Goal: Task Accomplishment & Management: Use online tool/utility

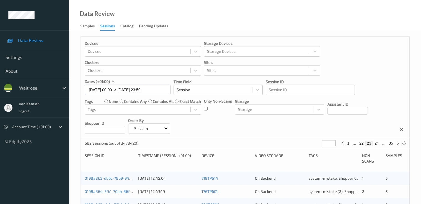
scroll to position [222, 0]
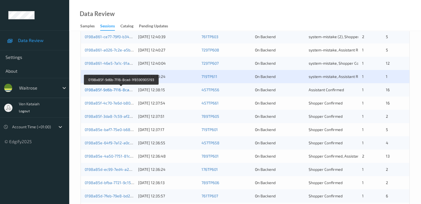
click at [119, 91] on link "0198a85f-9d6b-7116-8cad-1f8590905193" at bounding box center [121, 90] width 73 height 5
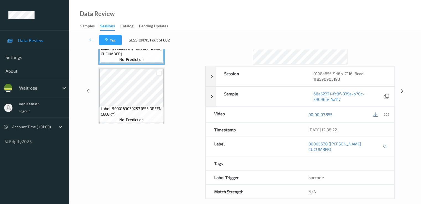
scroll to position [11, 0]
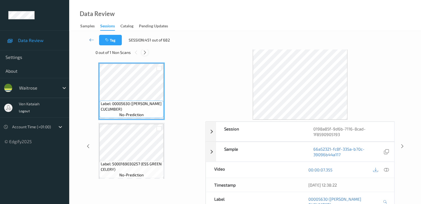
click at [142, 53] on div at bounding box center [145, 52] width 7 height 7
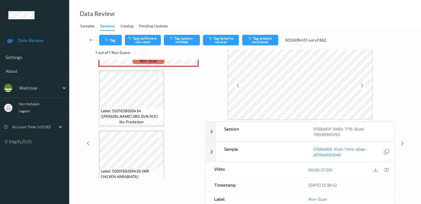
scroll to position [239, 0]
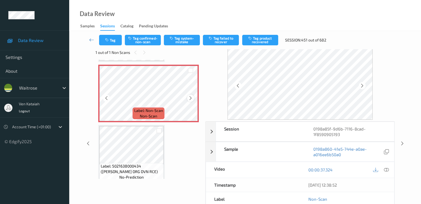
click at [188, 98] on div at bounding box center [190, 98] width 7 height 7
click at [191, 97] on icon at bounding box center [190, 98] width 5 height 5
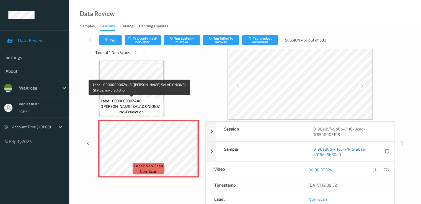
click at [142, 103] on span "Label: 0000000002448 (WR ESS SALAD ONIONS)" at bounding box center [131, 103] width 61 height 11
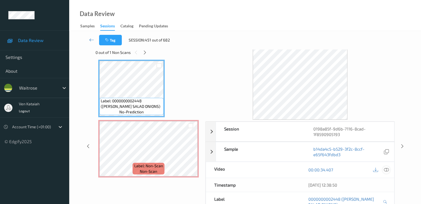
click at [389, 170] on div at bounding box center [386, 169] width 7 height 7
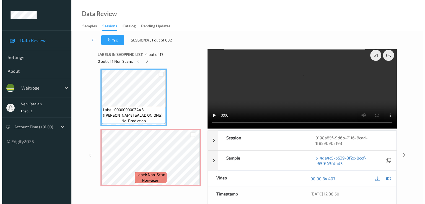
scroll to position [0, 0]
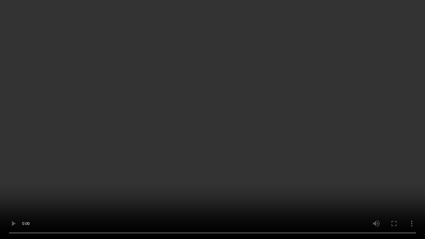
click at [182, 183] on video at bounding box center [212, 119] width 425 height 239
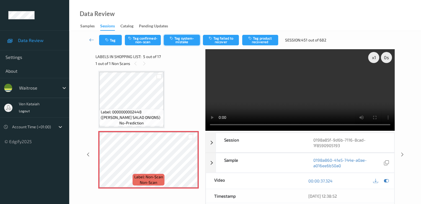
click at [184, 42] on button "Tag system-mistake" at bounding box center [182, 40] width 36 height 11
click at [114, 45] on button "Tag" at bounding box center [110, 40] width 23 height 11
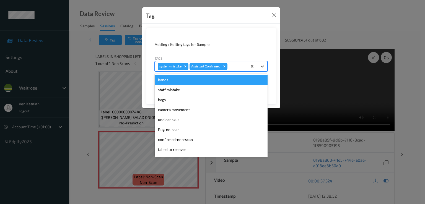
click at [242, 71] on div "system-mistake Assistant Confirmed" at bounding box center [211, 66] width 113 height 11
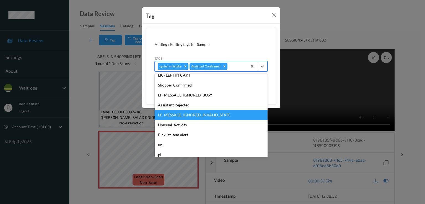
scroll to position [109, 0]
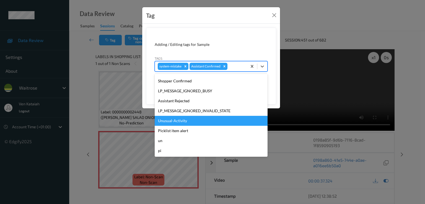
click at [177, 122] on div "Unusual-Activity" at bounding box center [211, 121] width 113 height 10
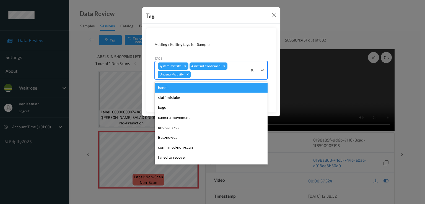
click at [223, 77] on div at bounding box center [218, 74] width 53 height 7
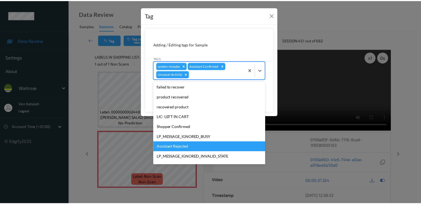
scroll to position [99, 0]
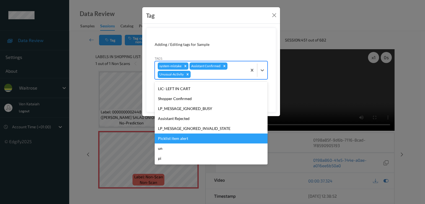
click at [177, 135] on div "Picklist item alert" at bounding box center [211, 139] width 113 height 10
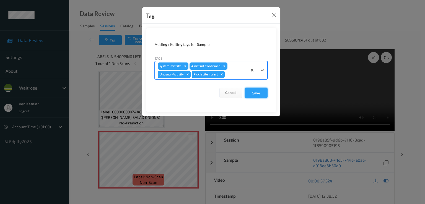
click at [253, 90] on button "Save" at bounding box center [256, 93] width 23 height 11
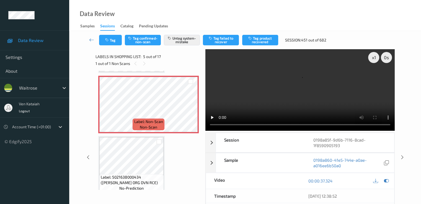
scroll to position [184, 0]
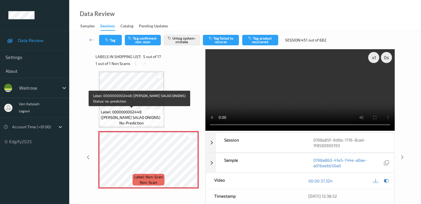
click at [142, 110] on span "Label: 0000000002448 (WR ESS SALAD ONIONS)" at bounding box center [131, 114] width 61 height 11
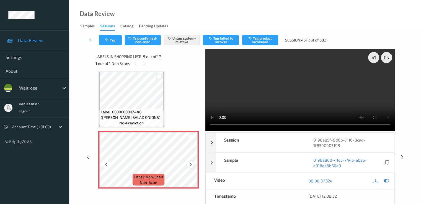
click at [188, 163] on icon at bounding box center [190, 164] width 5 height 5
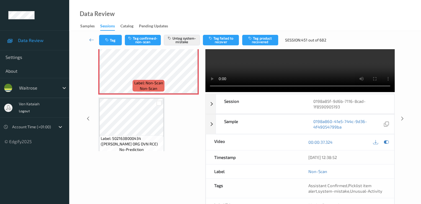
scroll to position [55, 0]
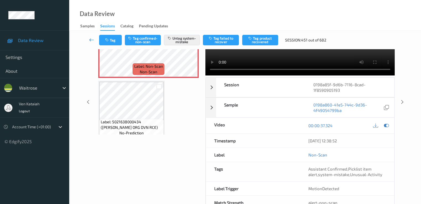
click at [94, 39] on icon at bounding box center [91, 40] width 5 height 6
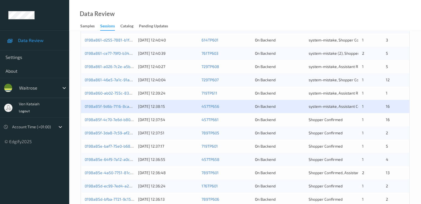
scroll to position [222, 0]
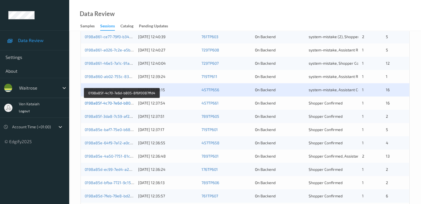
click at [124, 102] on link "0198a85f-4c70-7e6d-b805-8f6f0087ffd4" at bounding box center [121, 103] width 73 height 5
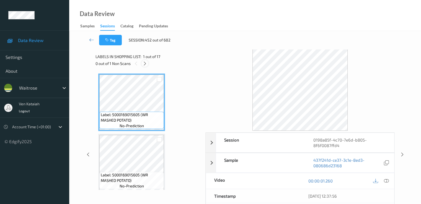
click at [146, 61] on icon at bounding box center [145, 63] width 5 height 5
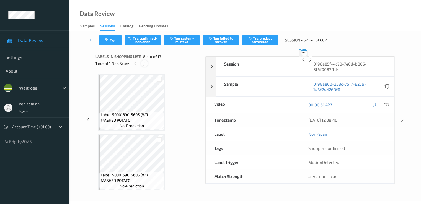
scroll to position [365, 0]
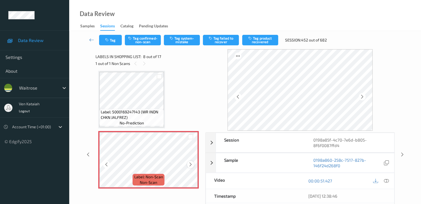
click at [187, 164] on div at bounding box center [190, 164] width 7 height 7
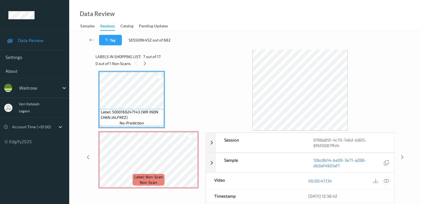
click at [386, 181] on icon at bounding box center [386, 181] width 5 height 5
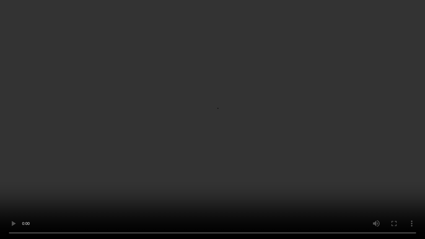
click at [189, 186] on video at bounding box center [212, 119] width 425 height 239
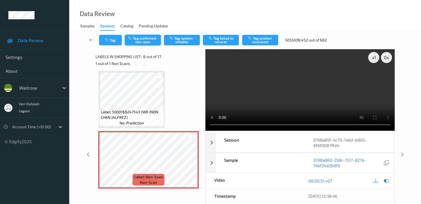
click at [143, 40] on button "Tag confirmed-non-scan" at bounding box center [143, 40] width 36 height 11
drag, startPoint x: 388, startPoint y: 140, endPoint x: 351, endPoint y: 135, distance: 37.7
click at [387, 179] on icon at bounding box center [386, 181] width 5 height 5
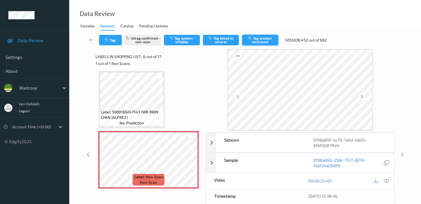
click at [248, 45] on button "Tag product recovered" at bounding box center [260, 40] width 36 height 11
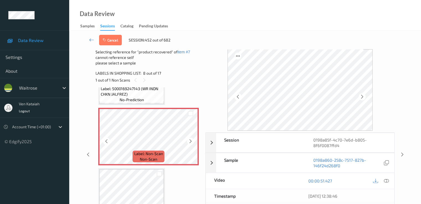
scroll to position [420, 0]
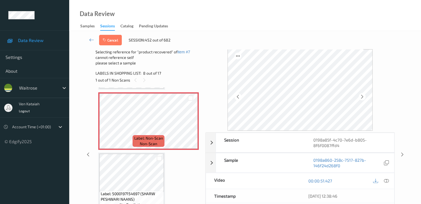
click at [167, 172] on div "Label: 5000169015605 (WR MASHED POTATO) no-prediction Label: 5000169015605 (WR …" at bounding box center [148, 182] width 101 height 1024
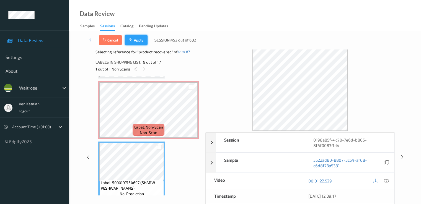
click at [131, 40] on icon "button" at bounding box center [131, 40] width 5 height 4
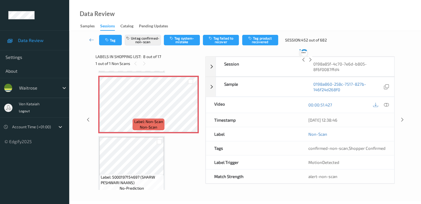
scroll to position [365, 0]
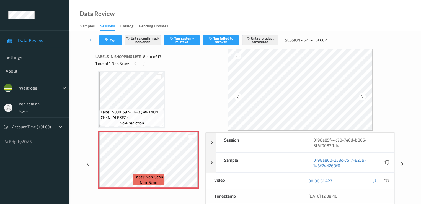
click at [91, 43] on link at bounding box center [91, 40] width 15 height 11
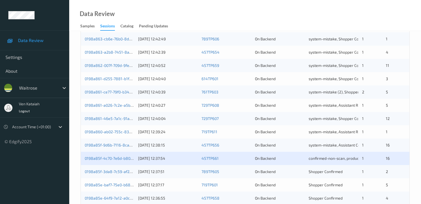
scroll to position [222, 0]
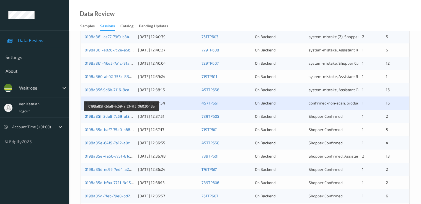
click at [106, 116] on link "0198a85f-3da8-7c59-af21-7f5f0602048e" at bounding box center [121, 116] width 73 height 5
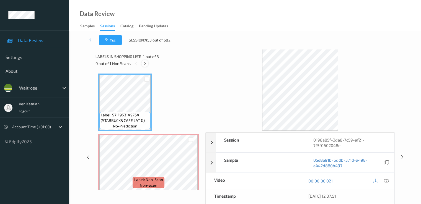
click at [146, 64] on icon at bounding box center [145, 63] width 5 height 5
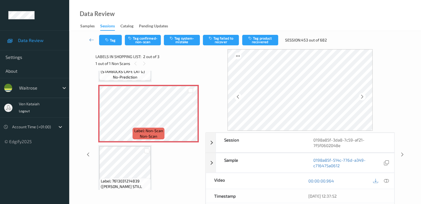
scroll to position [58, 0]
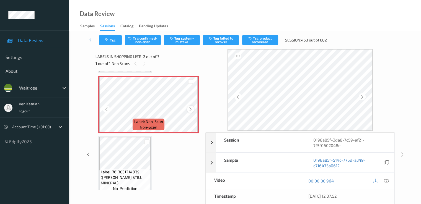
click at [192, 111] on icon at bounding box center [190, 109] width 5 height 5
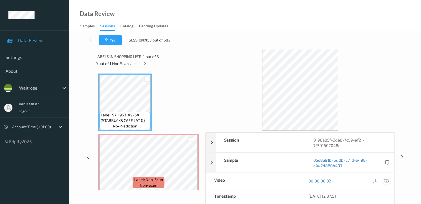
click at [388, 180] on icon at bounding box center [386, 181] width 5 height 5
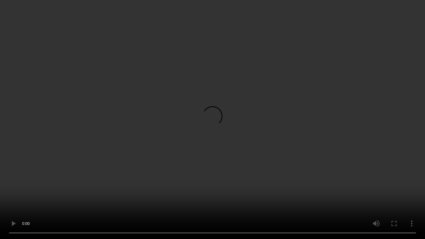
click at [156, 189] on video at bounding box center [212, 119] width 425 height 239
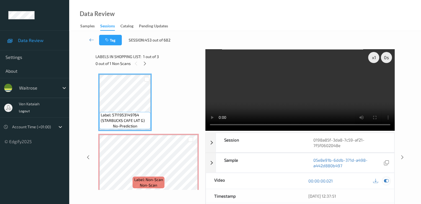
click at [390, 181] on div at bounding box center [386, 181] width 7 height 7
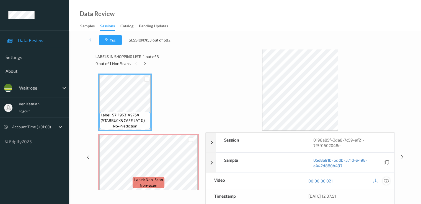
click at [388, 179] on icon at bounding box center [386, 181] width 5 height 5
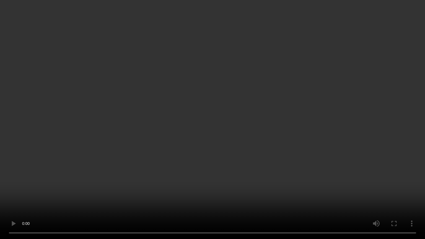
click at [270, 154] on video at bounding box center [212, 119] width 425 height 239
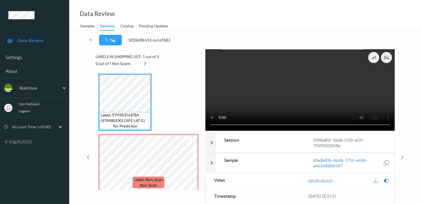
click at [104, 200] on div "Labels in shopping list: 1 out of 3 0 out of 1 Non Scans Label: 5711953149764 (…" at bounding box center [149, 157] width 106 height 217
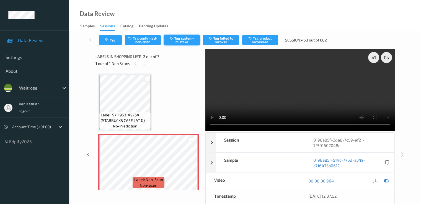
click at [173, 39] on icon "button" at bounding box center [172, 38] width 5 height 4
click at [106, 44] on button "Tag" at bounding box center [110, 40] width 23 height 11
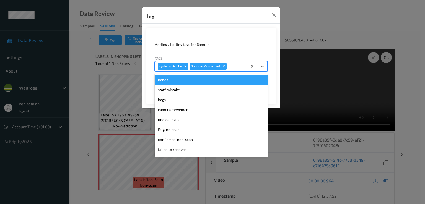
click at [241, 67] on div at bounding box center [236, 66] width 16 height 7
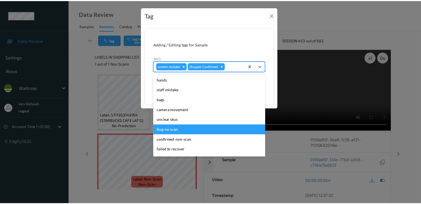
scroll to position [109, 0]
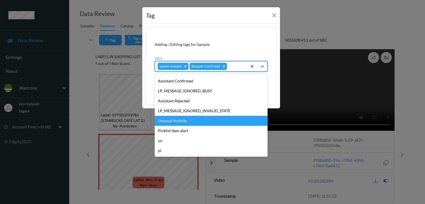
click at [179, 121] on div "Unusual-Activity" at bounding box center [211, 121] width 113 height 10
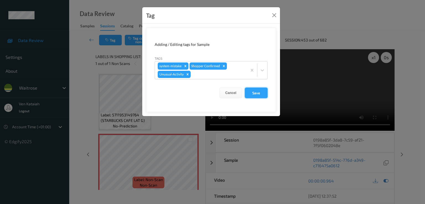
click at [266, 93] on button "Save" at bounding box center [256, 93] width 23 height 11
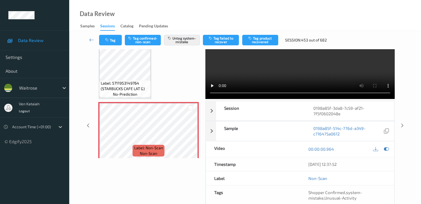
scroll to position [0, 0]
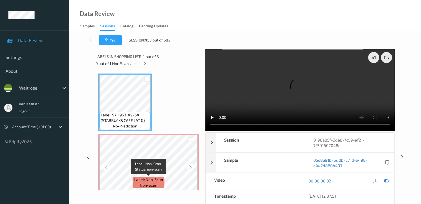
click at [142, 178] on span "Label: Non-Scan" at bounding box center [148, 180] width 29 height 6
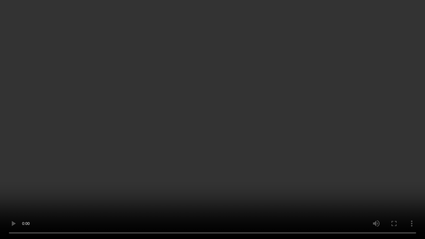
click at [156, 184] on video at bounding box center [212, 119] width 425 height 239
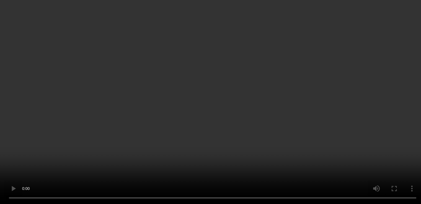
scroll to position [65, 0]
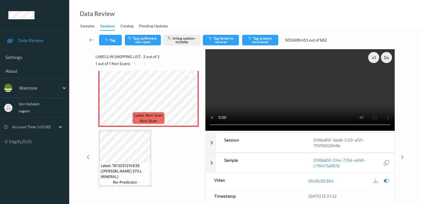
click at [91, 43] on link at bounding box center [91, 40] width 15 height 11
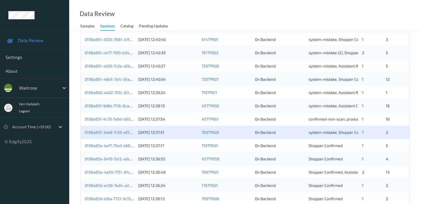
scroll to position [222, 0]
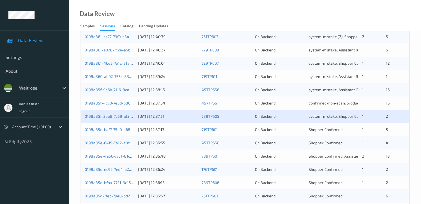
click at [123, 119] on div "0198a85f-3da8-7c59-af21-7f5f0602048e" at bounding box center [110, 117] width 50 height 6
click at [127, 117] on link "0198a85f-3da8-7c59-af21-7f5f0602048e" at bounding box center [121, 116] width 73 height 5
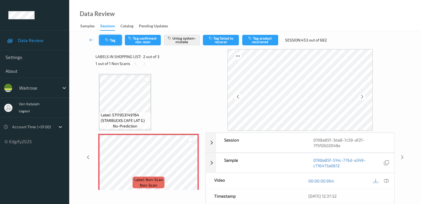
click at [108, 38] on icon "button" at bounding box center [107, 40] width 5 height 4
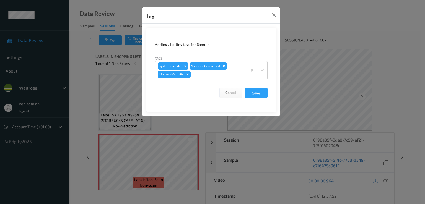
drag, startPoint x: 76, startPoint y: 64, endPoint x: 100, endPoint y: 46, distance: 29.3
click at [77, 64] on div "Tag Adding / Editing tags for Sample Tags system-mistake Shopper Confirmed Unus…" at bounding box center [212, 102] width 425 height 204
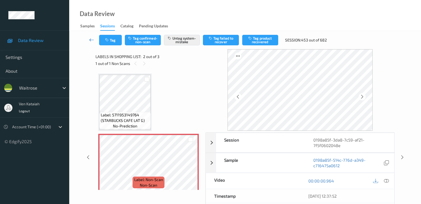
click at [91, 40] on icon at bounding box center [91, 40] width 5 height 6
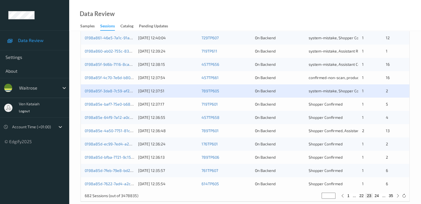
scroll to position [256, 0]
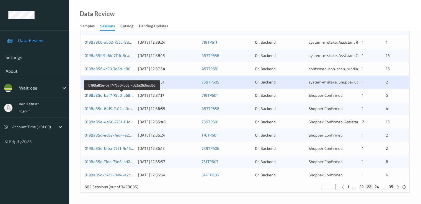
click at [113, 97] on link "0198a85e-baf7-75e0-b68f-c63a263aed63" at bounding box center [122, 95] width 75 height 5
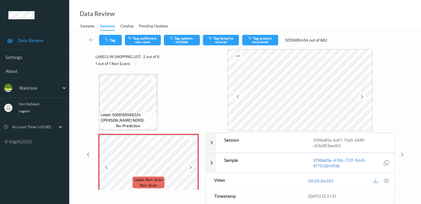
click at [191, 169] on icon at bounding box center [190, 167] width 5 height 5
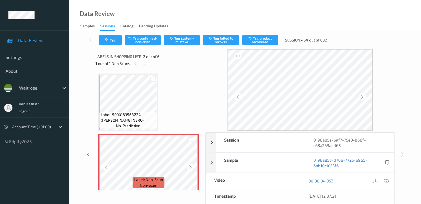
click at [191, 169] on icon at bounding box center [190, 167] width 5 height 5
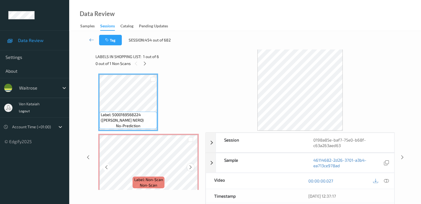
click at [189, 169] on icon at bounding box center [190, 167] width 5 height 5
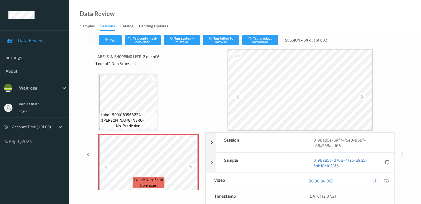
click at [189, 169] on icon at bounding box center [190, 167] width 5 height 5
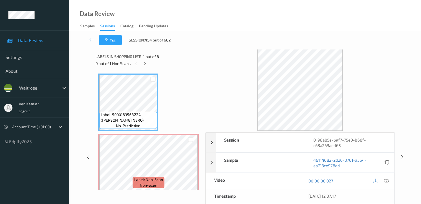
click at [390, 183] on div at bounding box center [381, 181] width 18 height 7
click at [388, 178] on div at bounding box center [386, 181] width 7 height 7
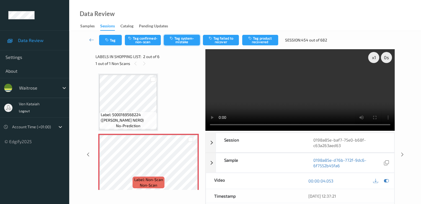
click at [177, 45] on button "Tag system-mistake" at bounding box center [182, 40] width 36 height 11
click at [114, 41] on button "Tag" at bounding box center [110, 40] width 23 height 11
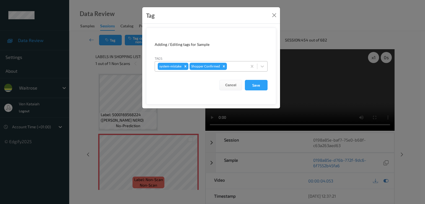
click at [238, 63] on div at bounding box center [236, 66] width 16 height 7
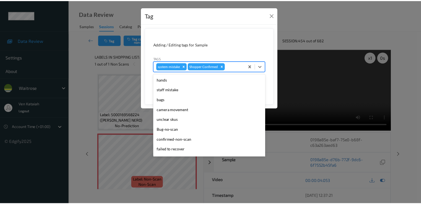
scroll to position [109, 0]
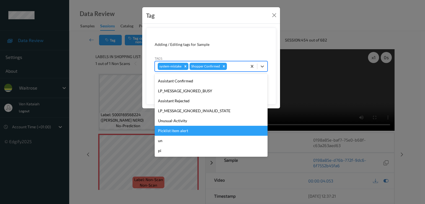
drag, startPoint x: 188, startPoint y: 128, endPoint x: 188, endPoint y: 121, distance: 7.2
click at [188, 121] on div "hands staff mistake bags camera movement unclear skus Bug-no-scan confirmed-non…" at bounding box center [211, 115] width 113 height 83
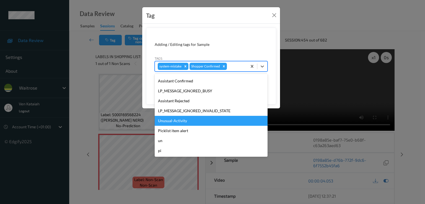
click at [188, 121] on div "Unusual-Activity" at bounding box center [211, 121] width 113 height 10
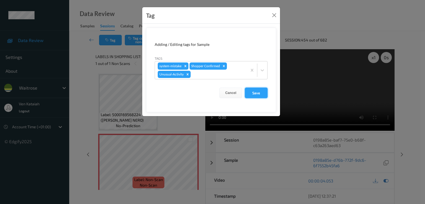
click at [263, 92] on button "Save" at bounding box center [256, 93] width 23 height 11
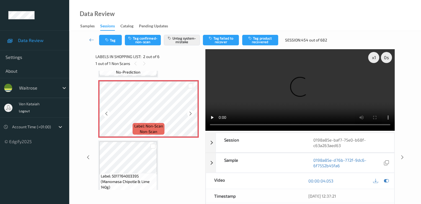
scroll to position [111, 0]
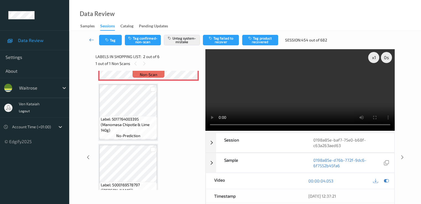
click at [92, 42] on icon at bounding box center [91, 40] width 5 height 6
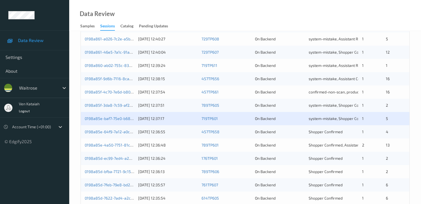
scroll to position [256, 0]
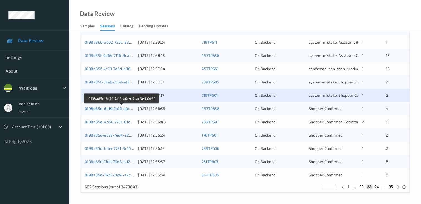
click at [112, 106] on link "0198a85e-64f9-7a12-a0c4-7bae3eda0f6f" at bounding box center [122, 108] width 74 height 5
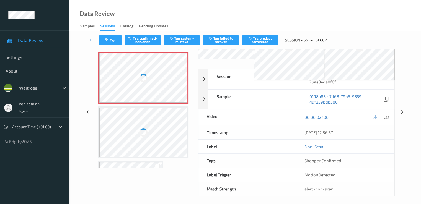
scroll to position [20, 0]
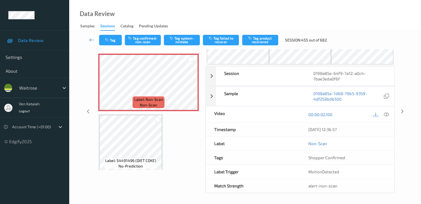
click at [89, 40] on icon at bounding box center [91, 40] width 5 height 6
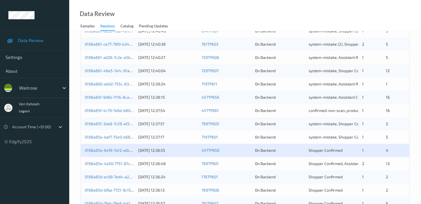
scroll to position [222, 0]
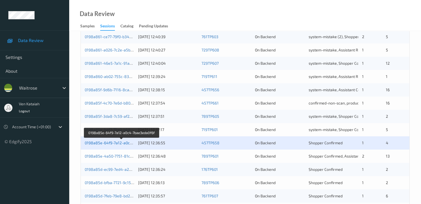
click at [125, 144] on link "0198a85e-64f9-7a12-a0c4-7bae3eda0f6f" at bounding box center [122, 143] width 74 height 5
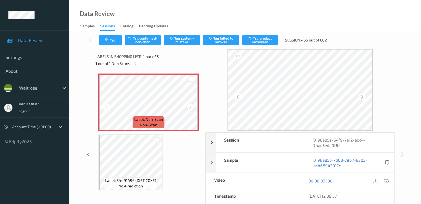
click at [187, 106] on div at bounding box center [190, 107] width 7 height 7
click at [188, 107] on div at bounding box center [190, 107] width 7 height 7
click at [386, 181] on icon at bounding box center [386, 181] width 5 height 5
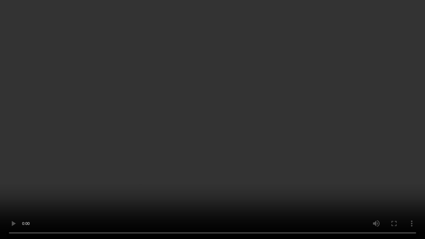
click at [116, 172] on video at bounding box center [212, 119] width 425 height 239
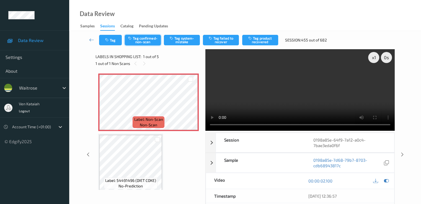
click at [143, 36] on button "Tag confirmed-non-scan" at bounding box center [143, 40] width 36 height 11
click at [256, 43] on button "Tag product recovered" at bounding box center [260, 40] width 36 height 11
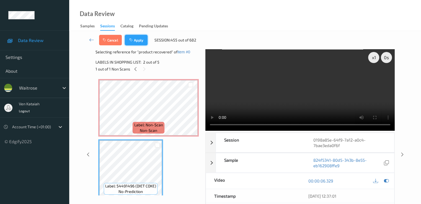
click at [137, 42] on button "Apply" at bounding box center [136, 40] width 23 height 11
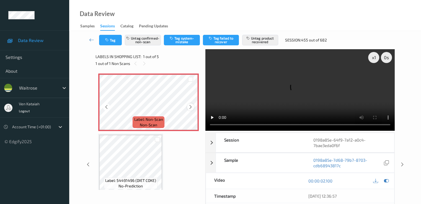
click at [194, 107] on div at bounding box center [190, 107] width 7 height 7
click at [191, 108] on icon at bounding box center [190, 107] width 5 height 5
click at [87, 37] on link at bounding box center [91, 40] width 15 height 11
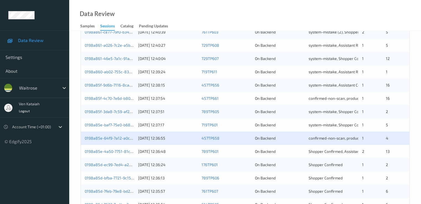
scroll to position [256, 0]
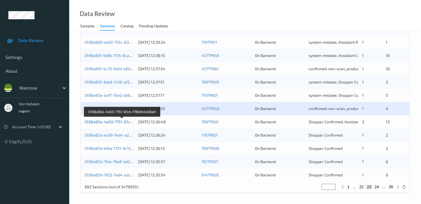
click at [109, 122] on link "0198a85e-4a50-7751-81cb-f76b944d26a0" at bounding box center [122, 122] width 75 height 5
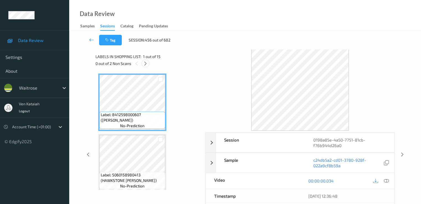
click at [147, 62] on icon at bounding box center [145, 63] width 5 height 5
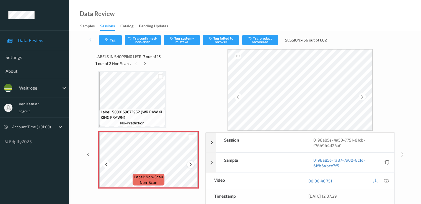
click at [191, 166] on icon at bounding box center [190, 164] width 5 height 5
click at [189, 165] on icon at bounding box center [190, 164] width 5 height 5
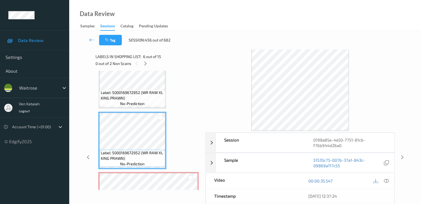
scroll to position [249, 0]
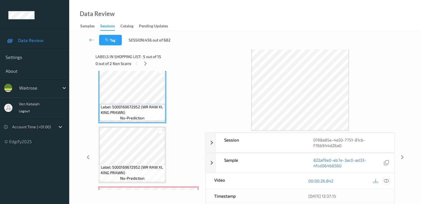
click at [388, 179] on icon at bounding box center [386, 181] width 5 height 5
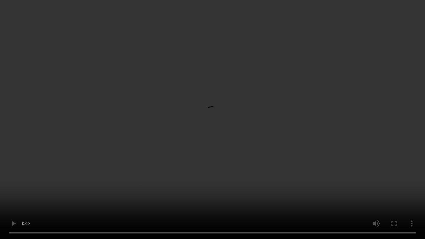
click at [373, 147] on video at bounding box center [212, 119] width 425 height 239
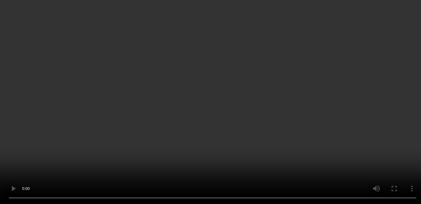
scroll to position [360, 0]
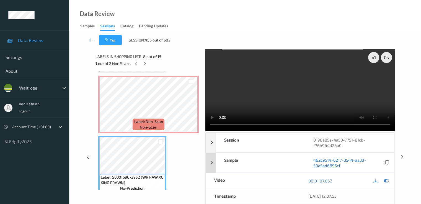
drag, startPoint x: 387, startPoint y: 181, endPoint x: 374, endPoint y: 182, distance: 13.1
click at [387, 181] on icon at bounding box center [386, 181] width 5 height 5
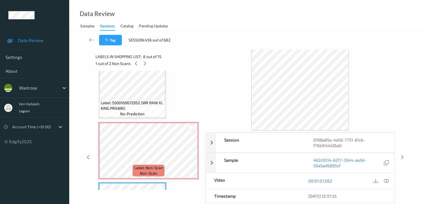
scroll to position [305, 0]
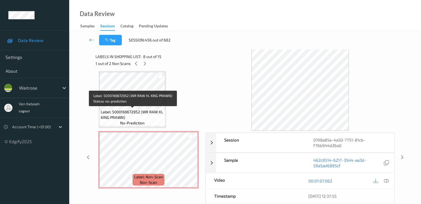
click at [140, 125] on span "no-prediction" at bounding box center [132, 123] width 24 height 6
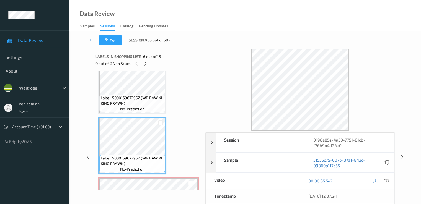
scroll to position [249, 0]
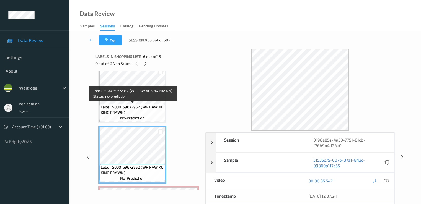
click at [141, 112] on span "Label: 5000169672952 (WR RAW XL KING PRAWN)" at bounding box center [132, 109] width 63 height 11
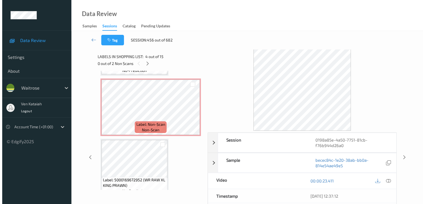
scroll to position [360, 0]
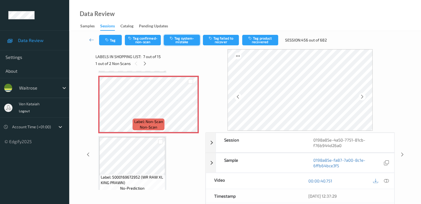
click at [181, 43] on button "Tag system-mistake" at bounding box center [182, 40] width 36 height 11
click at [113, 39] on button "Tag" at bounding box center [110, 40] width 23 height 11
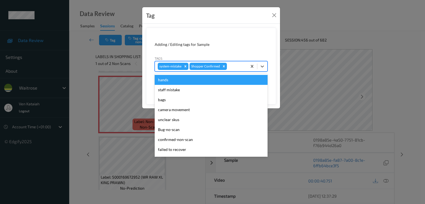
click at [238, 66] on div at bounding box center [236, 66] width 16 height 7
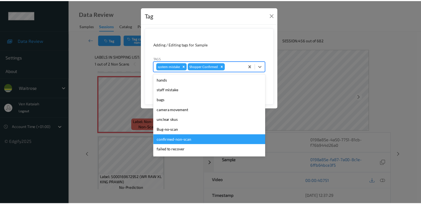
scroll to position [109, 0]
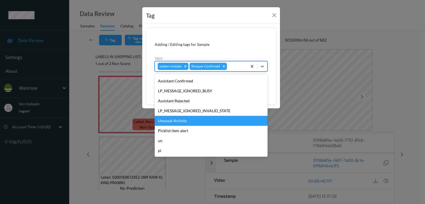
click at [171, 123] on div "Unusual-Activity" at bounding box center [211, 121] width 113 height 10
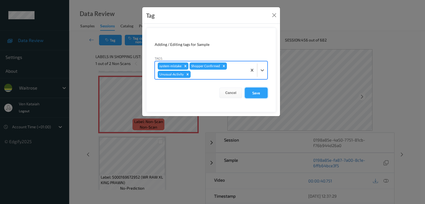
click at [265, 94] on button "Save" at bounding box center [256, 93] width 23 height 11
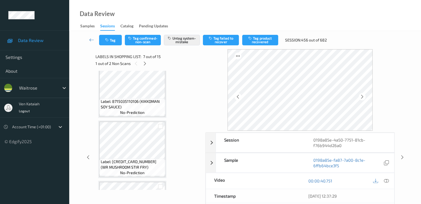
scroll to position [526, 0]
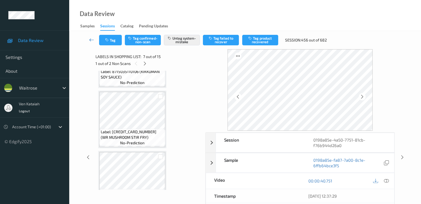
click at [87, 38] on link at bounding box center [91, 40] width 15 height 11
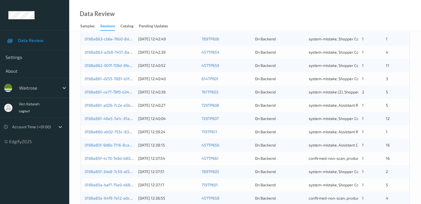
scroll to position [256, 0]
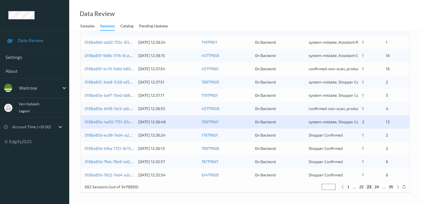
click at [114, 124] on div "0198a85e-4a50-7751-81cb-f76b944d26a0" at bounding box center [110, 122] width 50 height 6
click at [121, 117] on div "0198a85e-4a50-7751-81cb-f76b944d26a0 14/08/2025 12:36:48 789TP601 On Backend sy…" at bounding box center [245, 122] width 329 height 13
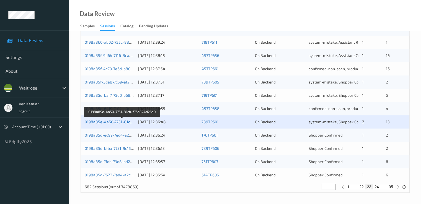
click at [119, 121] on link "0198a85e-4a50-7751-81cb-f76b944d26a0" at bounding box center [122, 122] width 75 height 5
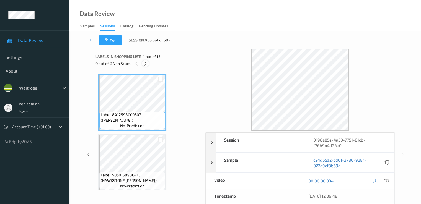
click at [143, 63] on icon at bounding box center [145, 63] width 5 height 5
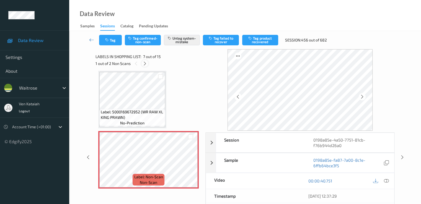
click at [147, 63] on icon at bounding box center [145, 63] width 5 height 5
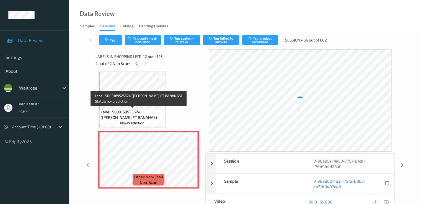
scroll to position [662, 0]
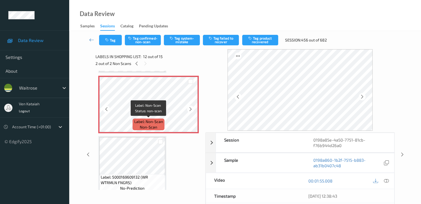
click at [163, 122] on div "Label: Non-Scan non-scan" at bounding box center [149, 125] width 32 height 12
click at [191, 110] on icon at bounding box center [190, 109] width 5 height 5
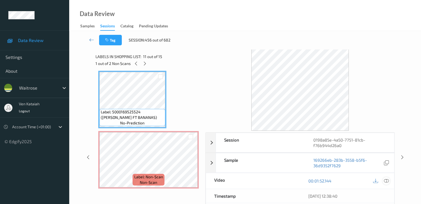
click at [386, 180] on icon at bounding box center [386, 181] width 5 height 5
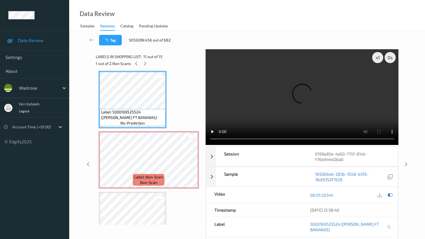
click at [206, 145] on video at bounding box center [302, 97] width 193 height 96
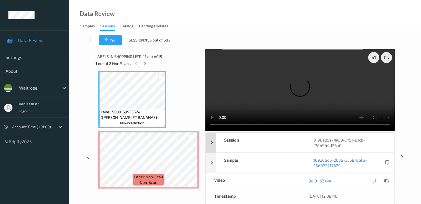
click at [253, 137] on div "Session" at bounding box center [260, 142] width 89 height 19
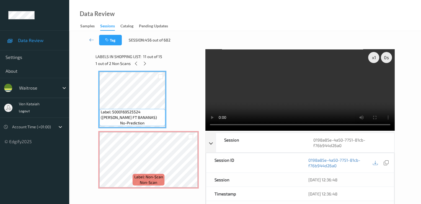
click at [261, 105] on video at bounding box center [300, 90] width 189 height 82
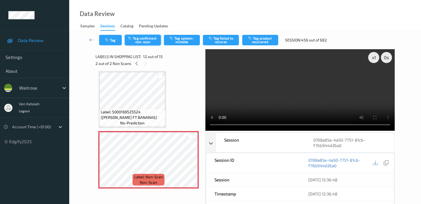
click at [143, 42] on button "Tag confirmed-non-scan" at bounding box center [143, 40] width 36 height 11
click at [256, 39] on button "Tag product recovered" at bounding box center [260, 40] width 36 height 11
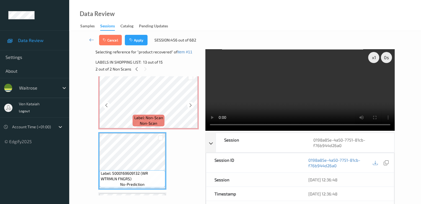
scroll to position [662, 0]
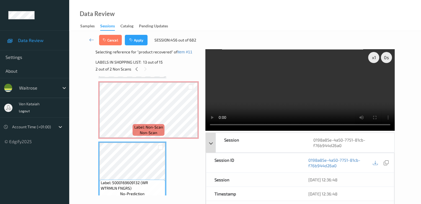
click at [213, 142] on div "Session 0198a85e-4a50-7751-81cb-f76b944d26a0" at bounding box center [300, 143] width 189 height 20
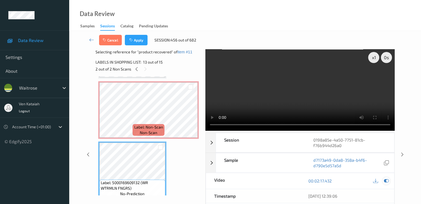
click at [387, 181] on icon at bounding box center [386, 181] width 5 height 5
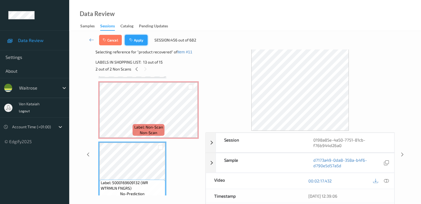
click at [140, 42] on button "Apply" at bounding box center [136, 40] width 23 height 11
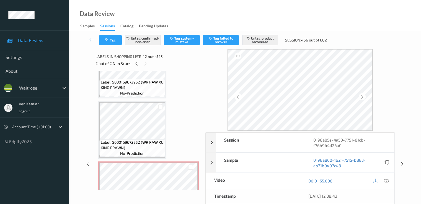
scroll to position [385, 0]
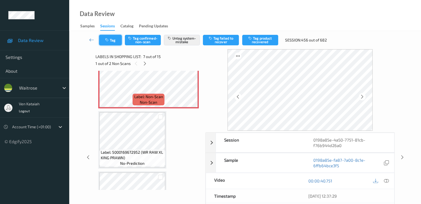
click at [111, 41] on button "Tag" at bounding box center [110, 40] width 23 height 11
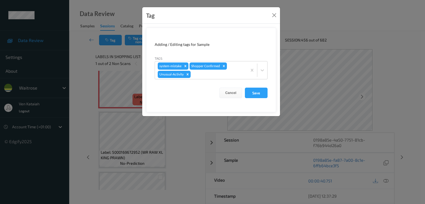
click at [90, 53] on div "Tag Adding / Editing tags for Sample Tags system-mistake Shopper Confirmed Unus…" at bounding box center [212, 102] width 425 height 204
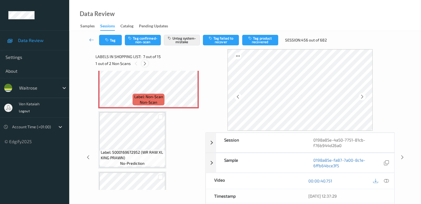
click at [146, 65] on icon at bounding box center [145, 63] width 5 height 5
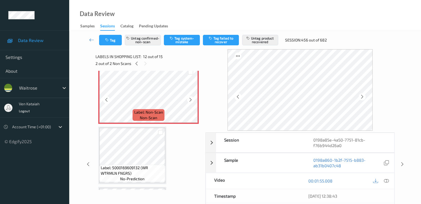
scroll to position [717, 0]
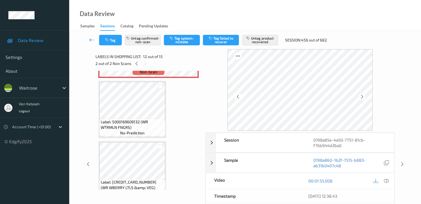
click at [92, 39] on icon at bounding box center [91, 40] width 5 height 6
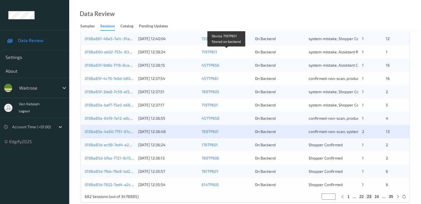
scroll to position [256, 0]
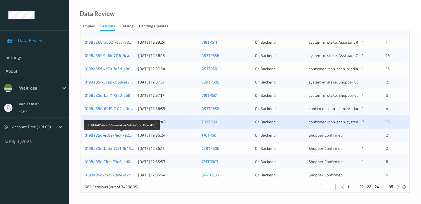
click at [126, 134] on link "0198a85d-ec99-7ed4-a2ef-a256311b470b" at bounding box center [122, 135] width 75 height 5
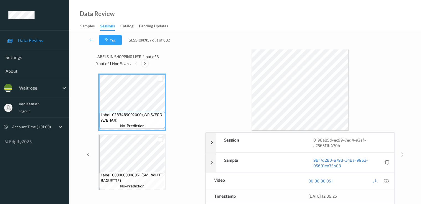
click at [145, 64] on icon at bounding box center [145, 63] width 5 height 5
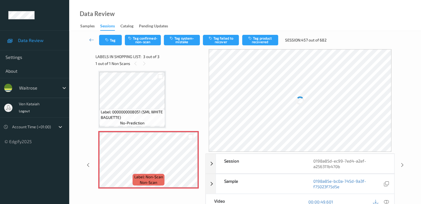
scroll to position [65, 0]
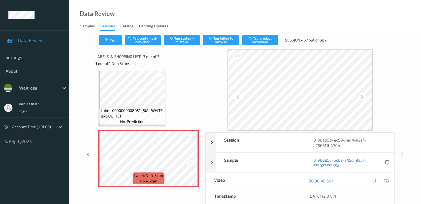
click at [191, 166] on div at bounding box center [190, 163] width 7 height 7
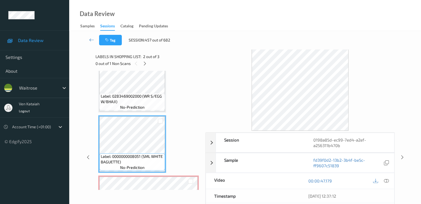
scroll to position [9, 0]
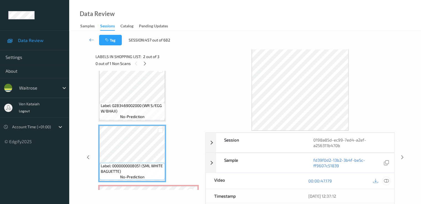
click at [386, 178] on div at bounding box center [386, 181] width 7 height 7
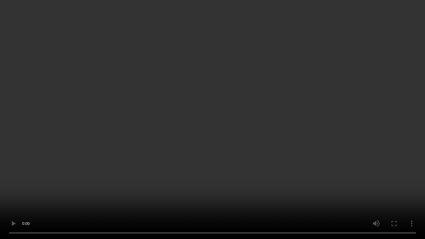
click at [228, 204] on video at bounding box center [212, 119] width 425 height 239
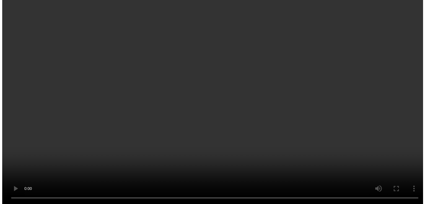
scroll to position [65, 0]
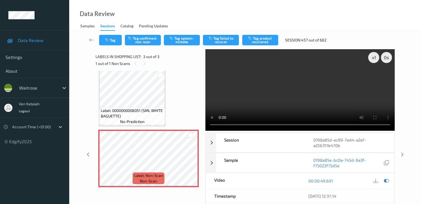
click at [176, 34] on div "Tag Tag confirmed-non-scan Tag system-mistake Tag failed to recover Tag product…" at bounding box center [245, 40] width 329 height 18
click at [177, 38] on button "Tag system-mistake" at bounding box center [182, 40] width 36 height 11
click at [113, 42] on button "Tag" at bounding box center [110, 40] width 23 height 11
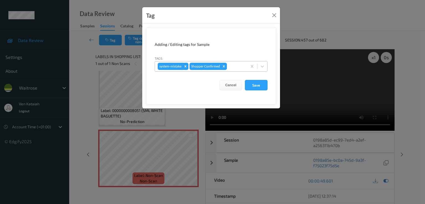
click at [237, 69] on div at bounding box center [236, 66] width 16 height 7
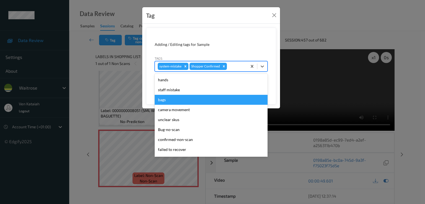
scroll to position [109, 0]
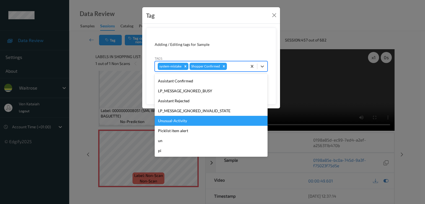
click at [176, 122] on div "Unusual-Activity" at bounding box center [211, 121] width 113 height 10
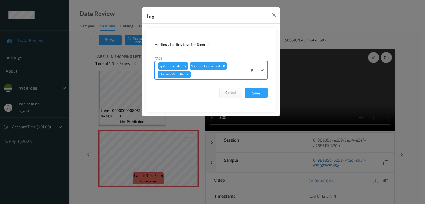
click at [219, 74] on div at bounding box center [218, 74] width 53 height 7
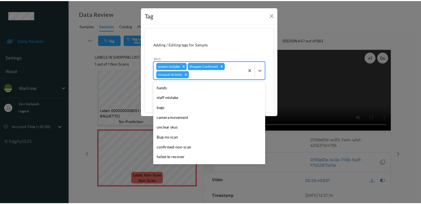
scroll to position [99, 0]
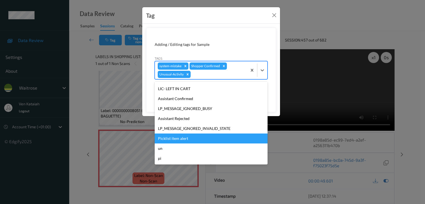
click at [184, 135] on div "Picklist item alert" at bounding box center [211, 139] width 113 height 10
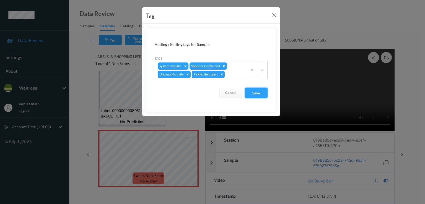
click at [254, 94] on button "Save" at bounding box center [256, 93] width 23 height 11
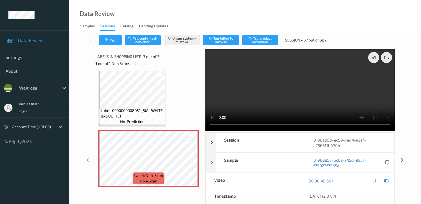
click at [89, 41] on icon at bounding box center [91, 40] width 5 height 6
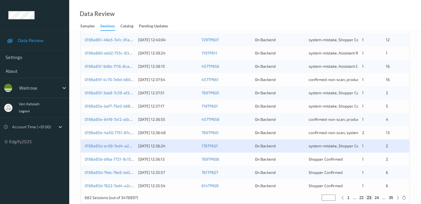
scroll to position [256, 0]
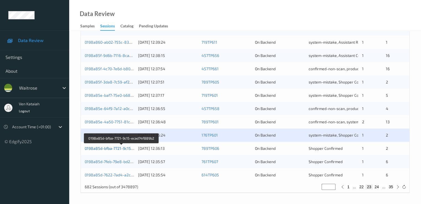
click at [122, 148] on link "0198a85d-bfba-7721-9c15-ecad74f889b2" at bounding box center [122, 148] width 74 height 5
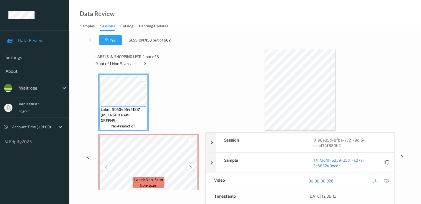
click at [192, 168] on icon at bounding box center [190, 167] width 5 height 5
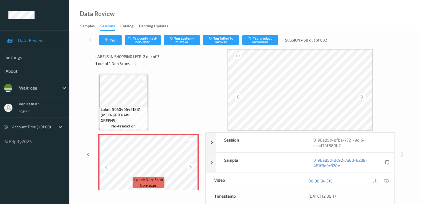
click at [192, 168] on icon at bounding box center [190, 167] width 5 height 5
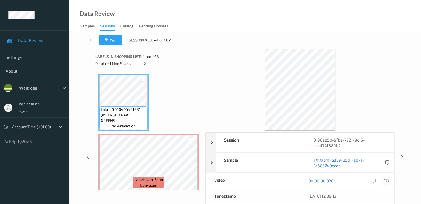
click at [388, 183] on icon at bounding box center [386, 181] width 5 height 5
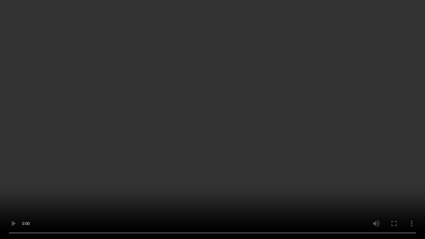
click at [252, 152] on video at bounding box center [212, 119] width 425 height 239
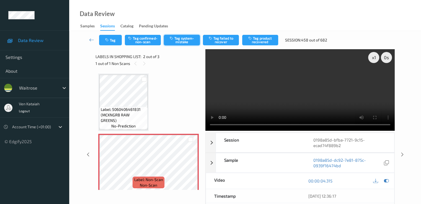
click at [170, 38] on icon "button" at bounding box center [172, 38] width 5 height 4
click at [108, 43] on button "Tag" at bounding box center [110, 40] width 23 height 11
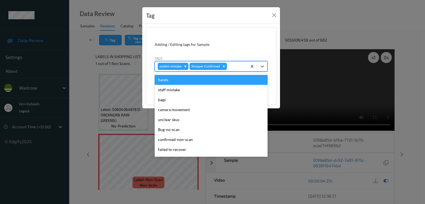
click at [242, 66] on div at bounding box center [236, 66] width 16 height 7
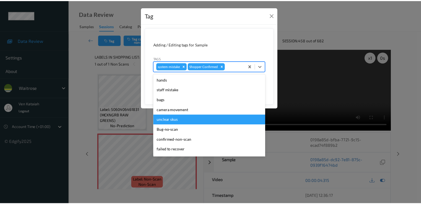
scroll to position [109, 0]
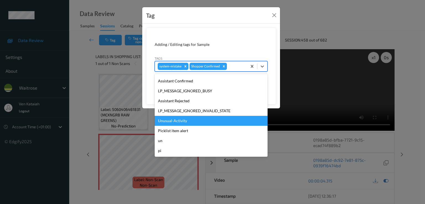
click at [173, 121] on div "Unusual-Activity" at bounding box center [211, 121] width 113 height 10
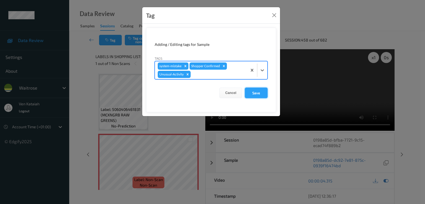
click at [262, 94] on button "Save" at bounding box center [256, 93] width 23 height 11
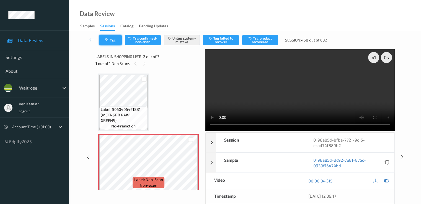
click at [104, 41] on button "Tag" at bounding box center [110, 40] width 23 height 11
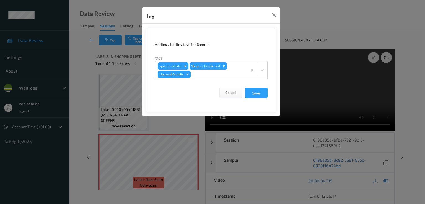
click at [84, 40] on div "Tag Adding / Editing tags for Sample Tags system-mistake Shopper Confirmed Unus…" at bounding box center [212, 102] width 425 height 204
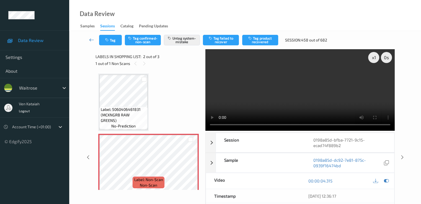
click at [90, 38] on icon at bounding box center [91, 40] width 5 height 6
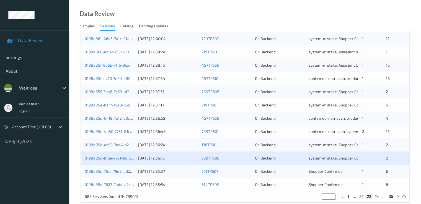
scroll to position [256, 0]
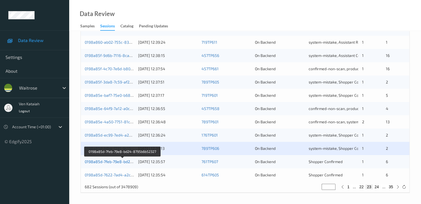
click at [125, 161] on link "0198a85d-7feb-79e8-bd24-8795b6b52327" at bounding box center [123, 162] width 76 height 5
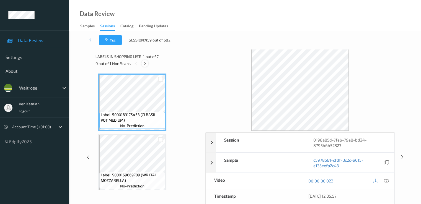
click at [147, 63] on icon at bounding box center [145, 63] width 5 height 5
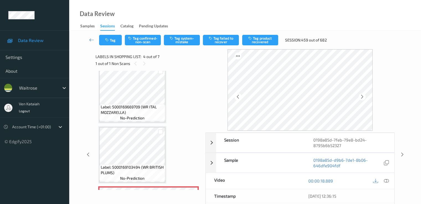
scroll to position [124, 0]
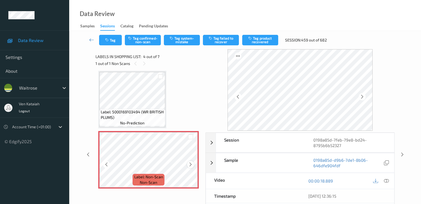
click at [192, 165] on icon at bounding box center [190, 164] width 5 height 5
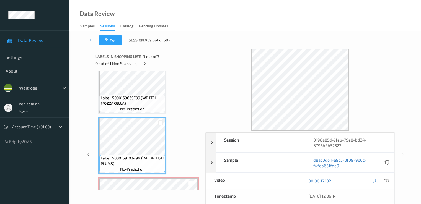
scroll to position [68, 0]
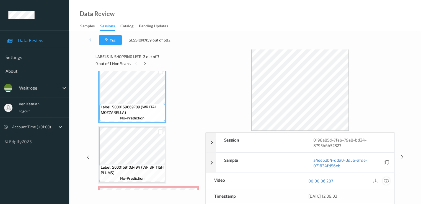
click at [385, 178] on div at bounding box center [386, 181] width 7 height 7
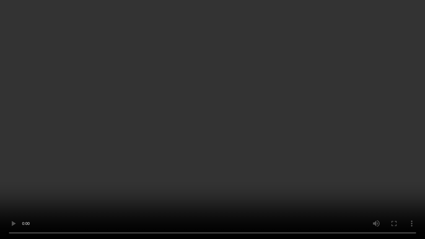
click at [151, 181] on video at bounding box center [212, 119] width 425 height 239
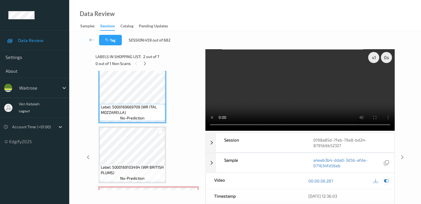
click at [386, 180] on icon at bounding box center [386, 181] width 5 height 5
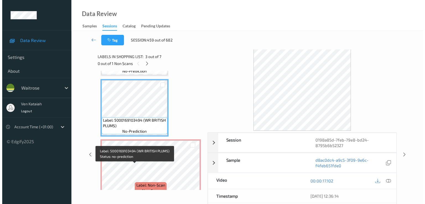
scroll to position [124, 0]
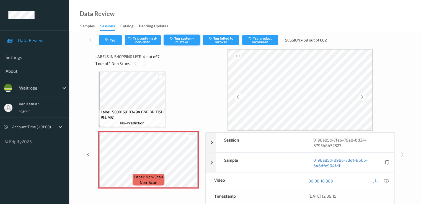
click at [189, 38] on button "Tag system-mistake" at bounding box center [182, 40] width 36 height 11
click at [110, 42] on button "Tag" at bounding box center [110, 40] width 23 height 11
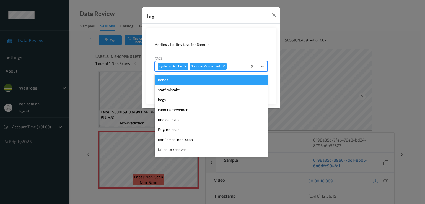
click at [229, 65] on div at bounding box center [236, 66] width 16 height 7
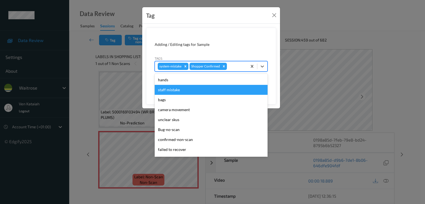
scroll to position [109, 0]
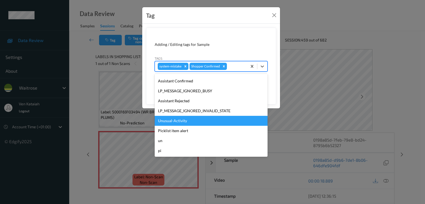
click at [175, 120] on div "Unusual-Activity" at bounding box center [211, 121] width 113 height 10
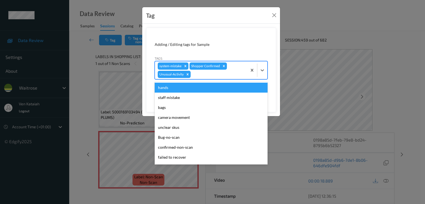
click at [225, 74] on div at bounding box center [218, 74] width 53 height 7
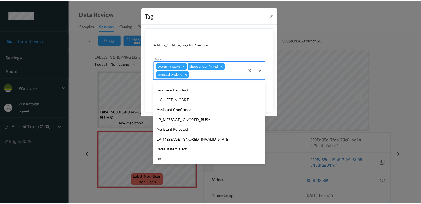
scroll to position [99, 0]
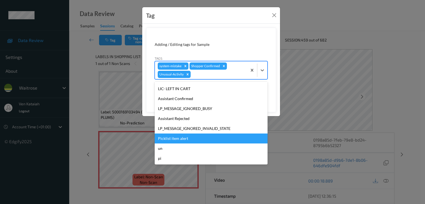
click at [193, 136] on div "Picklist item alert" at bounding box center [211, 139] width 113 height 10
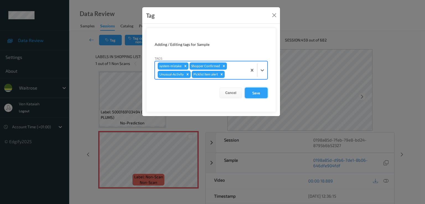
click at [266, 93] on button "Save" at bounding box center [256, 93] width 23 height 11
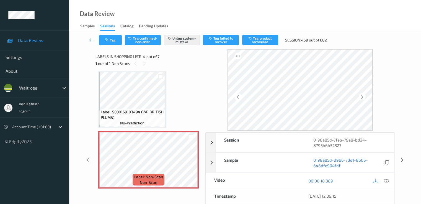
click at [92, 42] on icon at bounding box center [91, 40] width 5 height 6
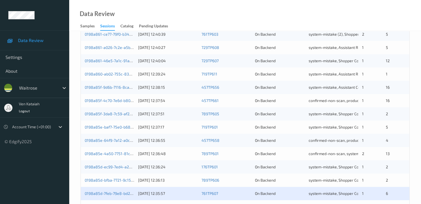
scroll to position [256, 0]
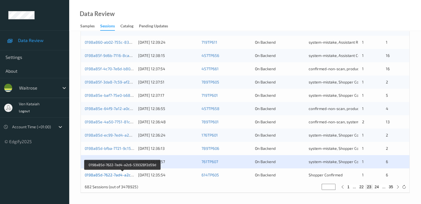
click at [129, 175] on link "0198a85d-7622-7ad4-a2c6-539328f2d59d" at bounding box center [123, 175] width 76 height 5
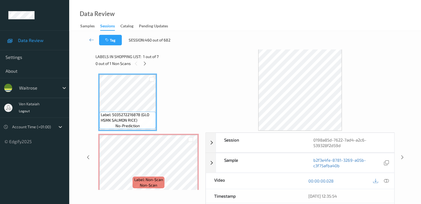
click at [150, 63] on div "0 out of 1 Non Scans" at bounding box center [149, 63] width 106 height 7
click at [145, 63] on icon at bounding box center [145, 63] width 5 height 5
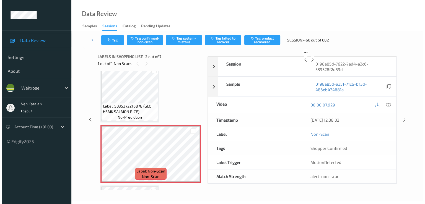
scroll to position [3, 0]
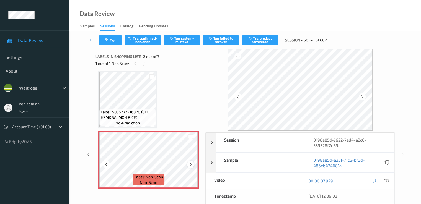
click at [191, 163] on icon at bounding box center [190, 164] width 5 height 5
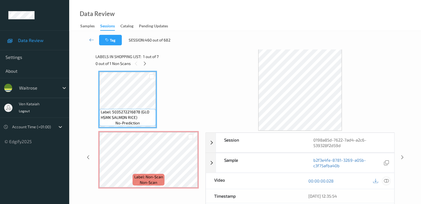
click at [388, 180] on icon at bounding box center [386, 181] width 5 height 5
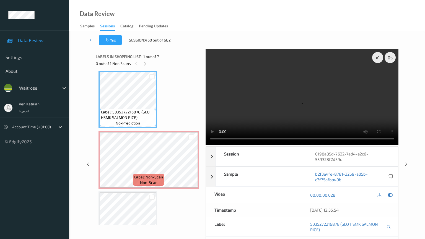
click at [276, 145] on video at bounding box center [302, 97] width 193 height 96
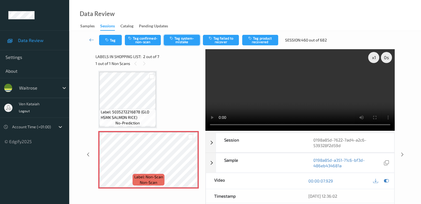
click at [185, 37] on button "Tag system-mistake" at bounding box center [182, 40] width 36 height 11
click at [112, 42] on button "Tag" at bounding box center [110, 40] width 23 height 11
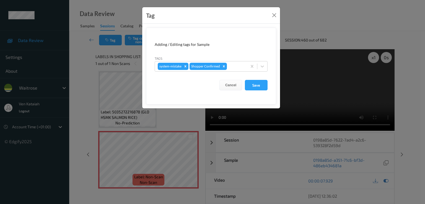
click at [231, 74] on form "Adding / Editing tags for Sample Tags system-mistake Shopper Confirmed Cancel S…" at bounding box center [211, 66] width 130 height 77
click at [232, 74] on form "Adding / Editing tags for Sample Tags system-mistake Shopper Confirmed Cancel S…" at bounding box center [211, 66] width 130 height 77
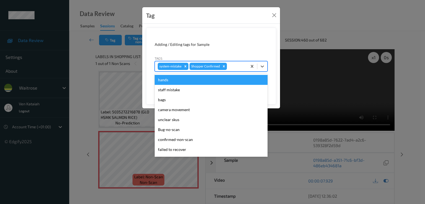
click at [232, 70] on div "system-mistake Shopper Confirmed" at bounding box center [201, 66] width 92 height 9
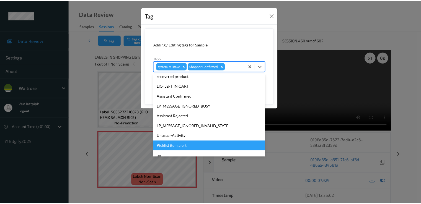
scroll to position [109, 0]
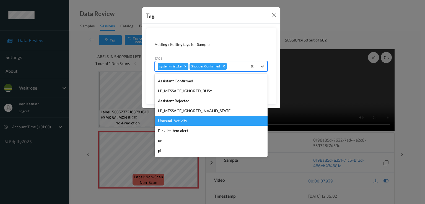
click at [179, 120] on div "Unusual-Activity" at bounding box center [211, 121] width 113 height 10
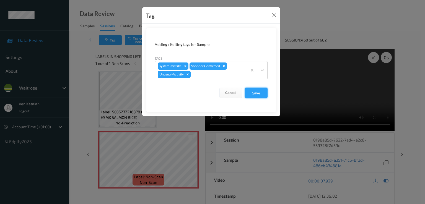
click at [256, 94] on button "Save" at bounding box center [256, 93] width 23 height 11
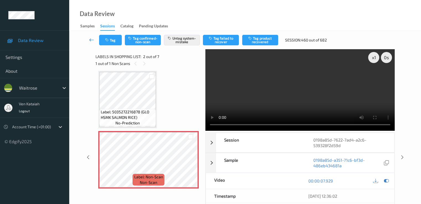
click at [92, 40] on icon at bounding box center [91, 40] width 5 height 6
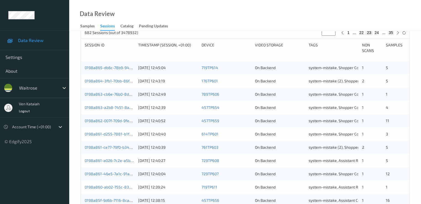
scroll to position [166, 0]
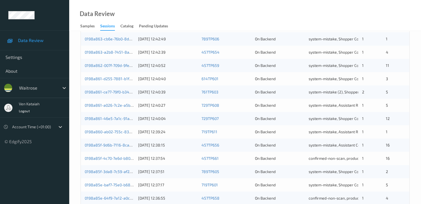
click at [374, 107] on div "1" at bounding box center [372, 106] width 20 height 6
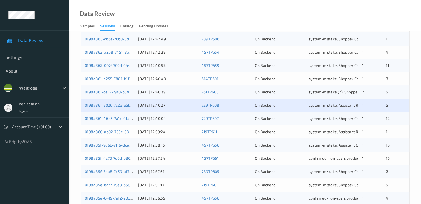
scroll to position [256, 0]
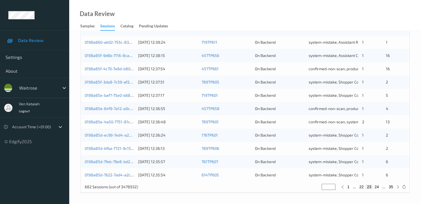
drag, startPoint x: 329, startPoint y: 186, endPoint x: 318, endPoint y: 190, distance: 11.7
click at [318, 190] on div "682 Sessions (out of 3478932) ** 1 ... 22 23 24 ... 35" at bounding box center [245, 187] width 329 height 11
type input "*"
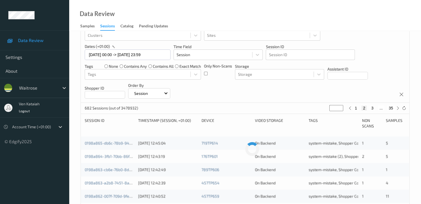
type input "**"
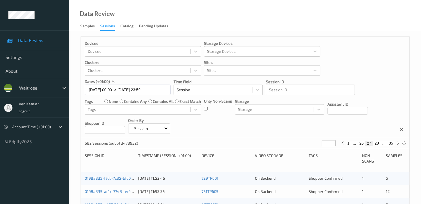
scroll to position [55, 0]
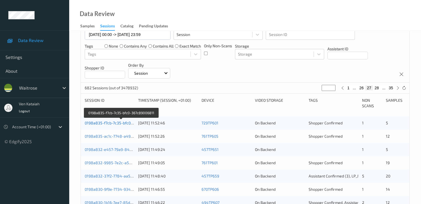
type input "**"
click at [118, 122] on link "0198a835-f7cb-7c35-bfc0-367c89006811" at bounding box center [121, 123] width 73 height 5
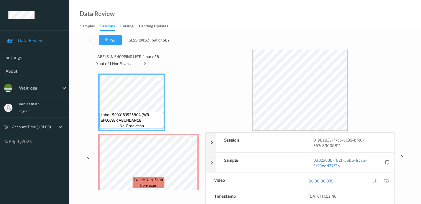
click at [143, 65] on icon at bounding box center [145, 63] width 5 height 5
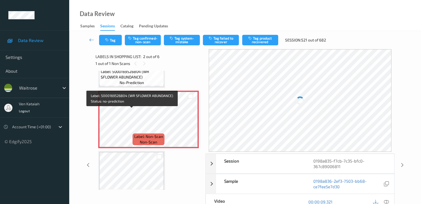
scroll to position [58, 0]
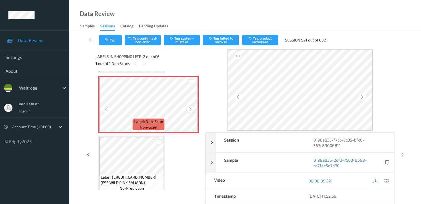
click at [191, 112] on div at bounding box center [190, 109] width 7 height 7
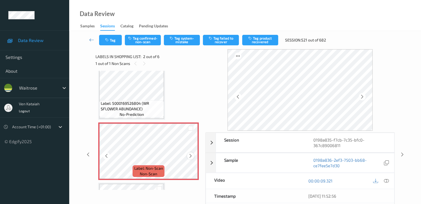
scroll to position [0, 0]
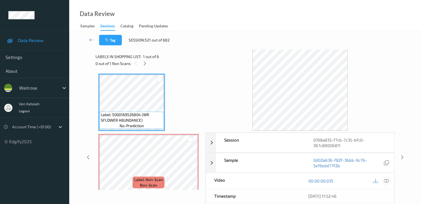
click at [385, 180] on icon at bounding box center [386, 181] width 5 height 5
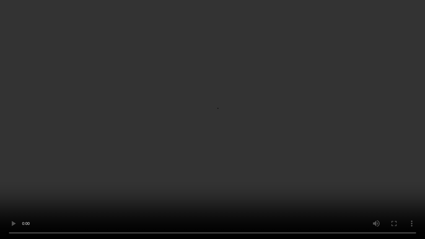
click at [197, 123] on video at bounding box center [212, 119] width 425 height 239
click at [150, 138] on video at bounding box center [212, 119] width 425 height 239
click at [174, 181] on video at bounding box center [212, 119] width 425 height 239
click at [300, 107] on video at bounding box center [212, 119] width 425 height 239
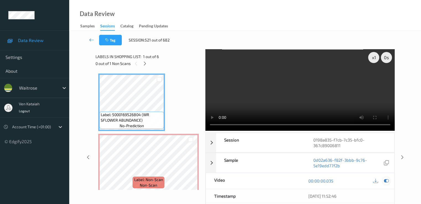
click at [388, 180] on icon at bounding box center [386, 181] width 5 height 5
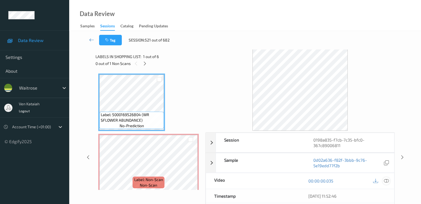
click at [386, 181] on icon at bounding box center [386, 181] width 5 height 5
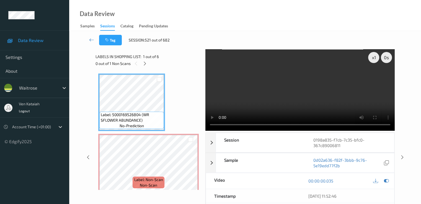
click at [288, 95] on video at bounding box center [300, 90] width 189 height 82
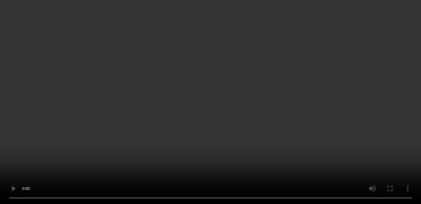
scroll to position [55, 0]
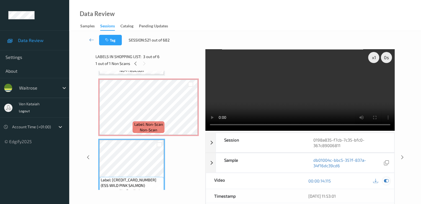
click at [384, 180] on icon at bounding box center [386, 181] width 5 height 5
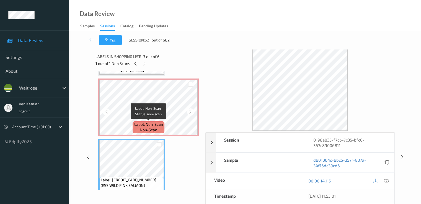
click at [133, 127] on div "Label: Non-Scan non-scan" at bounding box center [149, 128] width 32 height 12
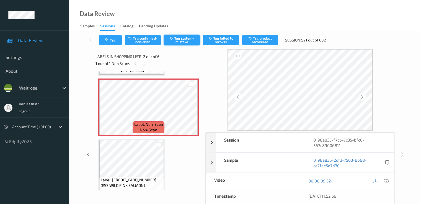
click at [186, 45] on button "Tag system-mistake" at bounding box center [182, 40] width 36 height 11
click at [112, 40] on button "Tag" at bounding box center [110, 40] width 23 height 11
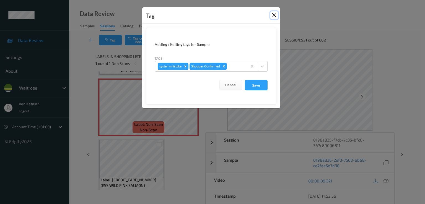
click at [275, 17] on button "Close" at bounding box center [275, 15] width 8 height 8
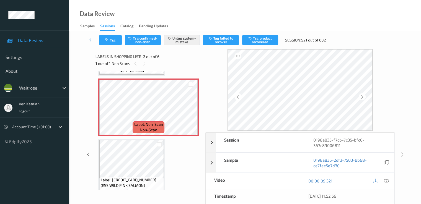
click at [93, 38] on icon at bounding box center [91, 40] width 5 height 6
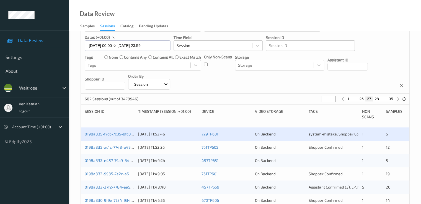
scroll to position [34, 0]
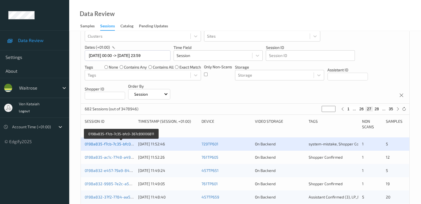
click at [120, 143] on link "0198a835-f7cb-7c35-bfc0-367c89006811" at bounding box center [121, 144] width 73 height 5
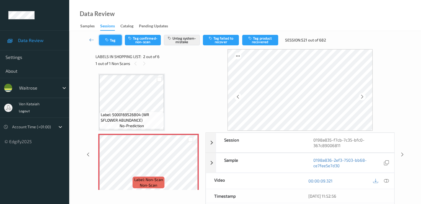
click at [117, 41] on button "Tag" at bounding box center [110, 40] width 23 height 11
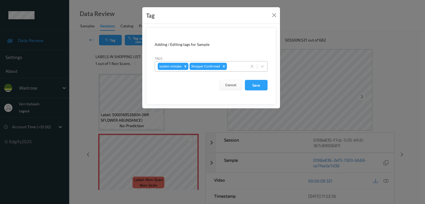
click at [239, 65] on div at bounding box center [236, 66] width 16 height 7
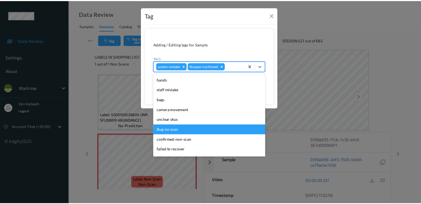
scroll to position [109, 0]
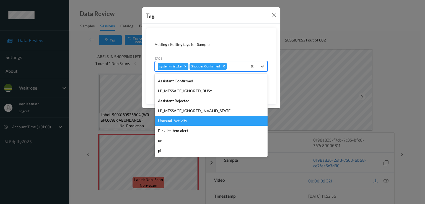
click at [176, 117] on div "Unusual-Activity" at bounding box center [211, 121] width 113 height 10
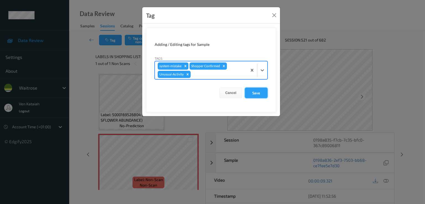
click at [250, 90] on button "Save" at bounding box center [256, 93] width 23 height 11
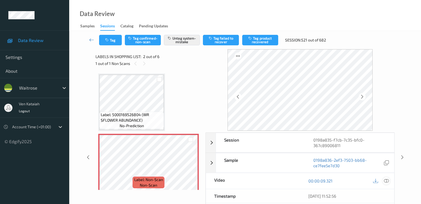
click at [386, 181] on icon at bounding box center [386, 181] width 5 height 5
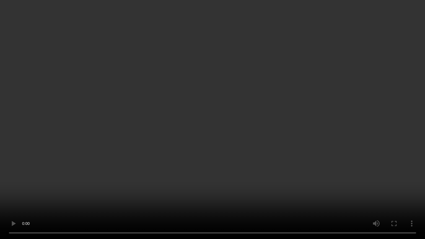
click at [123, 100] on video at bounding box center [212, 119] width 425 height 239
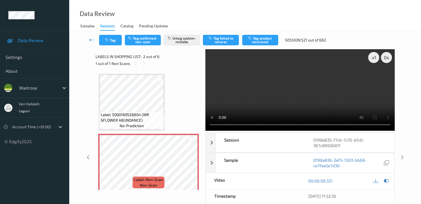
click at [89, 40] on link at bounding box center [91, 40] width 15 height 11
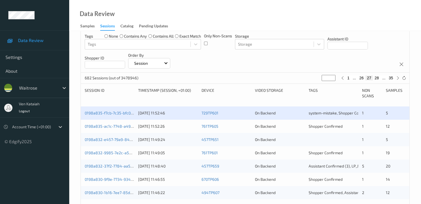
scroll to position [111, 0]
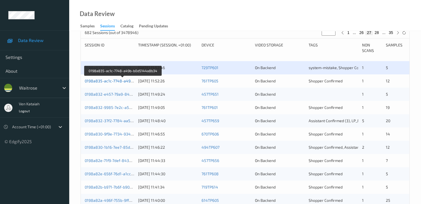
click at [118, 80] on link "0198a835-ac1c-7748-a49b-b0d5144a8b34" at bounding box center [123, 81] width 77 height 5
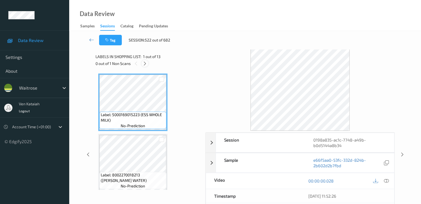
click at [143, 61] on icon at bounding box center [145, 63] width 5 height 5
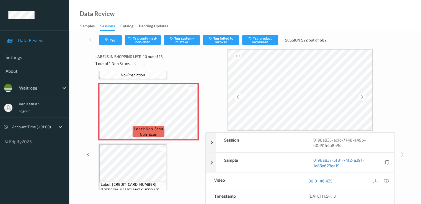
scroll to position [541, 0]
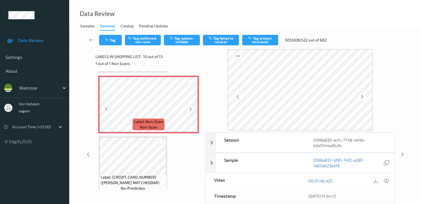
click at [191, 108] on icon at bounding box center [190, 109] width 5 height 5
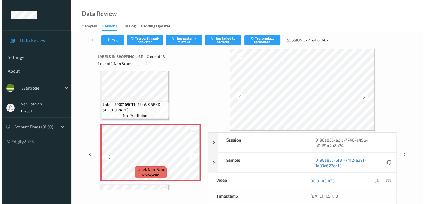
scroll to position [486, 0]
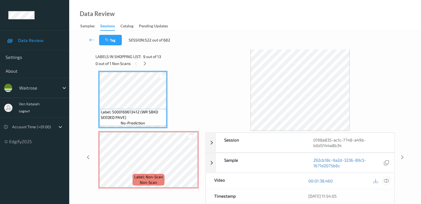
click at [388, 181] on icon at bounding box center [386, 181] width 5 height 5
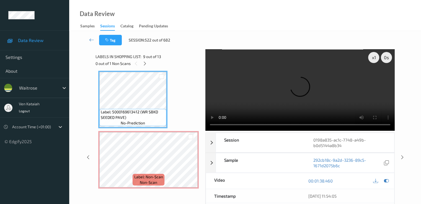
click at [363, 78] on video at bounding box center [300, 90] width 189 height 82
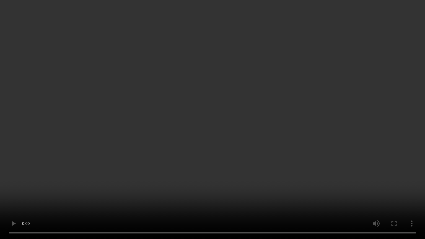
click at [216, 164] on video at bounding box center [212, 119] width 425 height 239
click at [226, 195] on video at bounding box center [212, 119] width 425 height 239
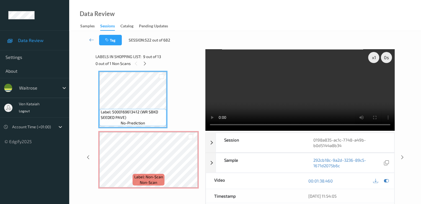
click at [256, 103] on video at bounding box center [300, 90] width 189 height 82
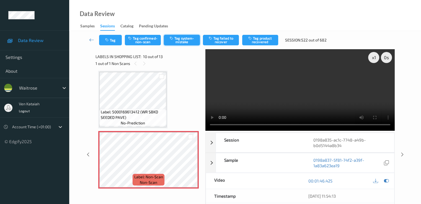
click at [187, 37] on button "Tag system-mistake" at bounding box center [182, 40] width 36 height 11
click at [115, 37] on button "Tag" at bounding box center [110, 40] width 23 height 11
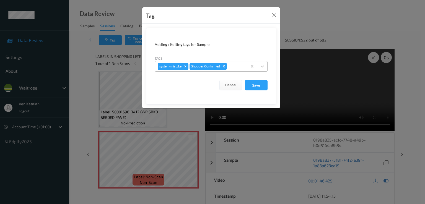
click at [236, 68] on div at bounding box center [236, 66] width 16 height 7
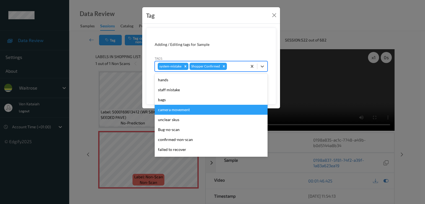
scroll to position [109, 0]
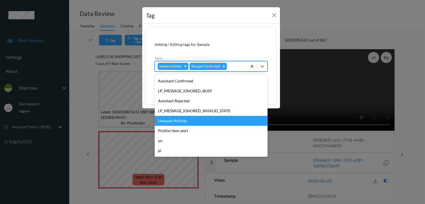
click at [177, 120] on div "Unusual-Activity" at bounding box center [211, 121] width 113 height 10
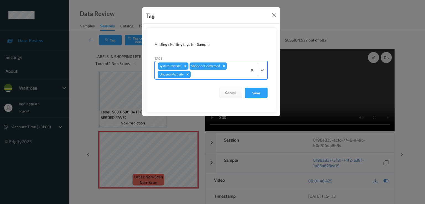
click at [202, 76] on div at bounding box center [218, 74] width 53 height 7
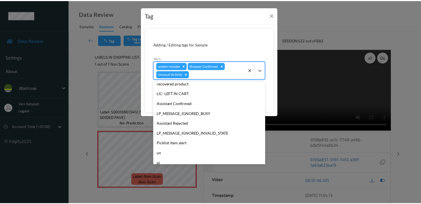
scroll to position [99, 0]
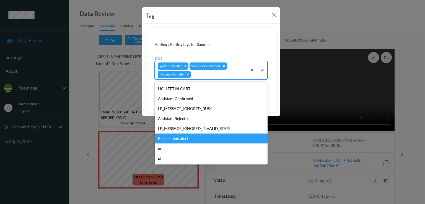
click at [179, 138] on div "Picklist item alert" at bounding box center [211, 139] width 113 height 10
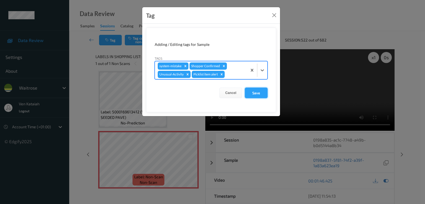
click at [252, 92] on button "Save" at bounding box center [256, 93] width 23 height 11
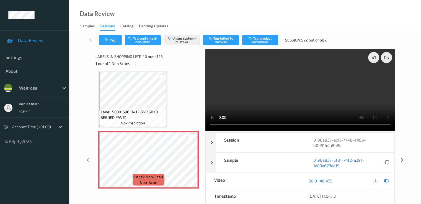
click at [91, 42] on icon at bounding box center [91, 40] width 5 height 6
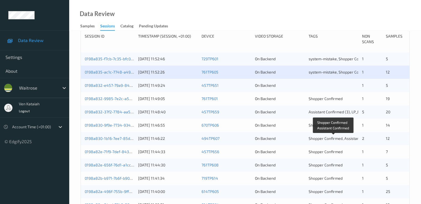
scroll to position [111, 0]
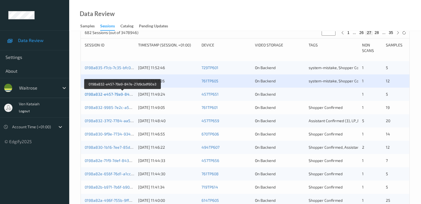
click at [126, 94] on link "0198a832-e457-79a9-847e-27d9cbdf60a3" at bounding box center [123, 94] width 76 height 5
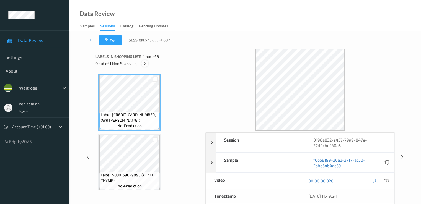
click at [144, 64] on icon at bounding box center [145, 63] width 5 height 5
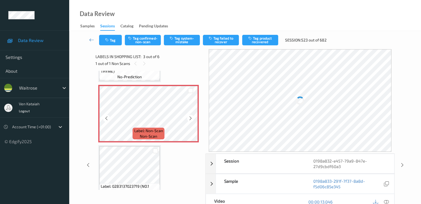
scroll to position [119, 0]
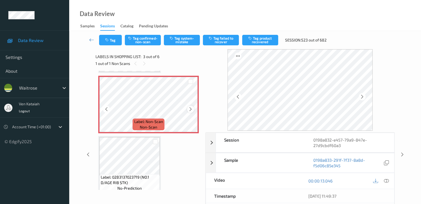
click at [193, 109] on icon at bounding box center [190, 109] width 5 height 5
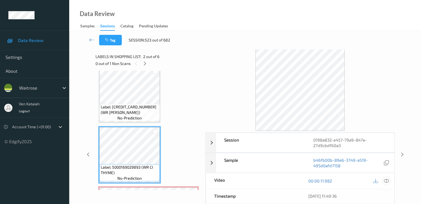
click at [388, 181] on icon at bounding box center [386, 181] width 5 height 5
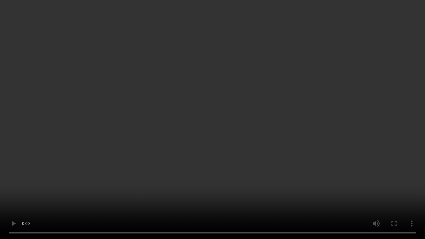
click at [261, 159] on video at bounding box center [212, 119] width 425 height 239
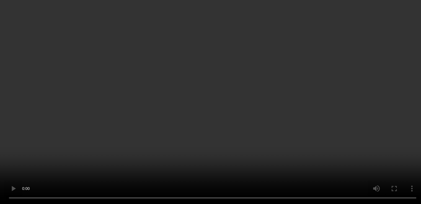
scroll to position [63, 0]
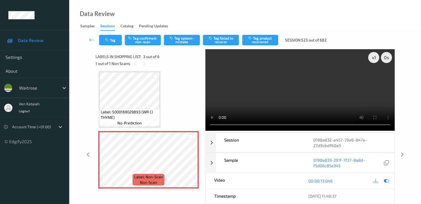
click at [386, 179] on icon at bounding box center [386, 181] width 5 height 5
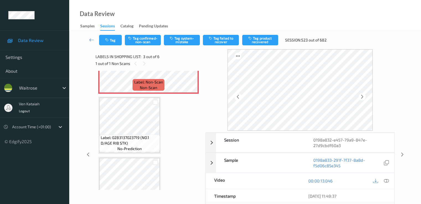
scroll to position [174, 0]
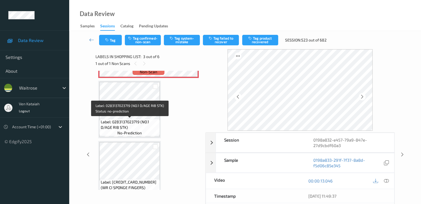
click at [136, 120] on span "Label: 0283137023719 (NO.1 D/AGE RIB STK)" at bounding box center [130, 124] width 58 height 11
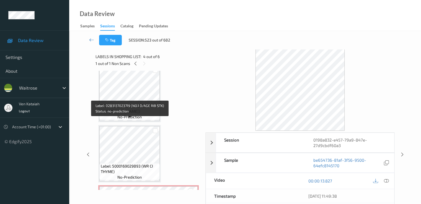
scroll to position [8, 0]
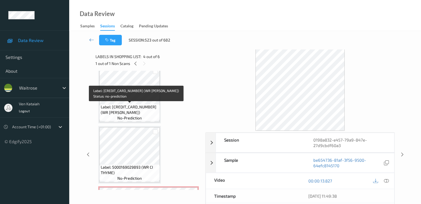
click at [136, 120] on span "no-prediction" at bounding box center [129, 119] width 24 height 6
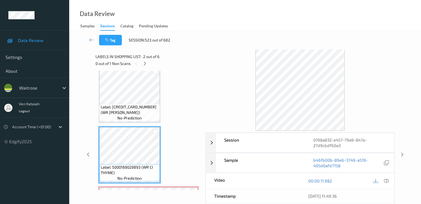
scroll to position [63, 0]
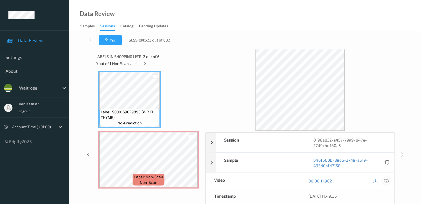
click at [387, 182] on icon at bounding box center [386, 181] width 5 height 5
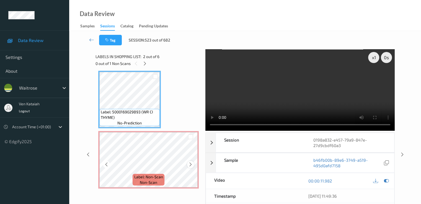
click at [191, 164] on icon at bounding box center [190, 164] width 5 height 5
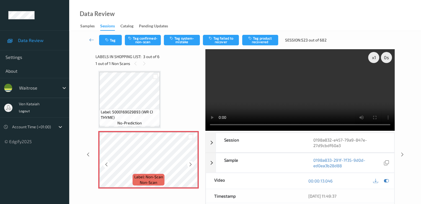
click at [191, 164] on icon at bounding box center [190, 164] width 5 height 5
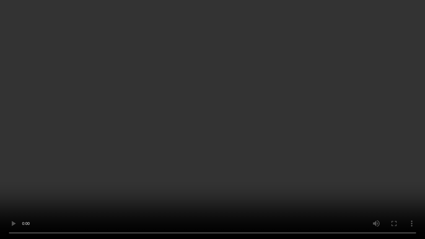
click at [221, 176] on video at bounding box center [212, 119] width 425 height 239
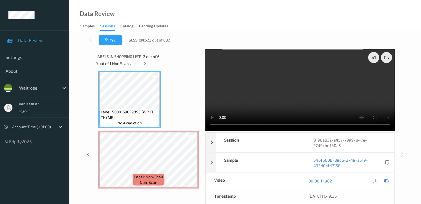
click at [312, 107] on video at bounding box center [300, 90] width 189 height 82
click at [384, 181] on icon at bounding box center [386, 181] width 5 height 5
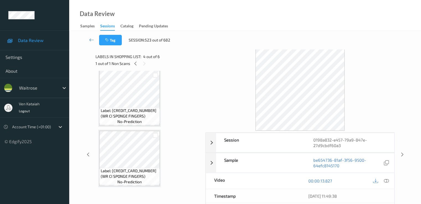
scroll to position [135, 0]
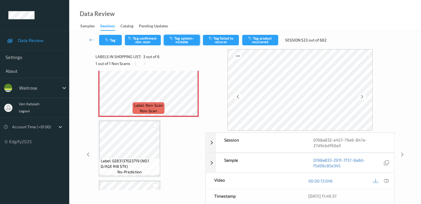
click at [180, 40] on button "Tag system-mistake" at bounding box center [182, 40] width 36 height 11
click at [93, 41] on icon at bounding box center [91, 40] width 5 height 6
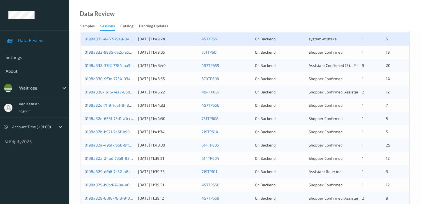
scroll to position [111, 0]
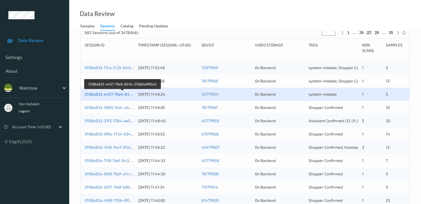
click at [114, 93] on link "0198a832-e457-79a9-847e-27d9cbdf60a3" at bounding box center [123, 94] width 76 height 5
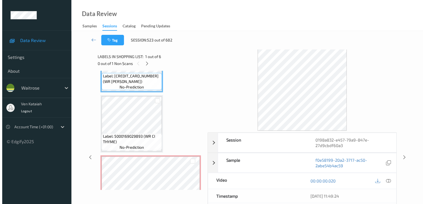
scroll to position [55, 0]
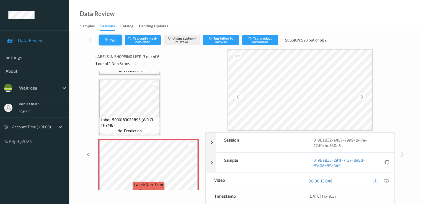
click at [107, 41] on icon "button" at bounding box center [107, 40] width 5 height 4
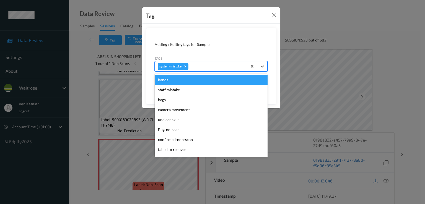
click at [209, 69] on div at bounding box center [217, 66] width 55 height 7
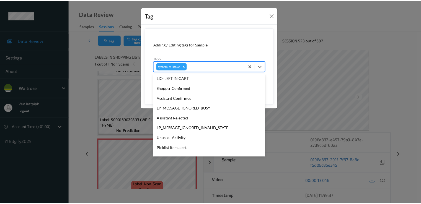
scroll to position [119, 0]
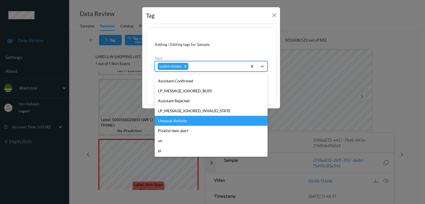
click at [179, 117] on div "Unusual-Activity" at bounding box center [211, 121] width 113 height 10
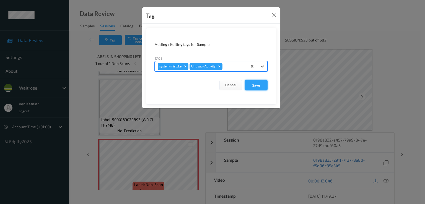
click at [251, 83] on button "Save" at bounding box center [256, 85] width 23 height 11
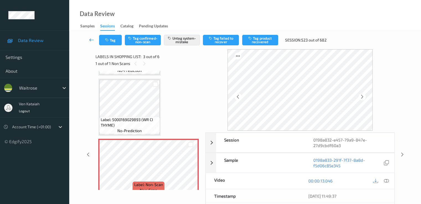
click at [91, 39] on icon at bounding box center [91, 40] width 5 height 6
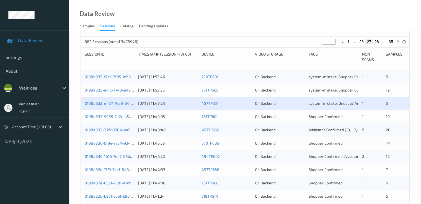
scroll to position [111, 0]
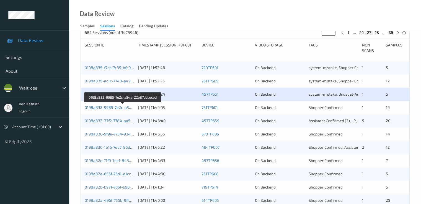
click at [114, 107] on link "0198a832-9985-7e2c-a54a-22b87ddcecbd" at bounding box center [123, 107] width 77 height 5
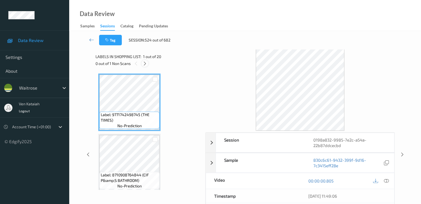
click at [145, 64] on icon at bounding box center [145, 63] width 5 height 5
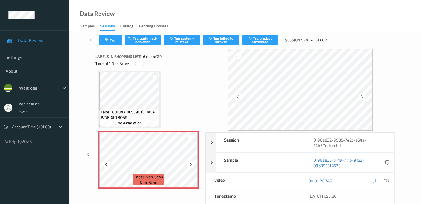
scroll to position [300, 0]
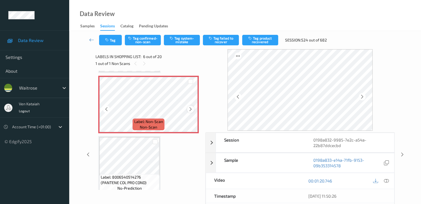
click at [189, 109] on icon at bounding box center [190, 109] width 5 height 5
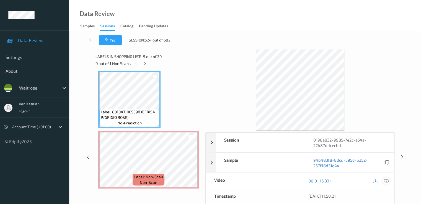
click at [389, 181] on icon at bounding box center [386, 181] width 5 height 5
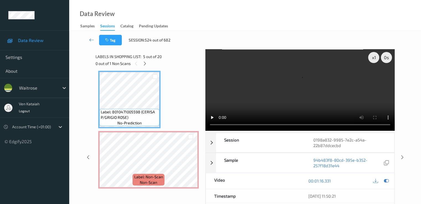
scroll to position [189, 0]
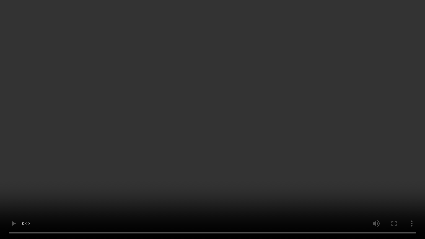
click at [288, 158] on video at bounding box center [212, 119] width 425 height 239
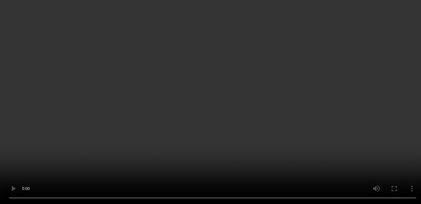
scroll to position [244, 0]
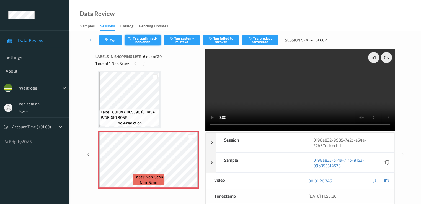
click at [148, 37] on button "Tag confirmed-non-scan" at bounding box center [143, 40] width 36 height 11
click at [387, 179] on icon at bounding box center [386, 181] width 5 height 5
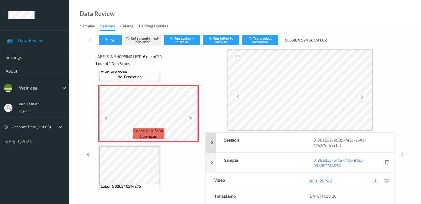
scroll to position [300, 0]
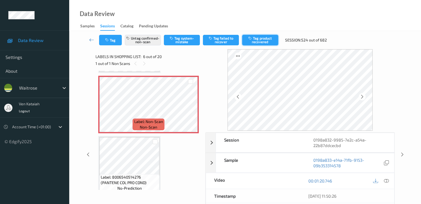
click at [247, 39] on button "Tag product recovered" at bounding box center [260, 40] width 36 height 11
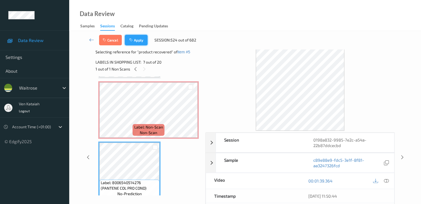
drag, startPoint x: 149, startPoint y: 41, endPoint x: 145, endPoint y: 41, distance: 4.2
click at [149, 41] on div "Cancel Apply Session: 524 out of 682" at bounding box center [149, 40] width 101 height 11
click at [145, 41] on button "Apply" at bounding box center [136, 40] width 23 height 11
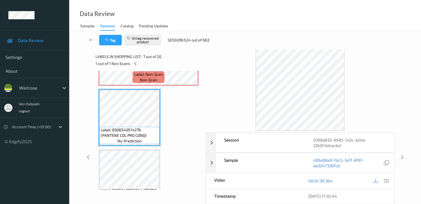
scroll to position [355, 0]
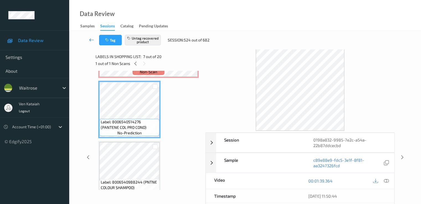
click at [88, 40] on link at bounding box center [91, 40] width 15 height 11
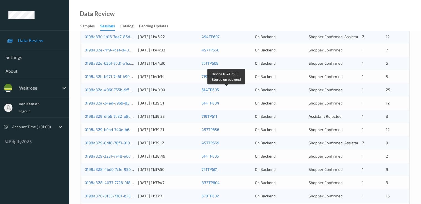
scroll to position [166, 0]
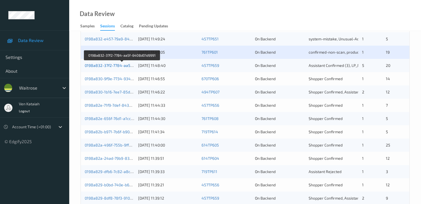
click at [124, 67] on link "0198a832-37f2-7784-aa5f-6408d01d9991" at bounding box center [122, 65] width 75 height 5
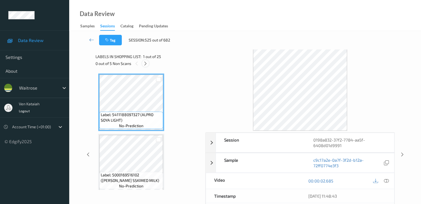
click at [144, 63] on icon at bounding box center [145, 63] width 5 height 5
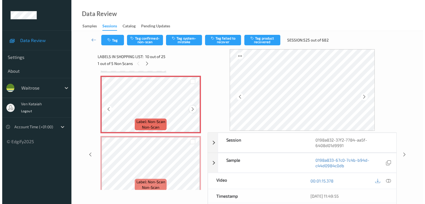
scroll to position [486, 0]
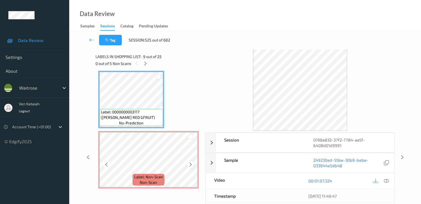
click at [189, 165] on icon at bounding box center [190, 164] width 5 height 5
click at [388, 181] on icon at bounding box center [386, 181] width 5 height 5
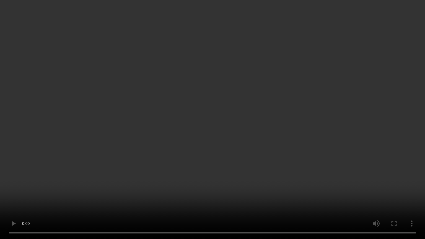
click at [277, 141] on video at bounding box center [212, 119] width 425 height 239
click at [297, 202] on video at bounding box center [212, 119] width 425 height 239
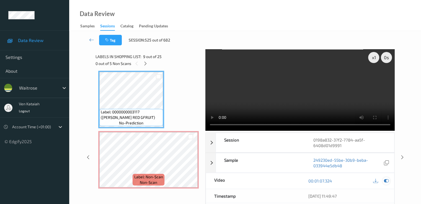
click at [388, 181] on icon at bounding box center [386, 181] width 5 height 5
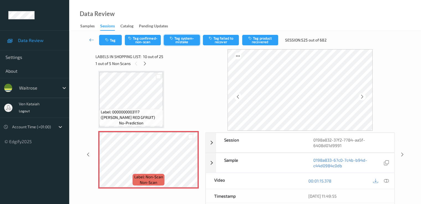
click at [174, 43] on button "Tag system-mistake" at bounding box center [182, 40] width 36 height 11
click at [113, 42] on button "Tag" at bounding box center [110, 40] width 23 height 11
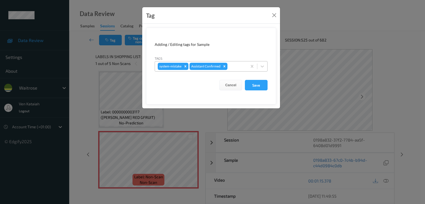
click at [229, 68] on input "text" at bounding box center [229, 67] width 1 height 6
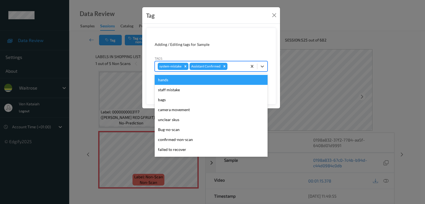
scroll to position [109, 0]
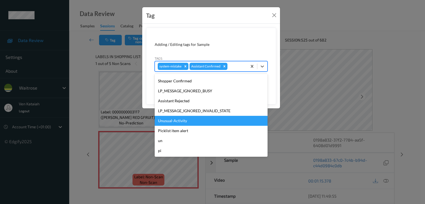
click at [172, 124] on div "Unusual-Activity" at bounding box center [211, 121] width 113 height 10
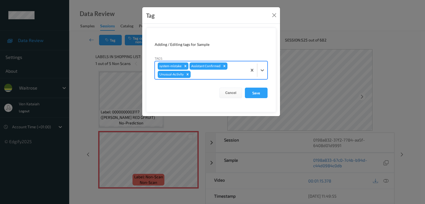
click at [244, 78] on div "system-mistake Assistant Confirmed Unusual-Activity" at bounding box center [201, 70] width 92 height 18
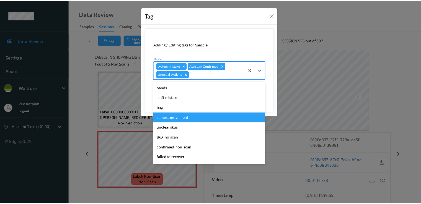
scroll to position [99, 0]
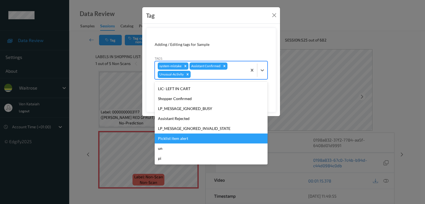
click at [183, 137] on div "Picklist item alert" at bounding box center [211, 139] width 113 height 10
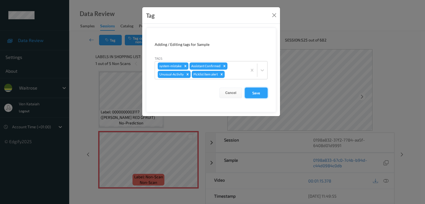
click at [256, 91] on button "Save" at bounding box center [256, 93] width 23 height 11
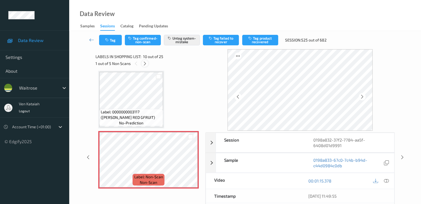
click at [148, 63] on div at bounding box center [145, 63] width 7 height 7
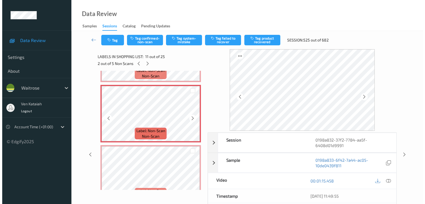
scroll to position [602, 0]
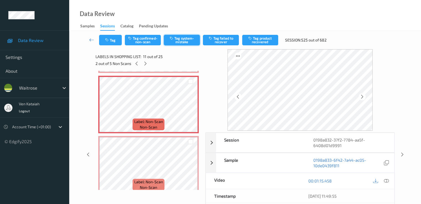
click at [180, 42] on button "Tag system-mistake" at bounding box center [182, 40] width 36 height 11
click at [111, 45] on button "Tag" at bounding box center [110, 40] width 23 height 11
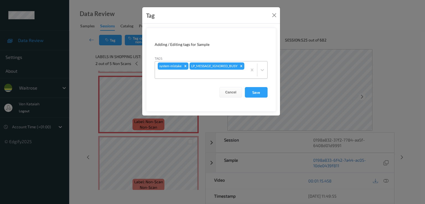
click at [240, 72] on div at bounding box center [201, 74] width 87 height 7
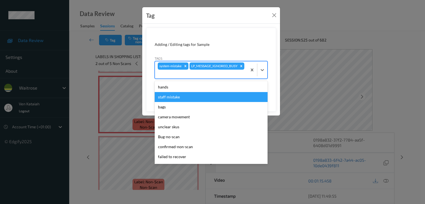
scroll to position [109, 0]
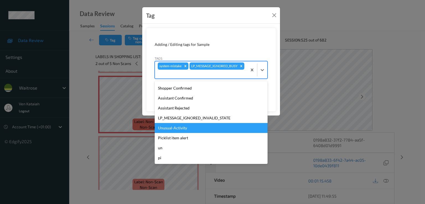
click at [173, 127] on div "Unusual-Activity" at bounding box center [211, 128] width 113 height 10
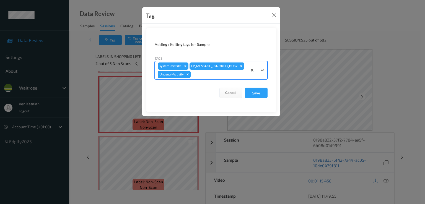
click at [203, 72] on div at bounding box center [218, 74] width 53 height 7
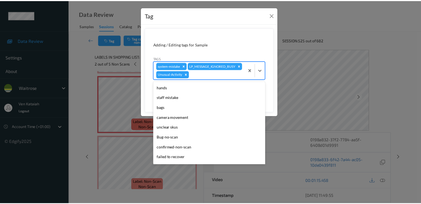
scroll to position [99, 0]
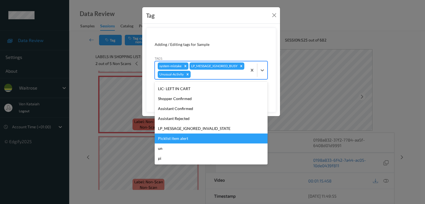
click at [179, 137] on div "Picklist item alert" at bounding box center [211, 139] width 113 height 10
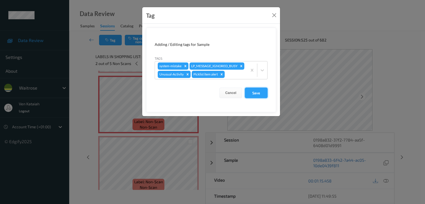
click at [260, 93] on button "Save" at bounding box center [256, 93] width 23 height 11
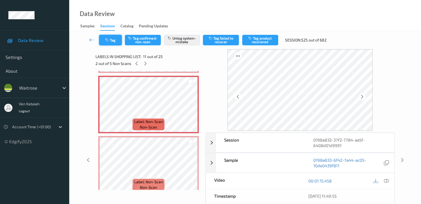
click at [107, 38] on icon "button" at bounding box center [107, 40] width 5 height 4
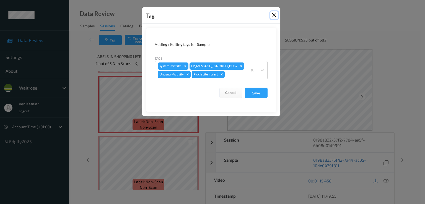
click at [273, 15] on button "Close" at bounding box center [275, 15] width 8 height 8
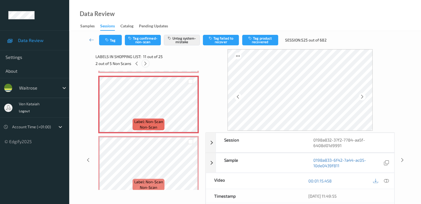
click at [146, 62] on icon at bounding box center [145, 63] width 5 height 5
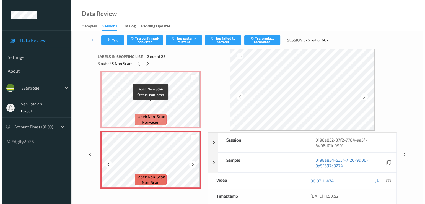
scroll to position [662, 0]
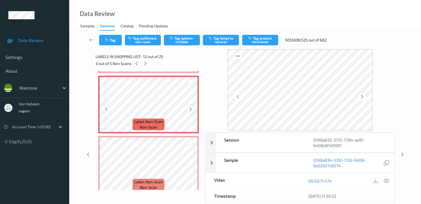
click at [193, 109] on div at bounding box center [190, 109] width 7 height 7
click at [178, 41] on button "Tag system-mistake" at bounding box center [182, 40] width 36 height 11
click at [113, 45] on button "Tag" at bounding box center [110, 40] width 23 height 11
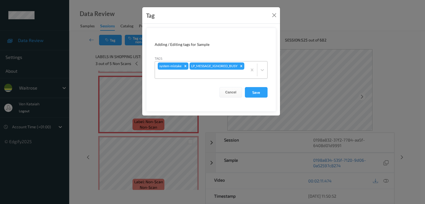
click at [233, 76] on div at bounding box center [201, 74] width 87 height 7
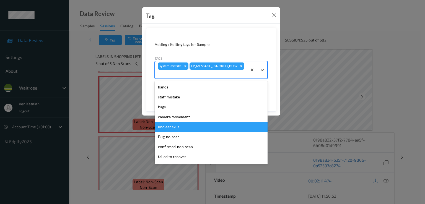
scroll to position [109, 0]
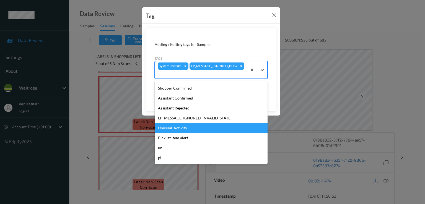
click at [169, 126] on div "Unusual-Activity" at bounding box center [211, 128] width 113 height 10
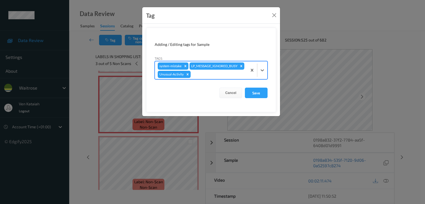
click at [201, 75] on div at bounding box center [218, 74] width 53 height 7
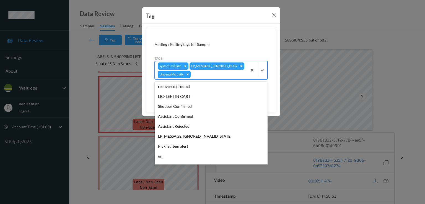
scroll to position [99, 0]
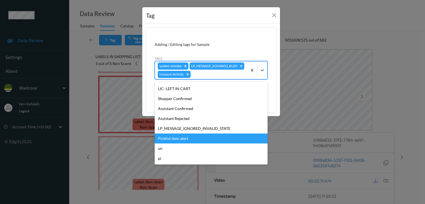
click at [182, 136] on div "Picklist item alert" at bounding box center [211, 139] width 113 height 10
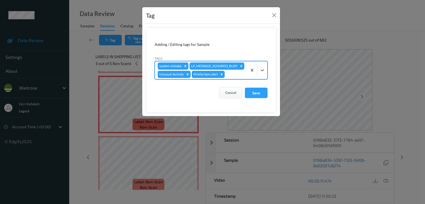
click at [242, 90] on button "Cancel" at bounding box center [231, 93] width 23 height 11
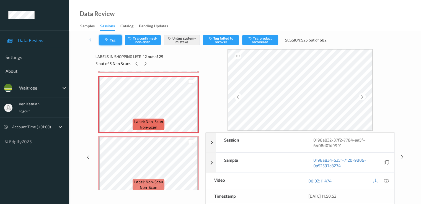
click at [103, 36] on button "Tag" at bounding box center [110, 40] width 23 height 11
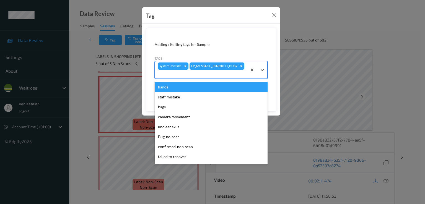
click at [191, 72] on div at bounding box center [201, 74] width 87 height 7
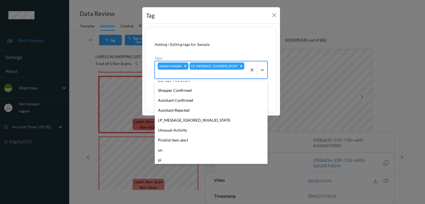
scroll to position [109, 0]
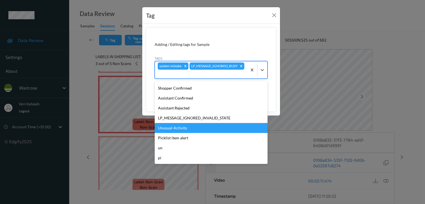
click at [176, 127] on div "Unusual-Activity" at bounding box center [211, 128] width 113 height 10
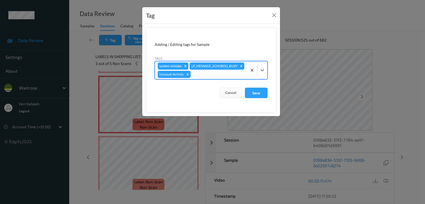
click at [217, 74] on div at bounding box center [218, 74] width 53 height 7
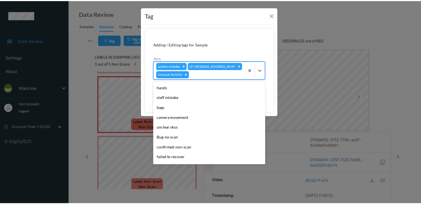
scroll to position [99, 0]
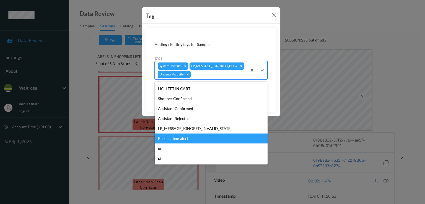
click at [186, 142] on div "Picklist item alert" at bounding box center [211, 139] width 113 height 10
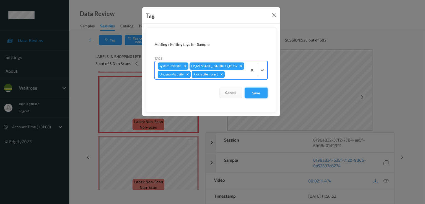
click at [257, 94] on button "Save" at bounding box center [256, 93] width 23 height 11
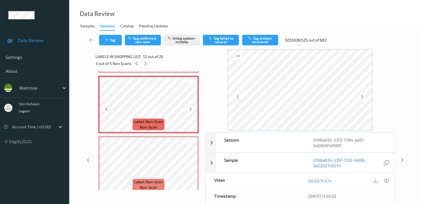
scroll to position [607, 0]
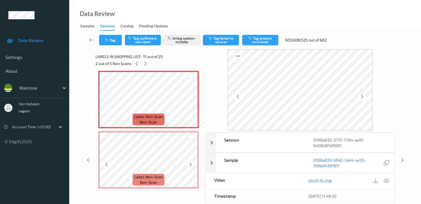
click at [137, 132] on div "Label: Non-Scan non-scan" at bounding box center [148, 160] width 101 height 58
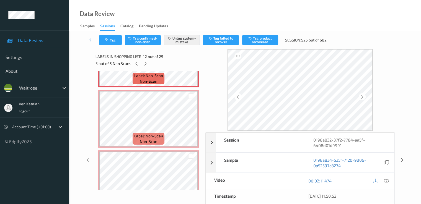
scroll to position [717, 0]
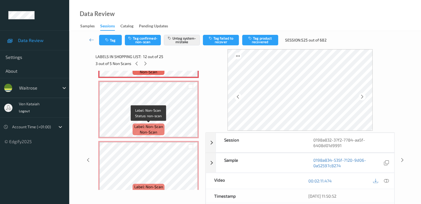
click at [145, 130] on span "non-scan" at bounding box center [148, 133] width 17 height 6
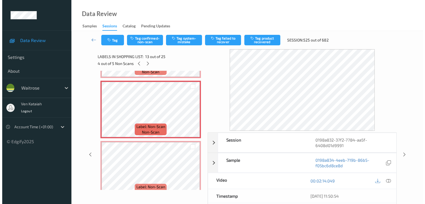
scroll to position [662, 0]
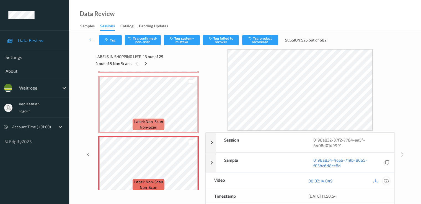
click at [386, 181] on icon at bounding box center [386, 181] width 5 height 5
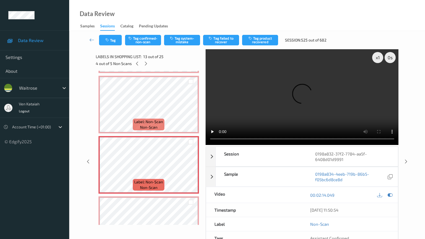
click at [250, 145] on video at bounding box center [302, 97] width 193 height 96
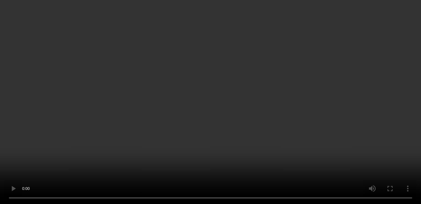
click at [158, 119] on div "Label: Non-Scan non-scan" at bounding box center [149, 125] width 32 height 12
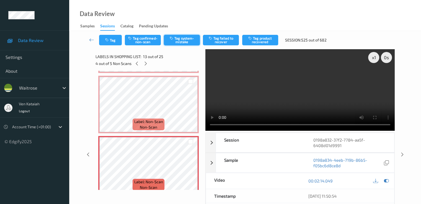
click at [178, 42] on button "Tag system-mistake" at bounding box center [182, 40] width 36 height 11
click at [115, 43] on button "Tag" at bounding box center [110, 40] width 23 height 11
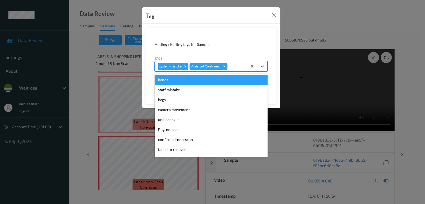
click at [242, 63] on div at bounding box center [237, 66] width 16 height 7
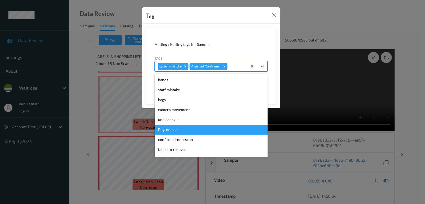
scroll to position [109, 0]
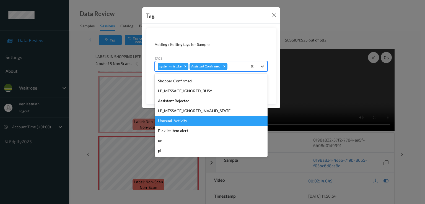
click at [178, 120] on div "Unusual-Activity" at bounding box center [211, 121] width 113 height 10
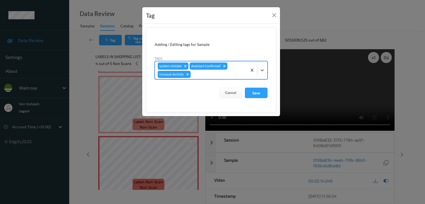
click at [226, 77] on div at bounding box center [218, 74] width 53 height 7
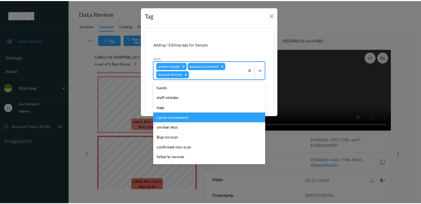
scroll to position [99, 0]
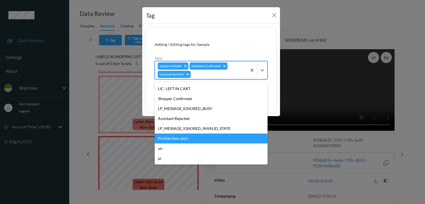
click at [169, 137] on div "Picklist item alert" at bounding box center [211, 139] width 113 height 10
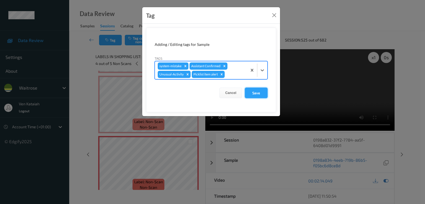
click at [260, 96] on button "Save" at bounding box center [256, 93] width 23 height 11
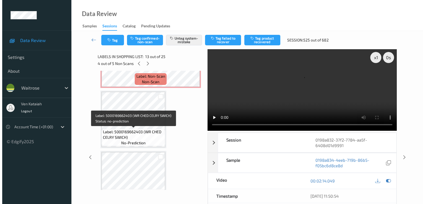
scroll to position [773, 0]
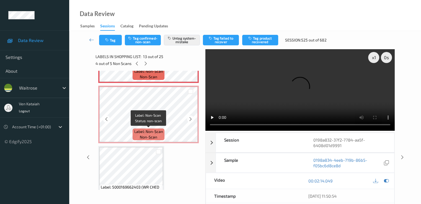
click at [145, 137] on span "non-scan" at bounding box center [148, 138] width 17 height 6
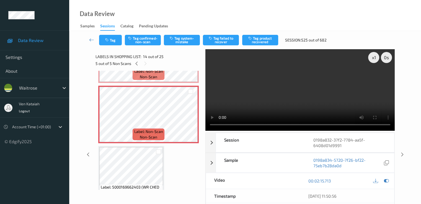
click at [179, 46] on div "Tag Tag confirmed-non-scan Tag system-mistake Tag failed to recover Tag product…" at bounding box center [245, 40] width 329 height 18
click at [179, 45] on button "Tag system-mistake" at bounding box center [182, 40] width 36 height 11
click at [107, 47] on div "Tag Tag confirmed-non-scan Untag system-mistake Tag failed to recover Tag produ…" at bounding box center [245, 40] width 329 height 18
click at [111, 41] on button "Tag" at bounding box center [110, 40] width 23 height 11
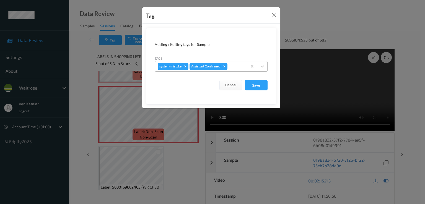
drag, startPoint x: 236, startPoint y: 66, endPoint x: 234, endPoint y: 69, distance: 3.5
click at [235, 66] on div at bounding box center [237, 66] width 16 height 7
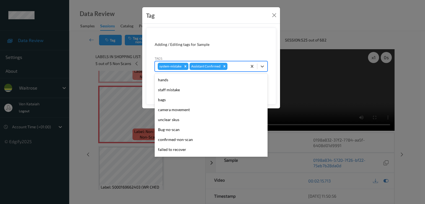
scroll to position [109, 0]
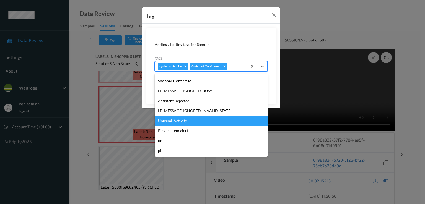
click at [184, 119] on div "Unusual-Activity" at bounding box center [211, 121] width 113 height 10
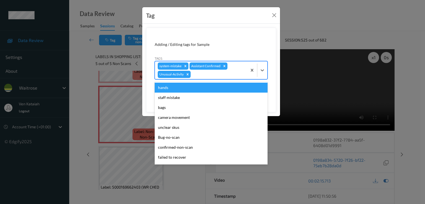
click at [238, 68] on div "system-mistake Assistant Confirmed Unusual-Activity" at bounding box center [201, 70] width 92 height 18
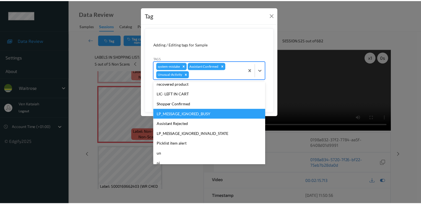
scroll to position [99, 0]
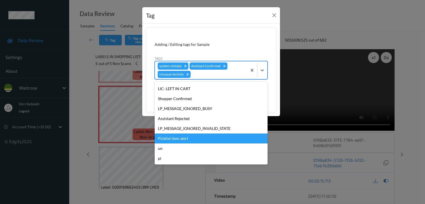
click at [179, 142] on div "Picklist item alert" at bounding box center [211, 139] width 113 height 10
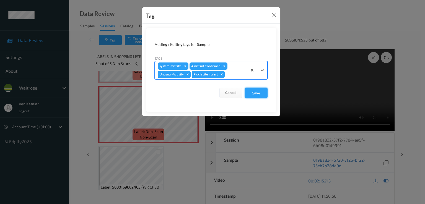
click at [255, 93] on button "Save" at bounding box center [256, 93] width 23 height 11
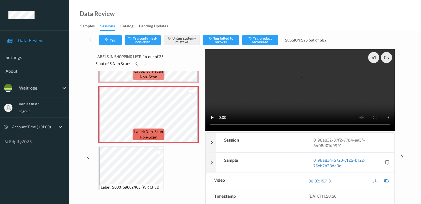
click at [88, 30] on div "Samples Sessions Catalog Pending Updates" at bounding box center [126, 26] width 93 height 8
click at [89, 40] on icon at bounding box center [91, 40] width 5 height 6
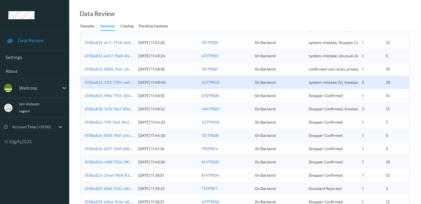
scroll to position [166, 0]
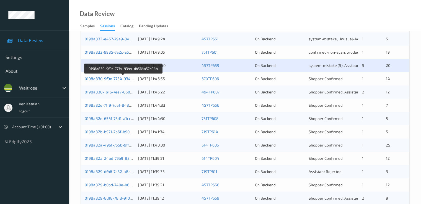
click at [124, 79] on link "0198a830-9f9e-7734-9344-db564a57b044" at bounding box center [123, 78] width 77 height 5
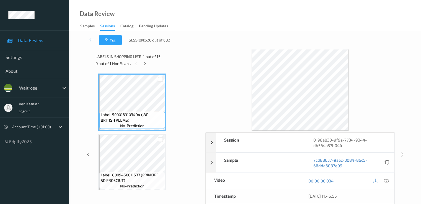
click at [148, 67] on div "0 out of 1 Non Scans" at bounding box center [149, 63] width 106 height 7
click at [153, 65] on div "0 out of 1 Non Scans" at bounding box center [149, 63] width 106 height 7
click at [149, 65] on div "0 out of 1 Non Scans" at bounding box center [149, 63] width 106 height 7
click at [146, 63] on icon at bounding box center [145, 63] width 5 height 5
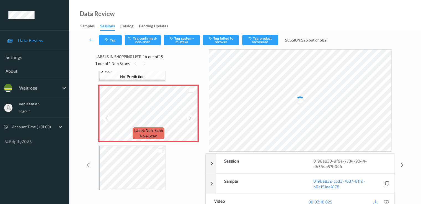
scroll to position [783, 0]
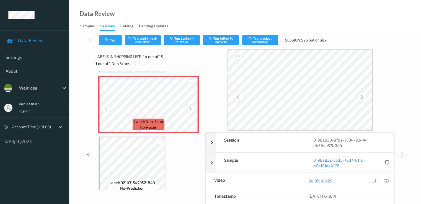
click at [191, 108] on icon at bounding box center [190, 109] width 5 height 5
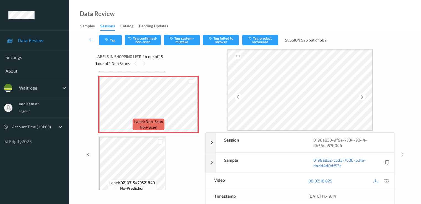
scroll to position [727, 0]
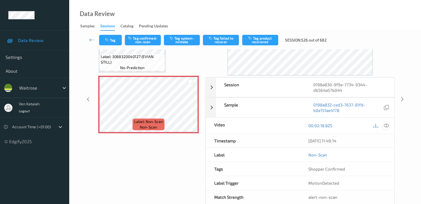
click at [386, 125] on icon at bounding box center [386, 125] width 5 height 5
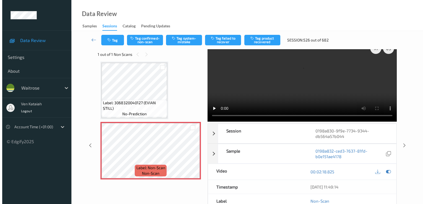
scroll to position [0, 0]
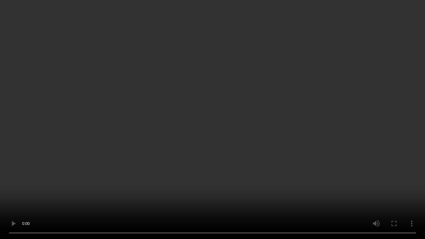
click at [281, 148] on video at bounding box center [212, 119] width 425 height 239
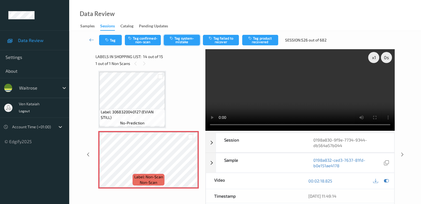
click at [174, 42] on button "Tag system-mistake" at bounding box center [182, 40] width 36 height 11
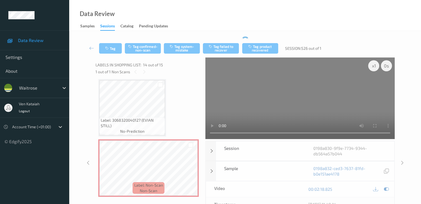
click at [109, 42] on div "Tag Tag confirmed-non-scan Tag system-mistake Tag failed to recover Tag product…" at bounding box center [245, 48] width 329 height 18
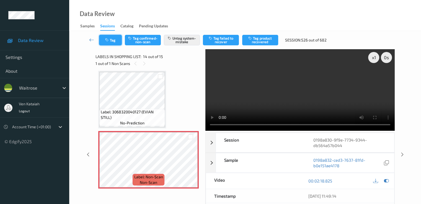
click at [114, 42] on button "Tag" at bounding box center [110, 40] width 23 height 11
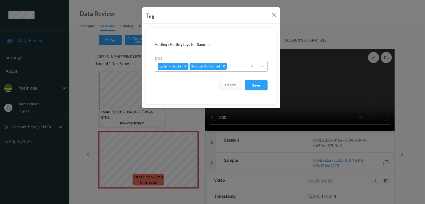
click at [224, 63] on div "Remove Shopper Confirmed" at bounding box center [224, 66] width 6 height 7
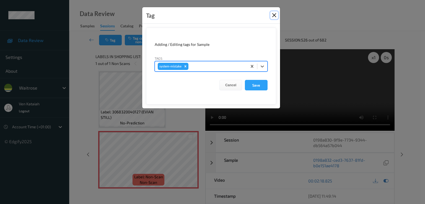
click at [271, 16] on button "Close" at bounding box center [275, 15] width 8 height 8
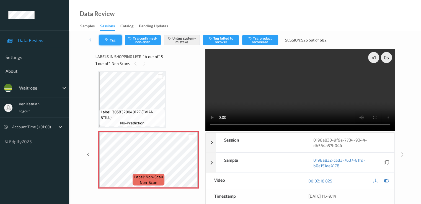
click at [112, 40] on button "Tag" at bounding box center [110, 40] width 23 height 11
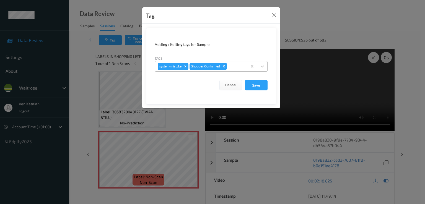
click at [241, 69] on div at bounding box center [236, 66] width 16 height 7
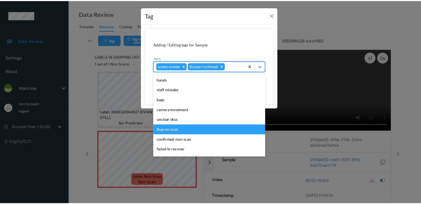
scroll to position [109, 0]
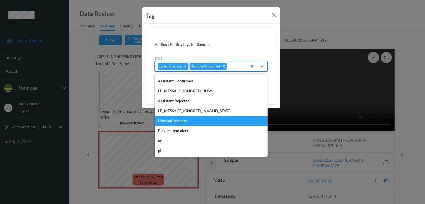
click at [175, 124] on div "Unusual-Activity" at bounding box center [211, 121] width 113 height 10
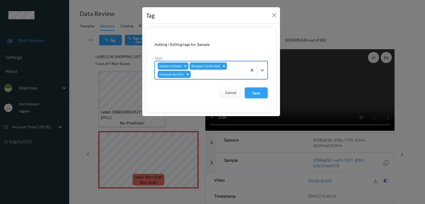
click at [247, 93] on button "Save" at bounding box center [256, 93] width 23 height 11
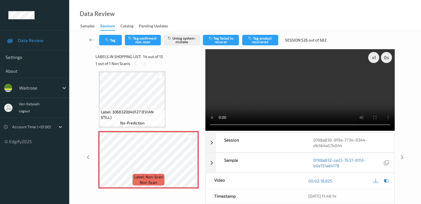
click at [91, 40] on icon at bounding box center [91, 40] width 5 height 6
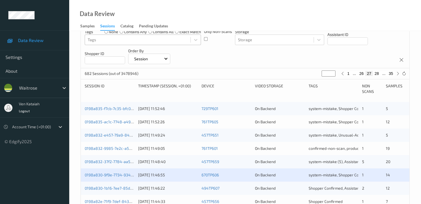
scroll to position [166, 0]
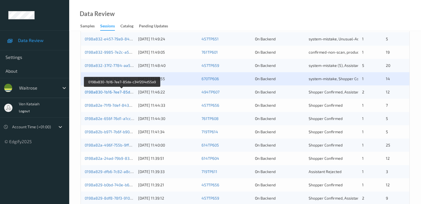
click at [109, 92] on link "0198a830-1b16-7ee7-85da-c34f204d55a9" at bounding box center [122, 92] width 75 height 5
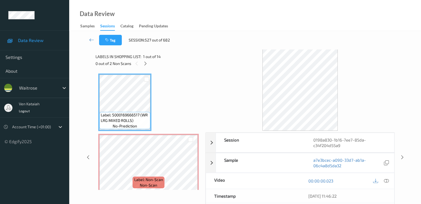
click at [149, 64] on div "0 out of 2 Non Scans" at bounding box center [149, 63] width 106 height 7
click at [146, 64] on icon at bounding box center [145, 63] width 5 height 5
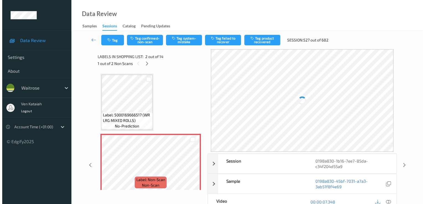
scroll to position [3, 0]
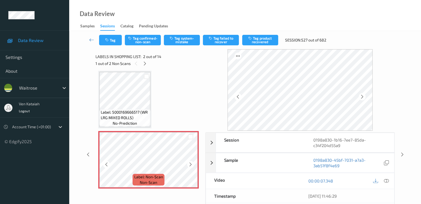
click at [189, 166] on icon at bounding box center [190, 164] width 5 height 5
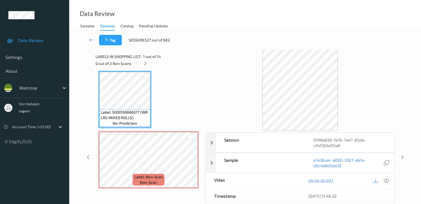
click at [386, 181] on icon at bounding box center [386, 181] width 5 height 5
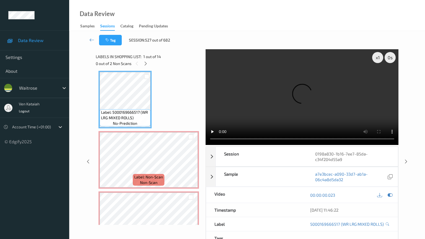
click at [265, 145] on video at bounding box center [302, 97] width 193 height 96
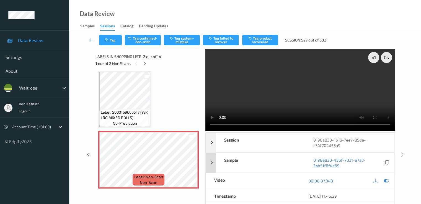
click at [386, 179] on icon at bounding box center [386, 181] width 5 height 5
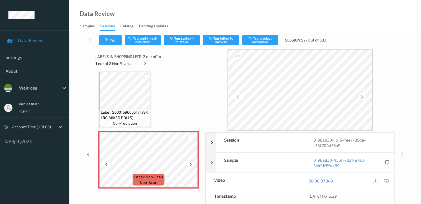
click at [192, 164] on icon at bounding box center [190, 164] width 5 height 5
click at [180, 42] on button "Tag system-mistake" at bounding box center [182, 40] width 36 height 11
click at [112, 43] on button "Tag" at bounding box center [110, 40] width 23 height 11
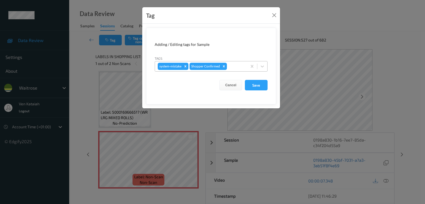
click at [231, 65] on div at bounding box center [236, 66] width 16 height 7
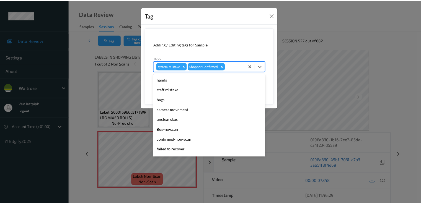
scroll to position [109, 0]
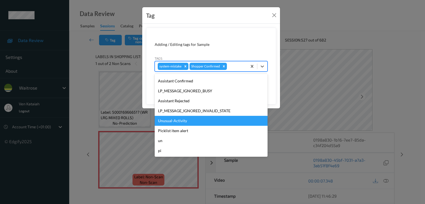
click at [172, 122] on div "Unusual-Activity" at bounding box center [211, 121] width 113 height 10
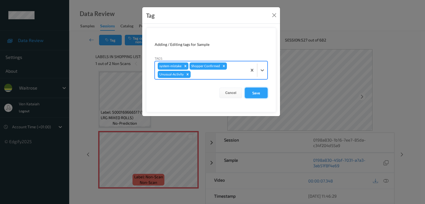
click at [262, 93] on button "Save" at bounding box center [256, 93] width 23 height 11
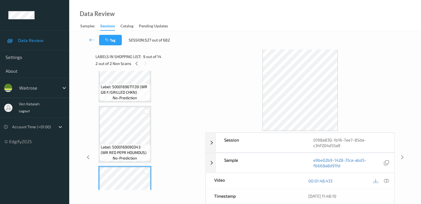
scroll to position [446, 0]
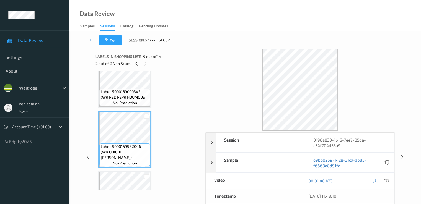
click at [128, 172] on div "Label: 5000328034713 (SNSATIONS CHKN&amp;THYME) no-prediction" at bounding box center [124, 200] width 53 height 58
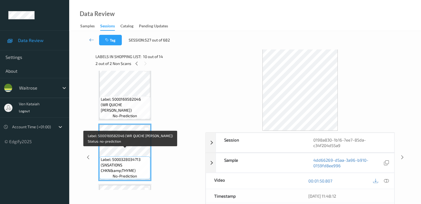
scroll to position [501, 0]
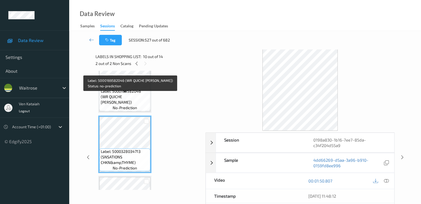
click at [134, 98] on span "Label: 5000169582046 (WR QUICHE LORRAINE)" at bounding box center [125, 97] width 48 height 17
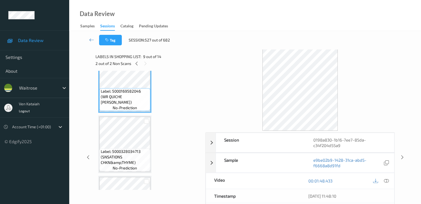
scroll to position [557, 0]
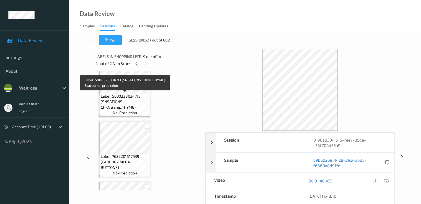
click at [132, 102] on span "Label: 5000328034713 (SNSATIONS CHKN&amp;THYME)" at bounding box center [125, 102] width 48 height 17
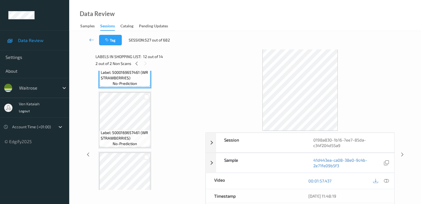
scroll to position [723, 0]
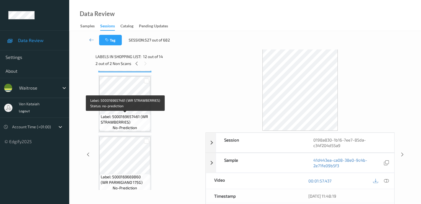
click at [132, 118] on span "Label: 5000169657461 (WR STRAWBERRIES)" at bounding box center [125, 119] width 48 height 11
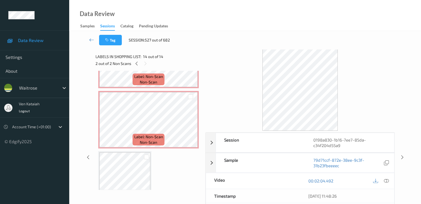
scroll to position [111, 0]
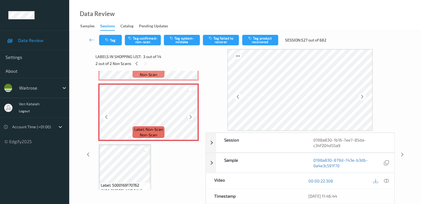
click at [188, 118] on icon at bounding box center [190, 117] width 5 height 5
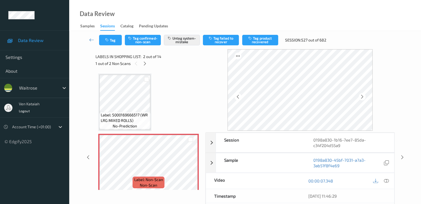
click at [387, 181] on icon at bounding box center [386, 181] width 5 height 5
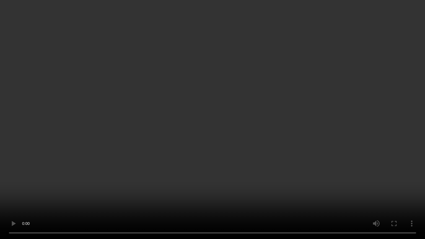
click at [207, 148] on video at bounding box center [212, 119] width 425 height 239
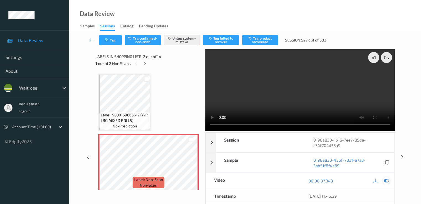
click at [386, 183] on icon at bounding box center [386, 181] width 5 height 5
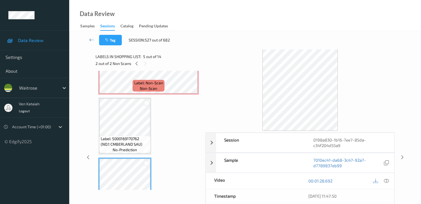
scroll to position [166, 0]
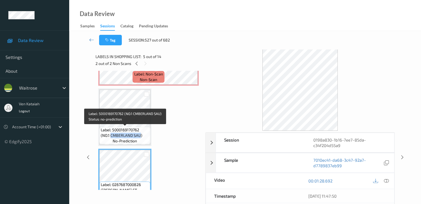
drag, startPoint x: 110, startPoint y: 135, endPoint x: 140, endPoint y: 138, distance: 30.0
click at [140, 138] on span "Label: 5000169170762 (NO.1 CMBERLAND SAU)" at bounding box center [125, 132] width 48 height 11
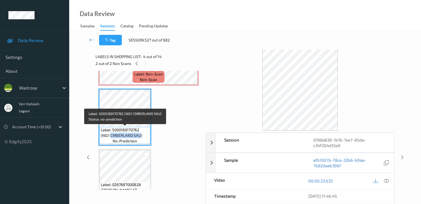
copy span "CMBERLAND SAU"
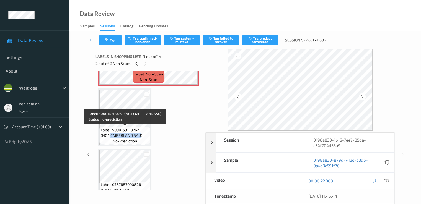
click at [125, 135] on span "Label: 5000169170762 (NO.1 CMBERLAND SAU)" at bounding box center [125, 132] width 48 height 11
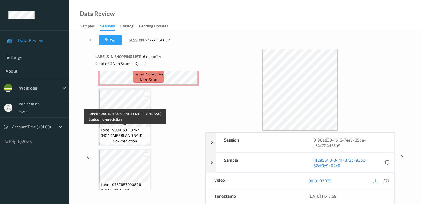
click at [130, 131] on span "Label: 5000169170762 (NO.1 CMBERLAND SAU)" at bounding box center [125, 132] width 48 height 11
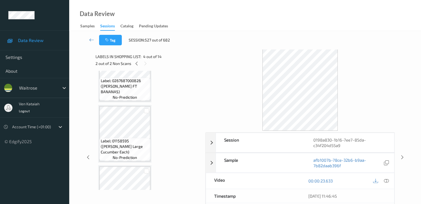
scroll to position [0, 0]
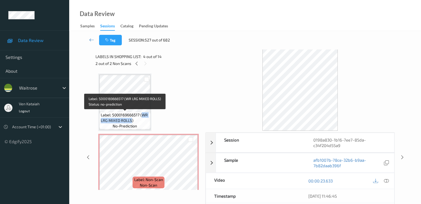
drag, startPoint x: 143, startPoint y: 114, endPoint x: 131, endPoint y: 120, distance: 12.8
click at [131, 120] on span "Label: 5000169666517 (WR LRG MIXED ROLLS)" at bounding box center [125, 117] width 48 height 11
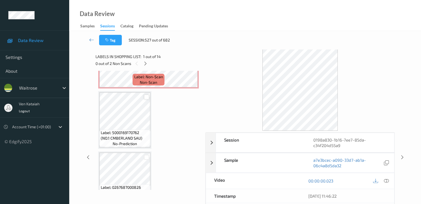
scroll to position [166, 0]
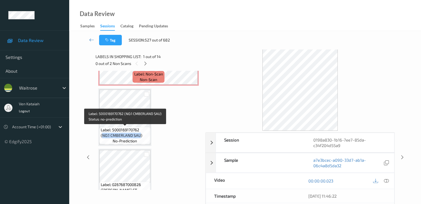
drag, startPoint x: 102, startPoint y: 136, endPoint x: 140, endPoint y: 136, distance: 37.9
click at [140, 136] on span "Label: 5000169170762 (NO.1 CMBERLAND SAU)" at bounding box center [125, 132] width 48 height 11
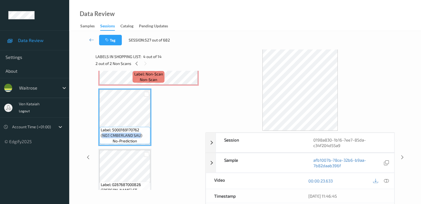
scroll to position [0, 0]
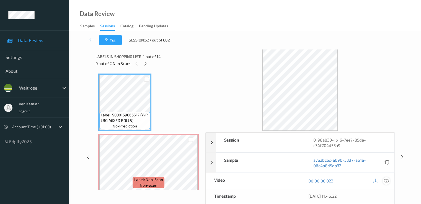
click at [388, 179] on icon at bounding box center [386, 181] width 5 height 5
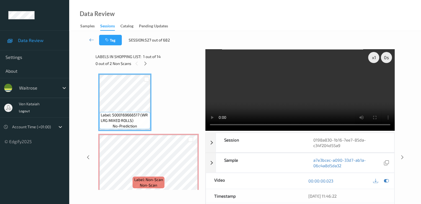
click at [374, 78] on video at bounding box center [300, 90] width 189 height 82
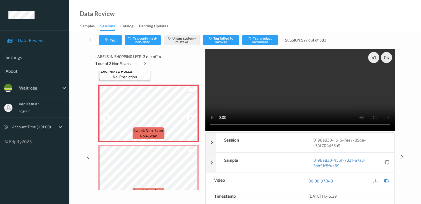
scroll to position [55, 0]
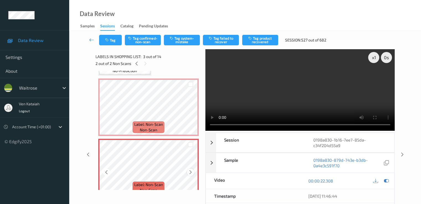
click at [189, 172] on icon at bounding box center [190, 172] width 5 height 5
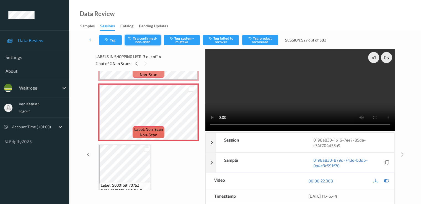
click at [152, 40] on button "Tag confirmed-non-scan" at bounding box center [143, 40] width 36 height 11
click at [215, 43] on button "Tag failed to recover" at bounding box center [221, 40] width 36 height 11
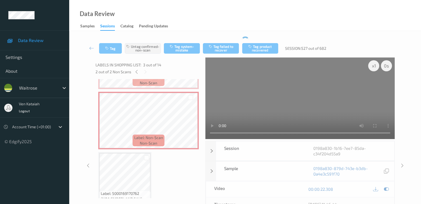
click at [386, 185] on div "00:00:22.308" at bounding box center [347, 190] width 94 height 16
click at [386, 188] on icon at bounding box center [386, 189] width 5 height 5
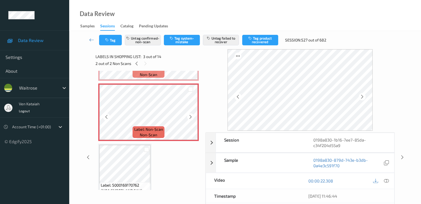
scroll to position [55, 0]
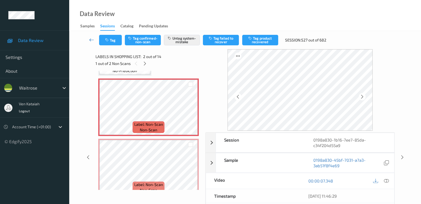
click at [93, 41] on icon at bounding box center [91, 40] width 5 height 6
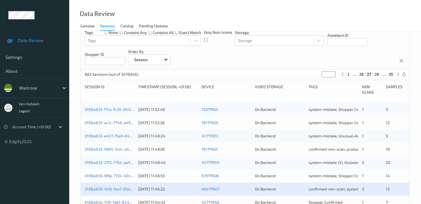
scroll to position [166, 0]
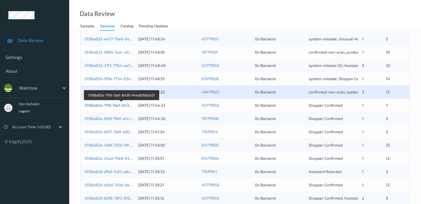
click at [117, 107] on link "0198a82e-71f9-7def-8439-f44a83b62e51" at bounding box center [122, 105] width 74 height 5
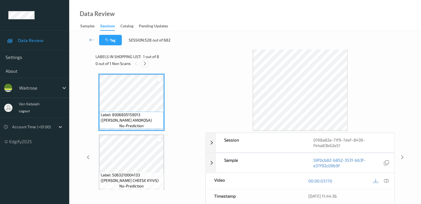
click at [146, 65] on icon at bounding box center [145, 63] width 5 height 5
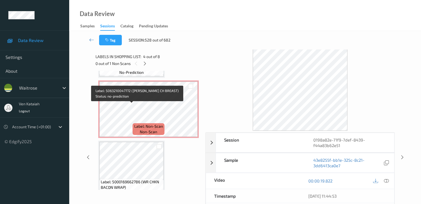
scroll to position [300, 0]
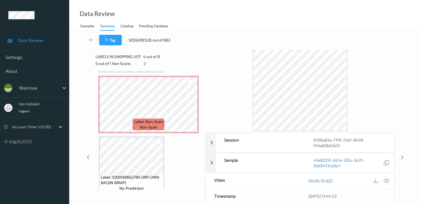
click at [388, 182] on icon at bounding box center [386, 181] width 5 height 5
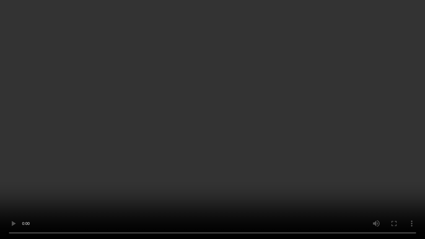
click at [78, 162] on video at bounding box center [212, 119] width 425 height 239
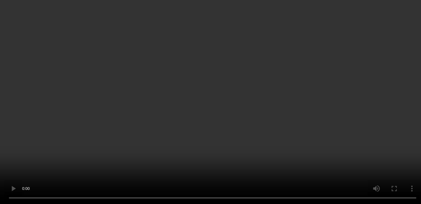
scroll to position [244, 0]
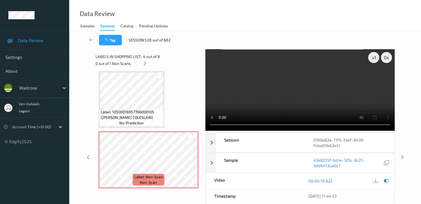
click at [152, 110] on span "Label: 10500016957766000105 (WR ESS COLESLAW)" at bounding box center [131, 114] width 61 height 11
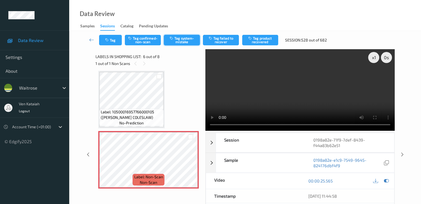
click at [179, 40] on button "Tag system-mistake" at bounding box center [182, 40] width 36 height 11
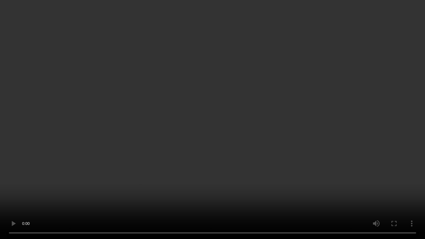
click at [124, 168] on video at bounding box center [212, 119] width 425 height 239
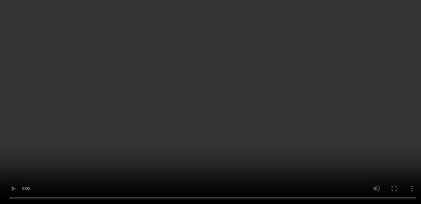
scroll to position [244, 0]
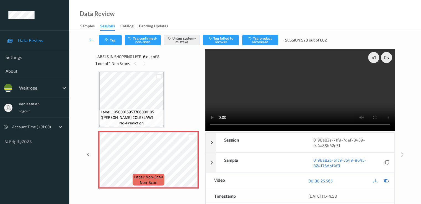
click at [92, 40] on icon at bounding box center [91, 40] width 5 height 6
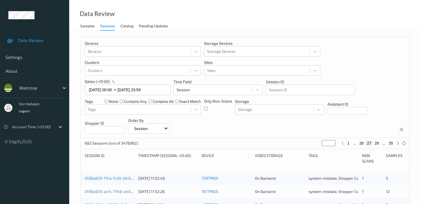
scroll to position [166, 0]
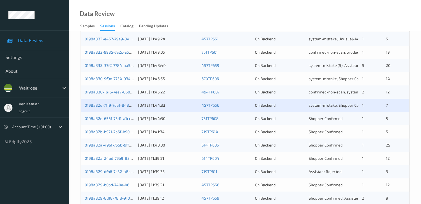
click at [114, 115] on div "0198a82e-656f-76d1-a1cc-b942f4630d58 14/08/2025 11:44:30 761TP608 On Backend Sh…" at bounding box center [245, 118] width 329 height 13
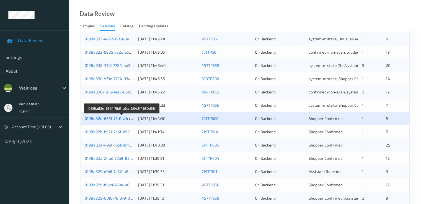
click at [113, 118] on link "0198a82e-656f-76d1-a1cc-b942f4630d58" at bounding box center [122, 118] width 75 height 5
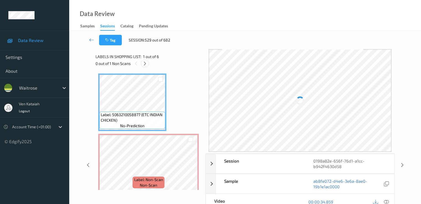
click at [147, 65] on icon at bounding box center [145, 63] width 5 height 5
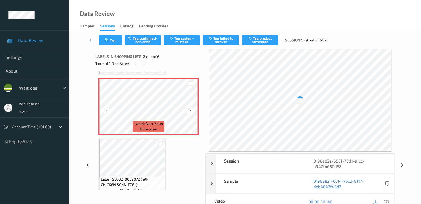
scroll to position [58, 0]
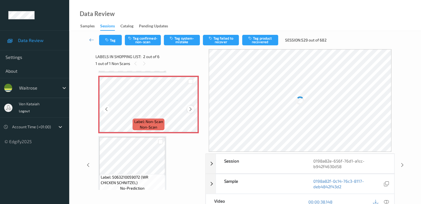
click at [190, 108] on icon at bounding box center [190, 109] width 5 height 5
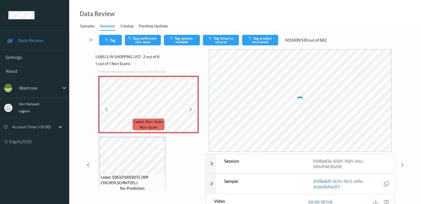
scroll to position [3, 0]
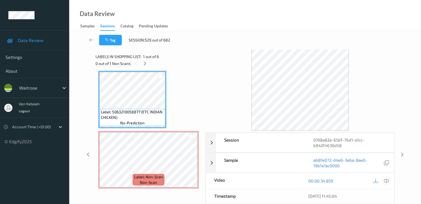
click at [386, 182] on icon at bounding box center [386, 181] width 5 height 5
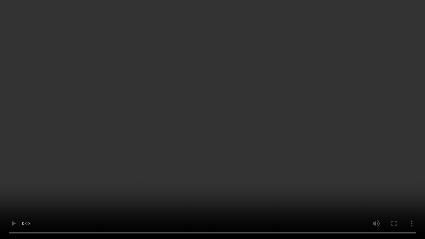
click at [55, 117] on video at bounding box center [212, 119] width 425 height 239
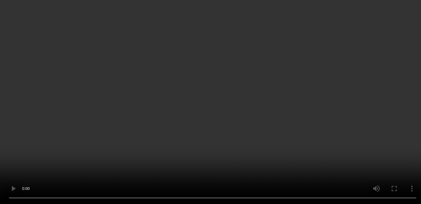
scroll to position [0, 0]
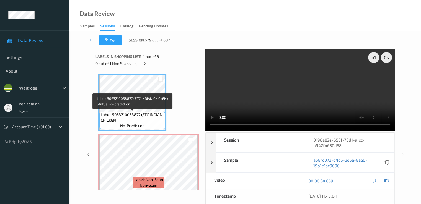
click at [131, 115] on span "Label: 5063210058877 (ETC INDIAN CHICKEN)" at bounding box center [132, 117] width 63 height 11
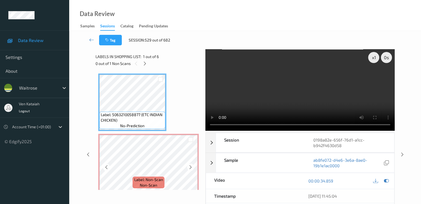
click at [132, 135] on div "Label: Non-Scan non-scan" at bounding box center [148, 163] width 101 height 58
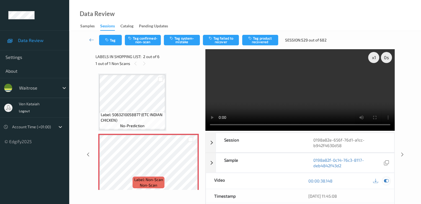
click at [384, 181] on icon at bounding box center [386, 181] width 5 height 5
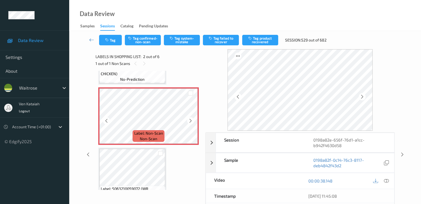
scroll to position [55, 0]
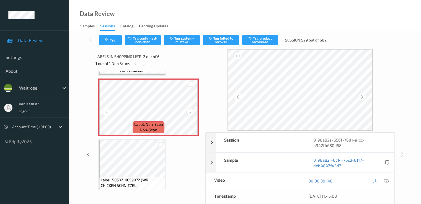
click at [192, 110] on icon at bounding box center [190, 112] width 5 height 5
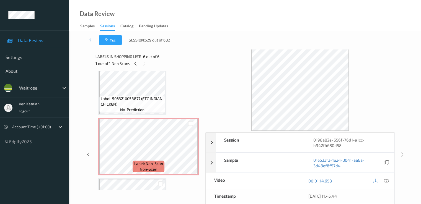
scroll to position [0, 0]
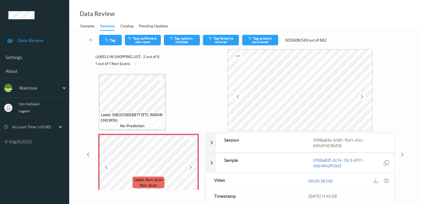
click at [191, 165] on div at bounding box center [190, 167] width 7 height 7
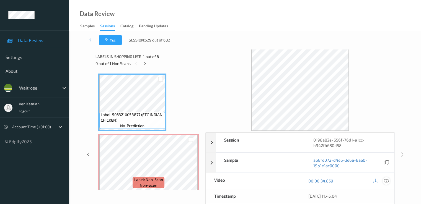
click at [387, 179] on icon at bounding box center [386, 181] width 5 height 5
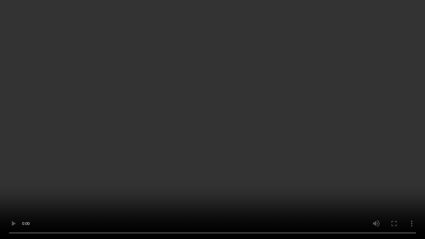
click at [170, 165] on video at bounding box center [212, 119] width 425 height 239
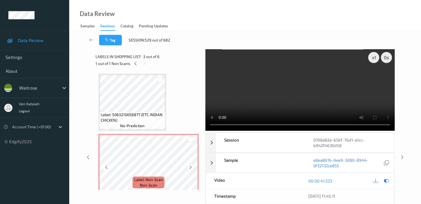
click at [191, 167] on icon at bounding box center [190, 167] width 5 height 5
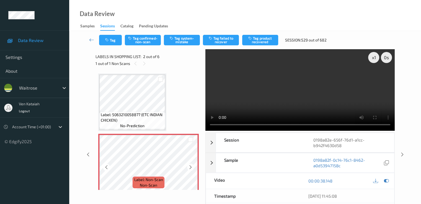
click at [191, 167] on icon at bounding box center [190, 167] width 5 height 5
click at [177, 40] on button "Tag system-mistake" at bounding box center [182, 40] width 36 height 11
click at [110, 43] on button "Tag" at bounding box center [110, 40] width 23 height 11
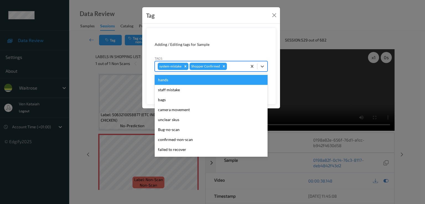
click at [243, 68] on div at bounding box center [236, 66] width 16 height 7
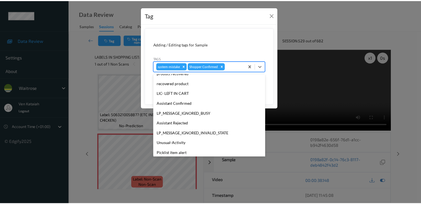
scroll to position [109, 0]
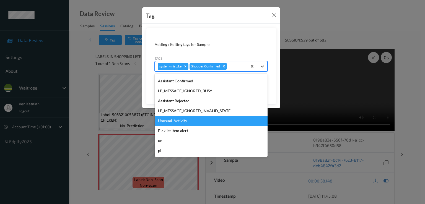
click at [182, 120] on div "Unusual-Activity" at bounding box center [211, 121] width 113 height 10
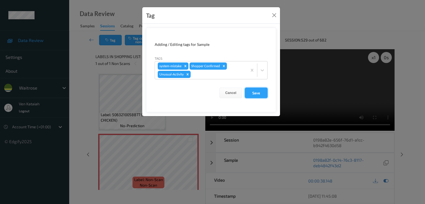
click at [252, 93] on button "Save" at bounding box center [256, 93] width 23 height 11
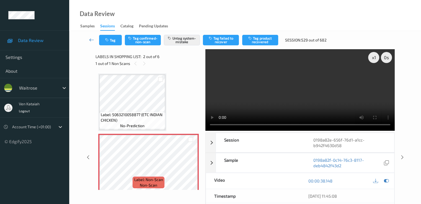
click at [94, 38] on link at bounding box center [91, 40] width 15 height 11
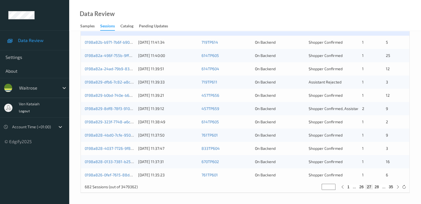
scroll to position [201, 0]
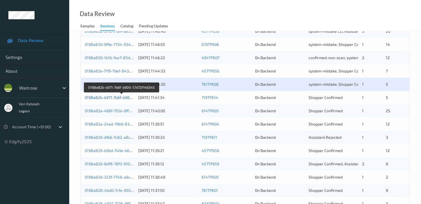
click at [119, 99] on link "0198a82b-b971-7b6f-b900-57d72f146345" at bounding box center [122, 97] width 74 height 5
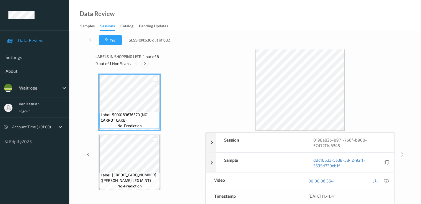
click at [145, 65] on icon at bounding box center [145, 63] width 5 height 5
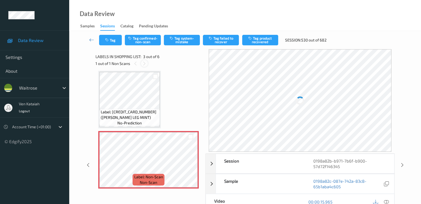
scroll to position [119, 0]
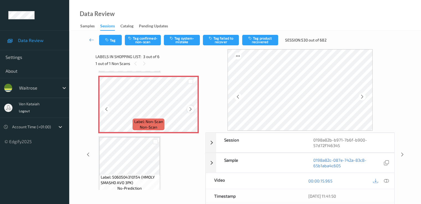
click at [189, 110] on icon at bounding box center [190, 109] width 5 height 5
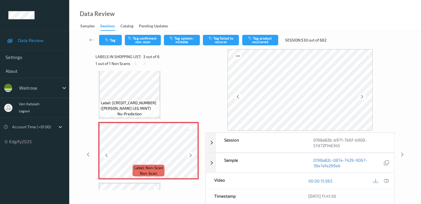
scroll to position [63, 0]
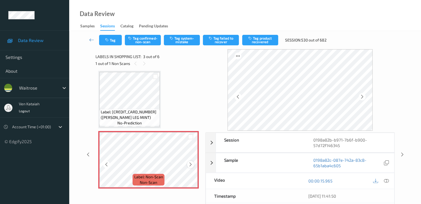
click at [189, 163] on icon at bounding box center [190, 164] width 5 height 5
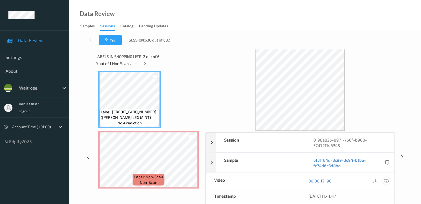
click at [385, 179] on icon at bounding box center [386, 181] width 5 height 5
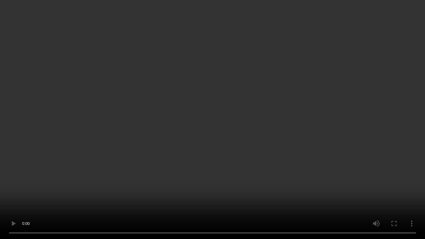
click at [147, 190] on video at bounding box center [212, 119] width 425 height 239
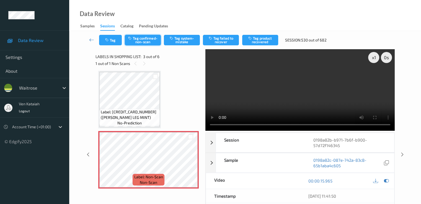
click at [151, 44] on button "Tag confirmed-non-scan" at bounding box center [143, 40] width 36 height 11
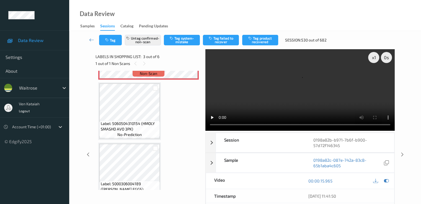
scroll to position [174, 0]
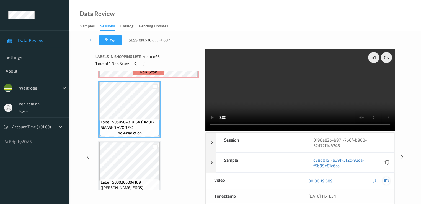
click at [386, 179] on icon at bounding box center [386, 181] width 5 height 5
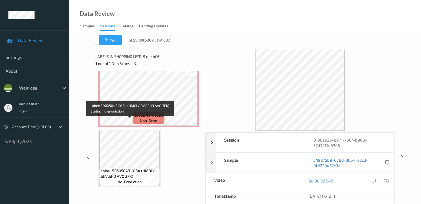
scroll to position [119, 0]
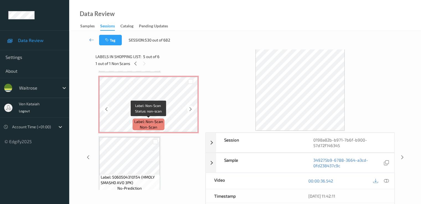
click at [143, 119] on span "Label: Non-Scan" at bounding box center [148, 122] width 29 height 6
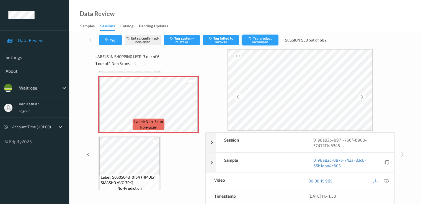
click at [264, 43] on button "Tag product recovered" at bounding box center [260, 40] width 36 height 11
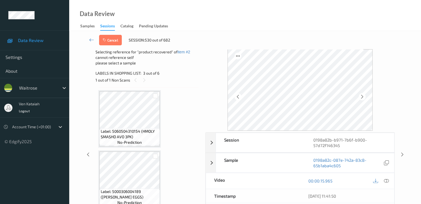
scroll to position [174, 0]
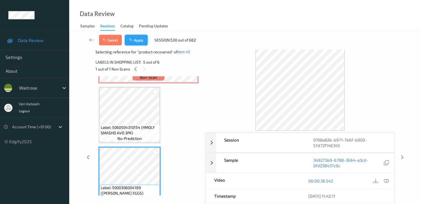
click at [135, 40] on button "Apply" at bounding box center [136, 40] width 23 height 11
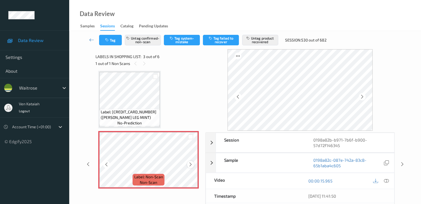
click at [193, 164] on div at bounding box center [190, 164] width 7 height 7
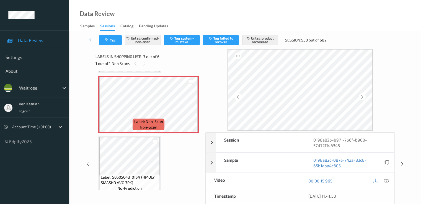
click at [92, 38] on icon at bounding box center [91, 40] width 5 height 6
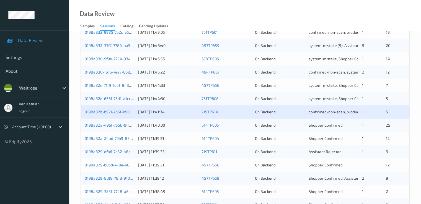
scroll to position [222, 0]
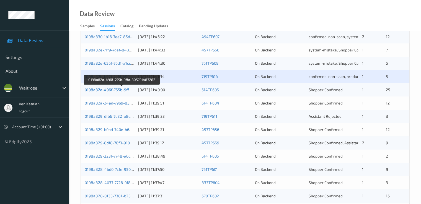
click at [123, 91] on link "0198a82a-496f-755b-9ffa-305791483282" at bounding box center [122, 90] width 75 height 5
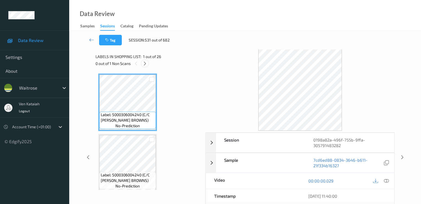
click at [147, 64] on icon at bounding box center [145, 63] width 5 height 5
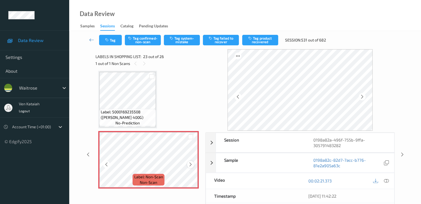
click at [192, 168] on div at bounding box center [190, 164] width 7 height 7
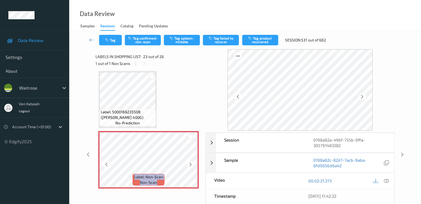
click at [192, 168] on div at bounding box center [190, 164] width 7 height 7
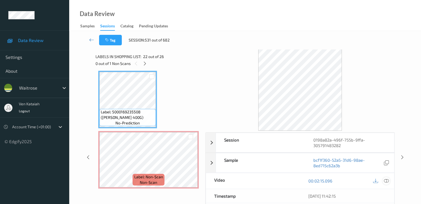
click at [386, 180] on icon at bounding box center [386, 181] width 5 height 5
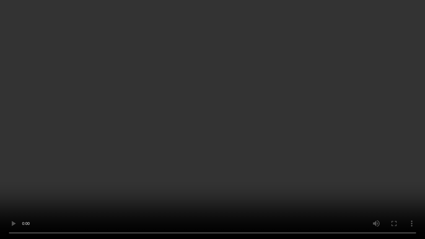
click at [255, 146] on video at bounding box center [212, 119] width 425 height 239
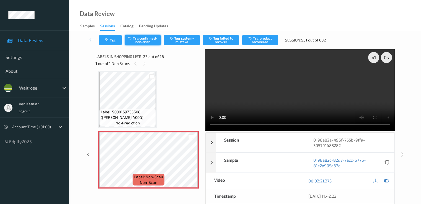
click at [146, 40] on button "Tag confirmed-non-scan" at bounding box center [143, 40] width 36 height 11
click at [256, 42] on button "Tag product recovered" at bounding box center [260, 40] width 36 height 11
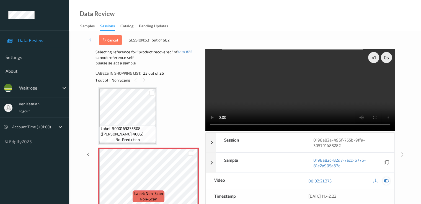
click at [390, 179] on div at bounding box center [386, 181] width 7 height 7
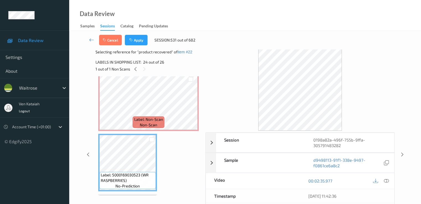
scroll to position [1326, 0]
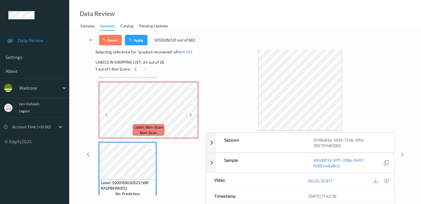
click at [192, 113] on icon at bounding box center [190, 114] width 5 height 5
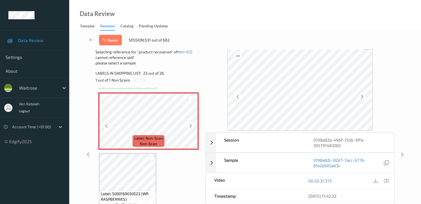
scroll to position [1382, 0]
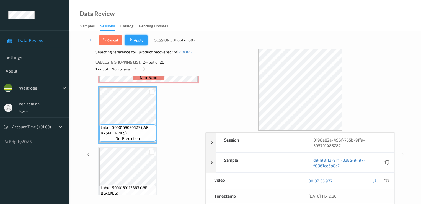
click at [138, 43] on button "Apply" at bounding box center [136, 40] width 23 height 11
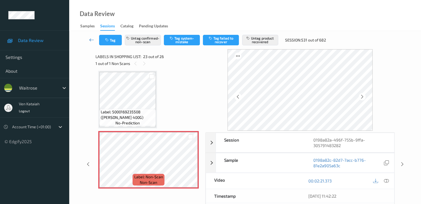
click at [92, 42] on icon at bounding box center [91, 40] width 5 height 6
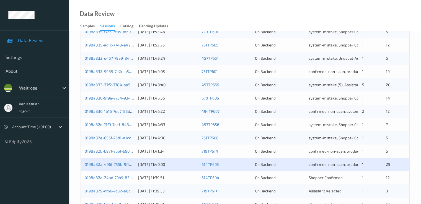
scroll to position [222, 0]
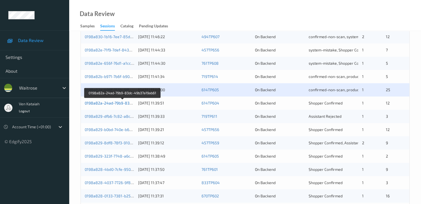
click at [114, 104] on link "0198a82a-24ad-79b9-83dc-49b37a19ab61" at bounding box center [123, 103] width 76 height 5
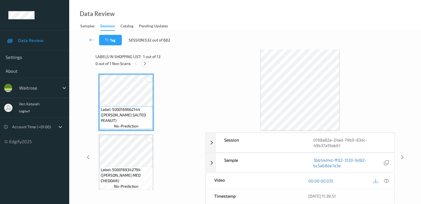
click at [147, 66] on div at bounding box center [145, 63] width 7 height 7
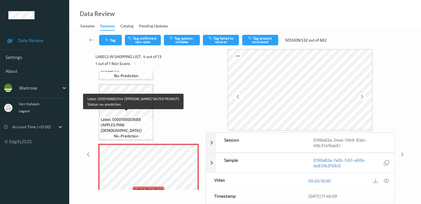
scroll to position [166, 0]
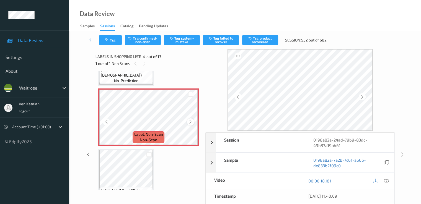
click at [189, 121] on icon at bounding box center [190, 122] width 5 height 5
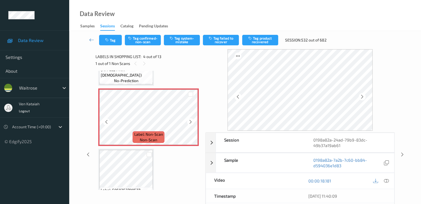
click at [189, 121] on icon at bounding box center [190, 122] width 5 height 5
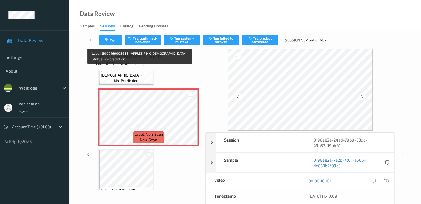
click at [142, 79] on div "Label: 5000169003688 (APPLES PINK LADY) no-prediction" at bounding box center [125, 72] width 53 height 23
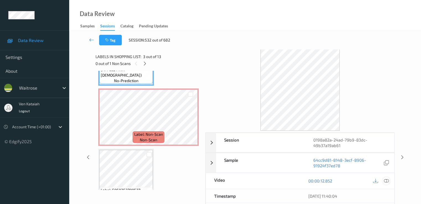
click at [387, 182] on icon at bounding box center [386, 181] width 5 height 5
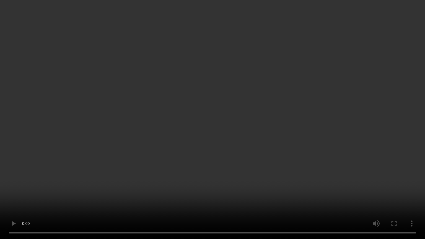
click at [281, 151] on video at bounding box center [212, 119] width 425 height 239
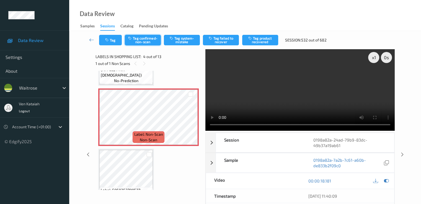
click at [133, 37] on icon "button" at bounding box center [130, 38] width 5 height 4
click at [258, 42] on button "Tag product recovered" at bounding box center [260, 40] width 36 height 11
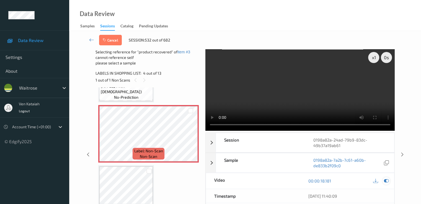
click at [387, 179] on icon at bounding box center [386, 181] width 5 height 5
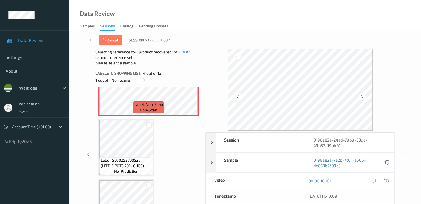
scroll to position [222, 0]
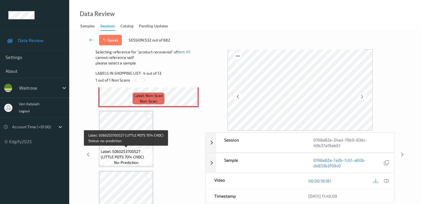
click at [121, 149] on span "Label: 5060253700527 (LITTLE POTS 70% CHOC)" at bounding box center [126, 154] width 51 height 11
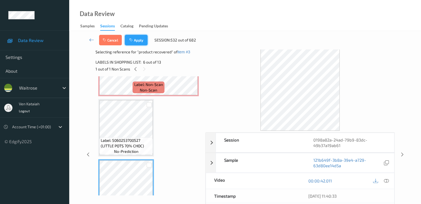
click at [134, 40] on button "Apply" at bounding box center [136, 40] width 23 height 11
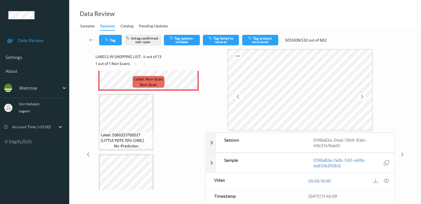
scroll to position [124, 0]
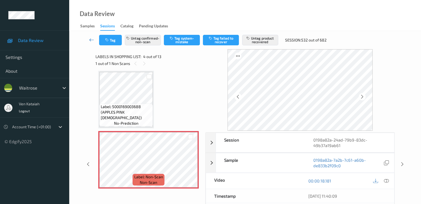
click at [92, 41] on icon at bounding box center [91, 40] width 5 height 6
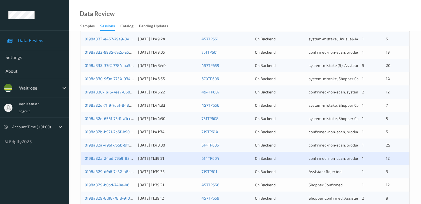
scroll to position [222, 0]
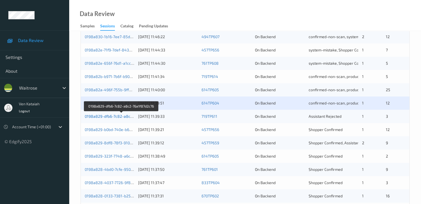
click at [111, 117] on link "0198a829-dfb6-7c82-a8c2-76a1f87d2c76" at bounding box center [122, 116] width 74 height 5
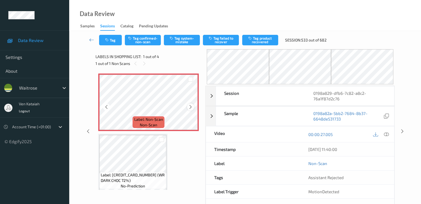
click at [191, 111] on div at bounding box center [190, 107] width 7 height 7
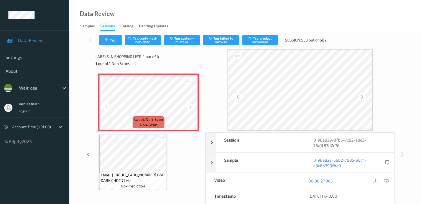
click at [191, 109] on icon at bounding box center [190, 107] width 5 height 5
click at [191, 107] on icon at bounding box center [190, 107] width 5 height 5
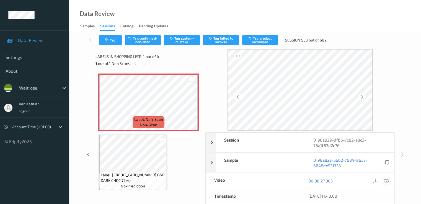
click at [389, 183] on div at bounding box center [386, 181] width 7 height 7
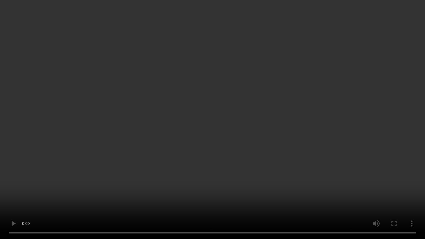
click at [110, 186] on video at bounding box center [212, 119] width 425 height 239
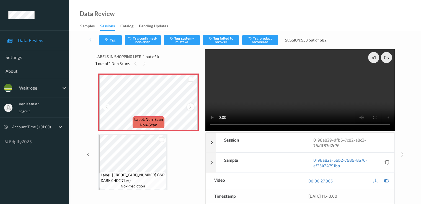
click at [188, 106] on icon at bounding box center [190, 107] width 5 height 5
click at [191, 106] on icon at bounding box center [190, 107] width 5 height 5
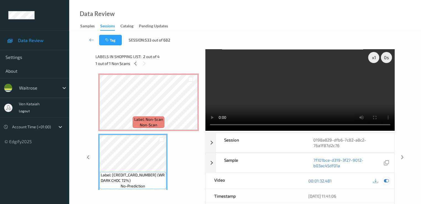
click at [388, 179] on icon at bounding box center [386, 181] width 5 height 5
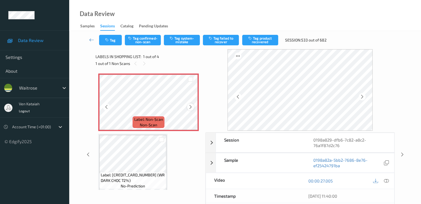
click at [188, 106] on div at bounding box center [190, 107] width 7 height 7
click at [388, 182] on icon at bounding box center [386, 181] width 5 height 5
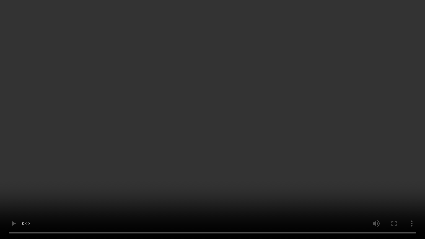
click at [114, 193] on video at bounding box center [212, 119] width 425 height 239
click at [206, 155] on video at bounding box center [212, 119] width 425 height 239
click at [385, 184] on video at bounding box center [212, 119] width 425 height 239
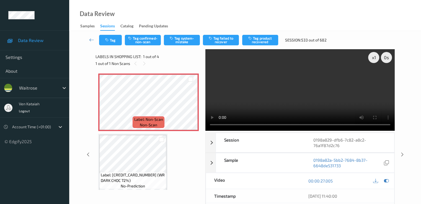
click at [319, 99] on video at bounding box center [300, 90] width 189 height 82
click at [383, 184] on div "00:00:27.005" at bounding box center [347, 181] width 94 height 16
click at [385, 184] on div at bounding box center [386, 181] width 7 height 7
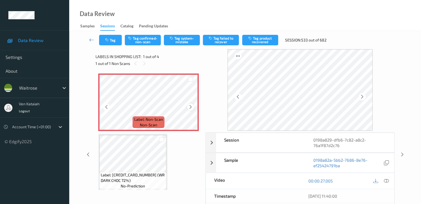
click at [190, 109] on icon at bounding box center [190, 107] width 5 height 5
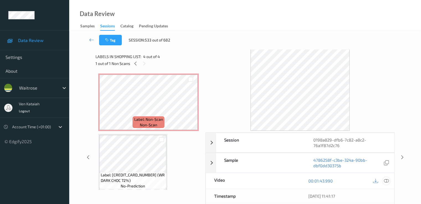
click at [385, 180] on icon at bounding box center [386, 181] width 5 height 5
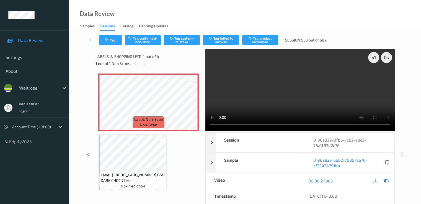
click at [247, 101] on video at bounding box center [300, 90] width 189 height 82
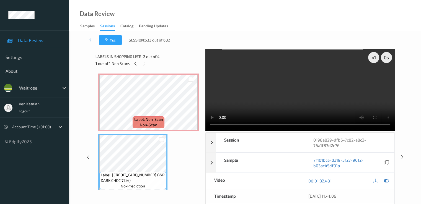
click at [327, 101] on video at bounding box center [300, 90] width 189 height 82
click at [279, 110] on video at bounding box center [300, 90] width 189 height 82
click at [268, 106] on video at bounding box center [300, 90] width 189 height 82
click at [96, 116] on div "Label: Non-Scan non-scan Label: Non-Scan non-scan Label: Non-Scan non-scan Labe…" at bounding box center [149, 130] width 106 height 119
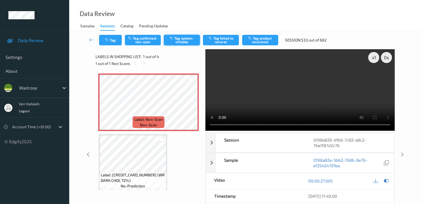
click at [178, 43] on button "Tag system-mistake" at bounding box center [182, 40] width 36 height 11
click at [112, 41] on button "Tag" at bounding box center [110, 40] width 23 height 11
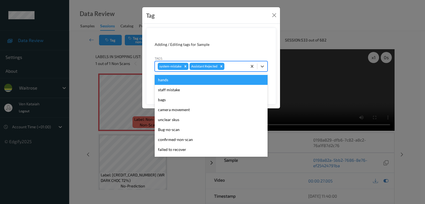
click at [233, 65] on div at bounding box center [235, 66] width 19 height 7
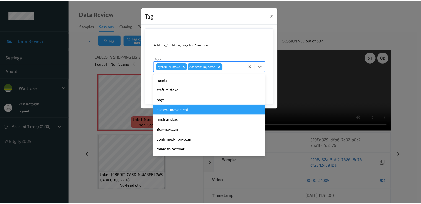
scroll to position [109, 0]
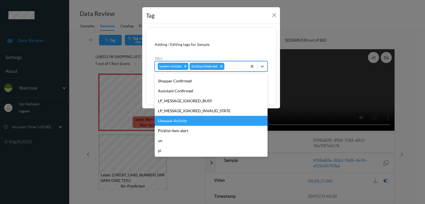
click at [166, 124] on div "Unusual-Activity" at bounding box center [211, 121] width 113 height 10
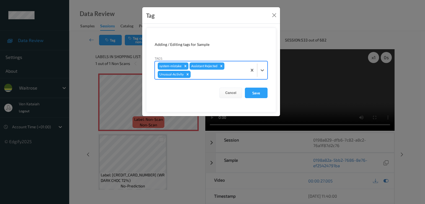
click at [268, 85] on form "Adding / Editing tags for Sample Tags option Unusual-Activity, selected. Select…" at bounding box center [211, 70] width 130 height 85
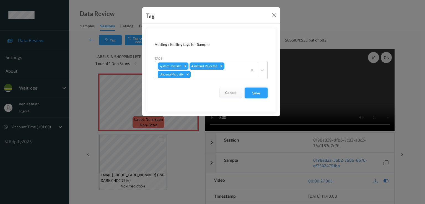
click at [256, 93] on button "Save" at bounding box center [256, 93] width 23 height 11
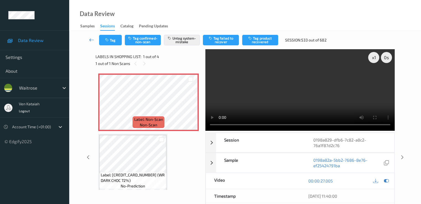
click at [88, 37] on link at bounding box center [91, 40] width 15 height 11
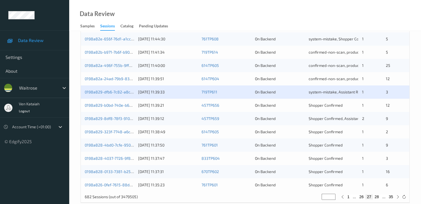
scroll to position [256, 0]
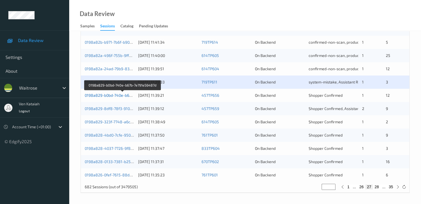
click at [115, 96] on link "0198a829-b0bd-740e-b67b-7e791e56487d" at bounding box center [123, 95] width 76 height 5
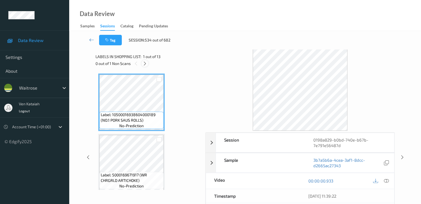
click at [143, 65] on icon at bounding box center [145, 63] width 5 height 5
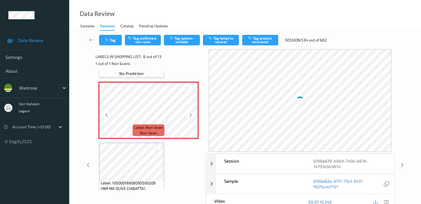
scroll to position [420, 0]
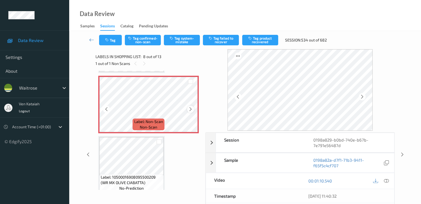
click at [188, 109] on icon at bounding box center [190, 109] width 5 height 5
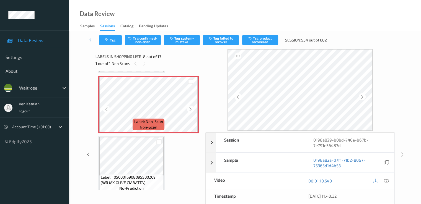
click at [188, 109] on icon at bounding box center [190, 109] width 5 height 5
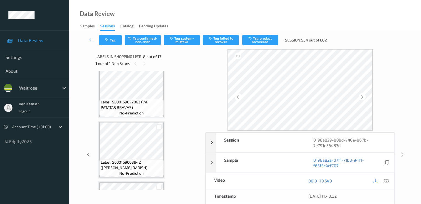
scroll to position [310, 0]
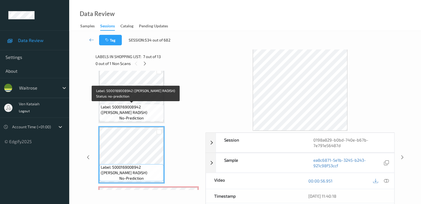
click at [132, 111] on span "Label: 5000169008942 (WR FRENCH RADISH)" at bounding box center [131, 109] width 61 height 11
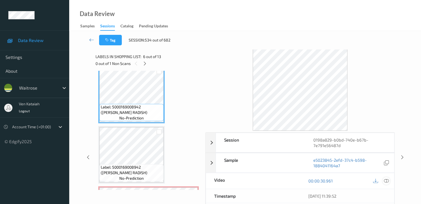
click at [388, 178] on div at bounding box center [386, 181] width 7 height 7
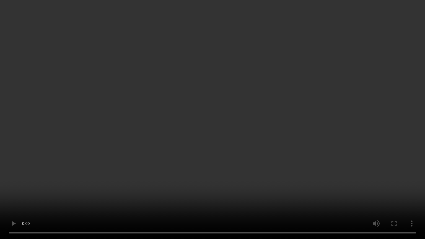
click at [163, 157] on video at bounding box center [212, 119] width 425 height 239
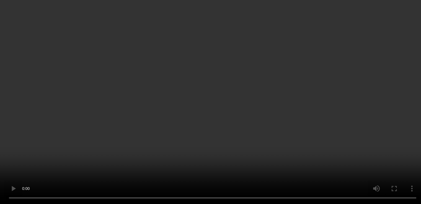
scroll to position [365, 0]
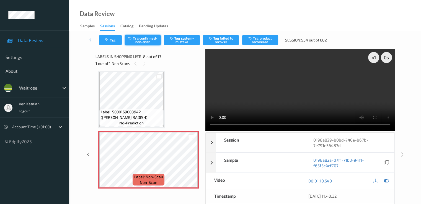
click at [145, 42] on button "Tag confirmed-non-scan" at bounding box center [143, 40] width 36 height 11
click at [265, 46] on div "Tag Untag confirmed-non-scan Tag system-mistake Tag failed to recover Tag produ…" at bounding box center [245, 40] width 329 height 18
click at [264, 39] on button "Tag product recovered" at bounding box center [260, 40] width 36 height 11
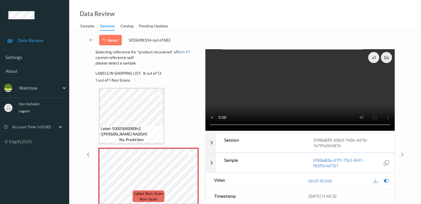
click at [388, 179] on icon at bounding box center [386, 181] width 5 height 5
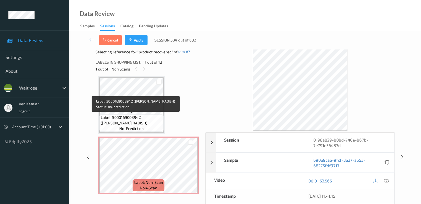
click at [141, 118] on span "Label: 5000169008942 (WR FRENCH RADISH)" at bounding box center [131, 120] width 61 height 11
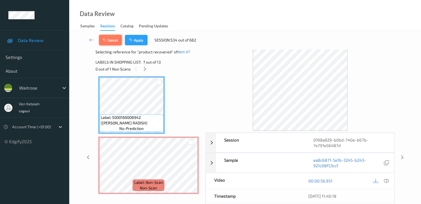
click at [117, 42] on button "Cancel" at bounding box center [110, 40] width 23 height 11
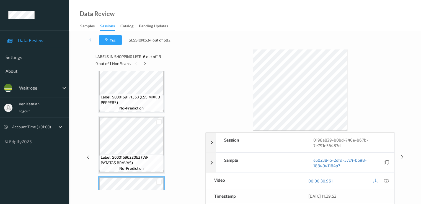
scroll to position [310, 0]
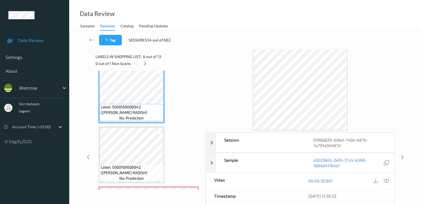
click at [387, 180] on icon at bounding box center [386, 181] width 5 height 5
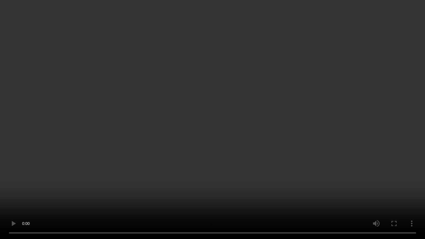
click at [269, 114] on video at bounding box center [212, 119] width 425 height 239
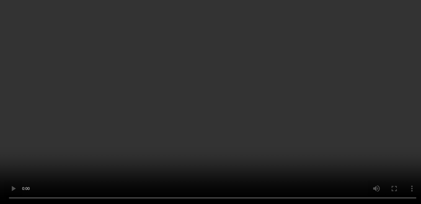
scroll to position [365, 0]
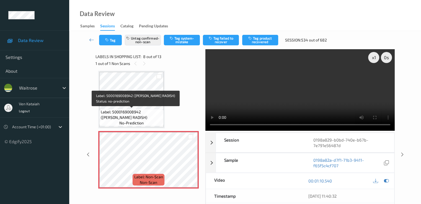
click at [138, 119] on span "Label: 5000169008942 (WR FRENCH RADISH)" at bounding box center [131, 114] width 61 height 11
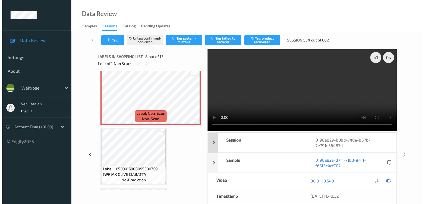
scroll to position [420, 0]
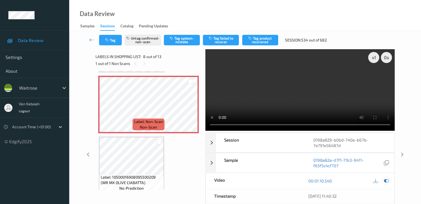
click at [387, 183] on div at bounding box center [386, 181] width 7 height 7
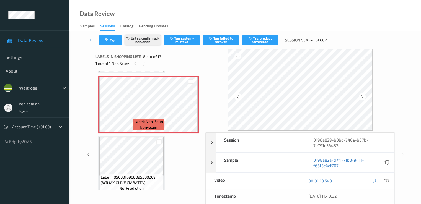
click at [150, 45] on button "Untag confirmed-non-scan" at bounding box center [143, 40] width 36 height 11
click at [179, 43] on button "Tag system-mistake" at bounding box center [182, 40] width 36 height 11
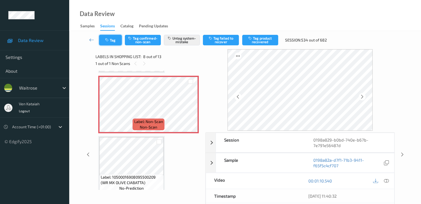
click at [115, 42] on button "Tag" at bounding box center [110, 40] width 23 height 11
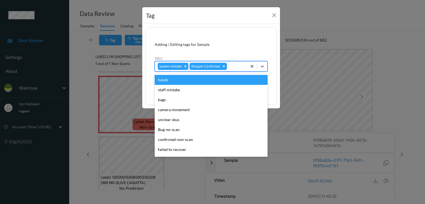
click at [239, 69] on div at bounding box center [236, 66] width 16 height 7
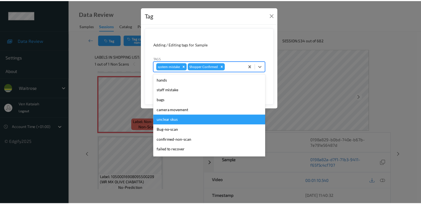
scroll to position [109, 0]
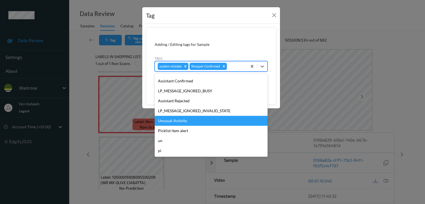
click at [186, 121] on div "Unusual-Activity" at bounding box center [211, 121] width 113 height 10
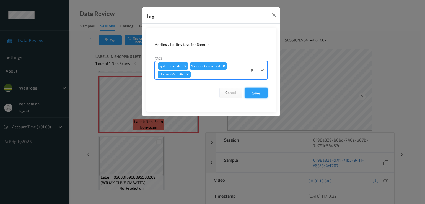
click at [261, 93] on button "Save" at bounding box center [256, 93] width 23 height 11
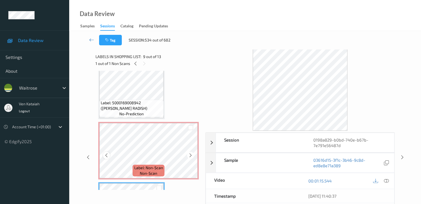
scroll to position [365, 0]
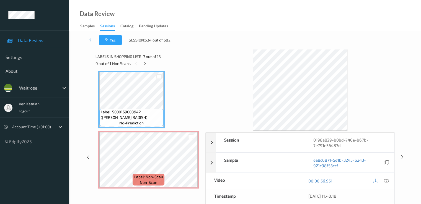
click at [90, 41] on icon at bounding box center [91, 40] width 5 height 6
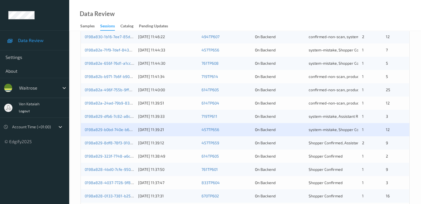
scroll to position [256, 0]
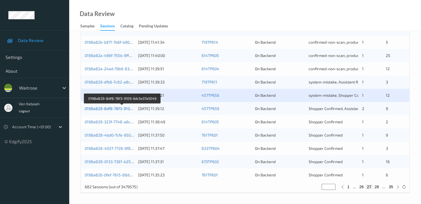
click at [102, 107] on link "0198a829-8df8-78f3-9109-6dc5e37a5049" at bounding box center [122, 108] width 75 height 5
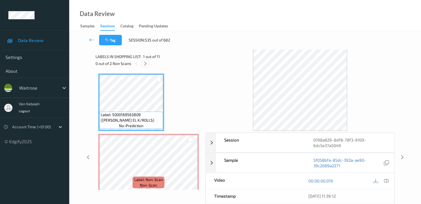
click at [143, 63] on div at bounding box center [145, 63] width 7 height 7
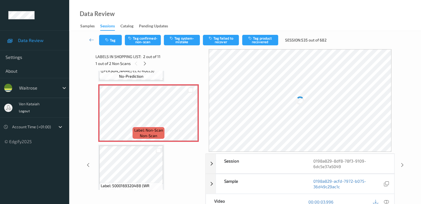
scroll to position [58, 0]
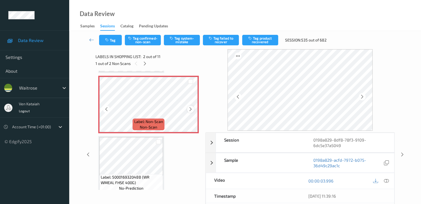
click at [191, 110] on icon at bounding box center [190, 109] width 5 height 5
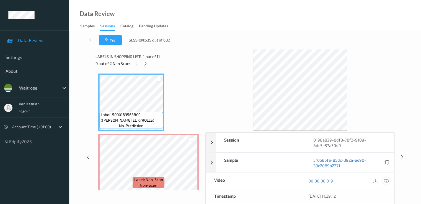
click at [390, 180] on div at bounding box center [386, 181] width 7 height 7
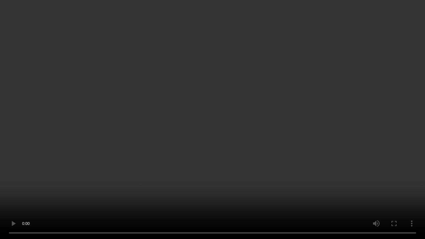
click at [234, 137] on video at bounding box center [212, 119] width 425 height 239
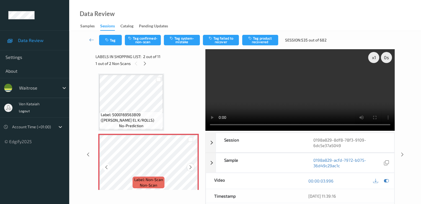
click at [191, 167] on icon at bounding box center [190, 167] width 5 height 5
click at [385, 183] on icon at bounding box center [386, 181] width 5 height 5
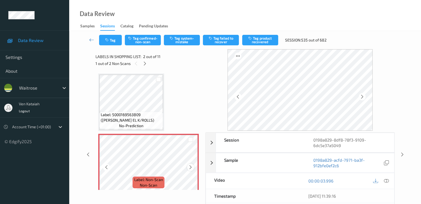
click at [188, 170] on icon at bounding box center [190, 167] width 5 height 5
click at [175, 40] on button "Tag system-mistake" at bounding box center [182, 40] width 36 height 11
click at [186, 40] on button "Tag system-mistake" at bounding box center [182, 40] width 36 height 11
click at [99, 41] on link at bounding box center [91, 40] width 15 height 11
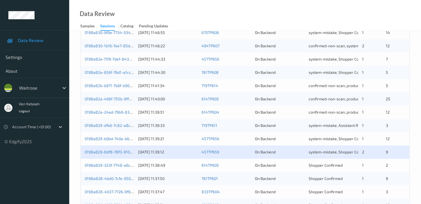
scroll to position [222, 0]
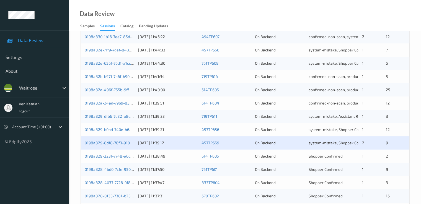
click at [126, 145] on div "0198a829-8df8-78f3-9109-6dc5e37a5049" at bounding box center [110, 143] width 50 height 6
click at [124, 145] on link "0198a829-8df8-78f3-9109-6dc5e37a5049" at bounding box center [122, 143] width 75 height 5
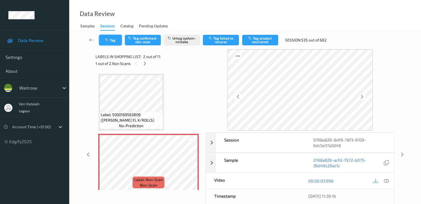
click at [113, 42] on button "Tag" at bounding box center [110, 40] width 23 height 11
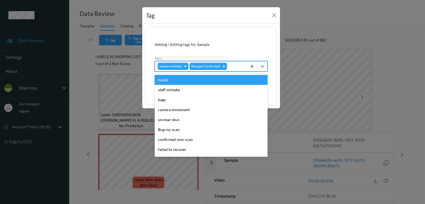
click at [236, 65] on div at bounding box center [236, 66] width 16 height 7
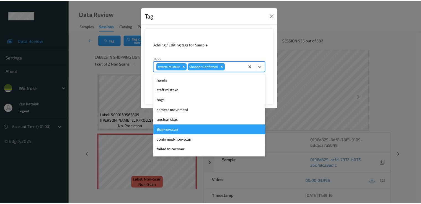
scroll to position [109, 0]
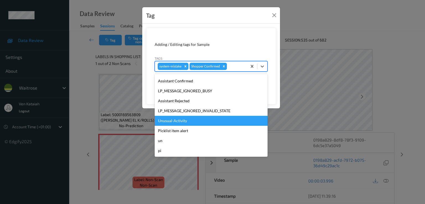
click at [183, 121] on div "Unusual-Activity" at bounding box center [211, 121] width 113 height 10
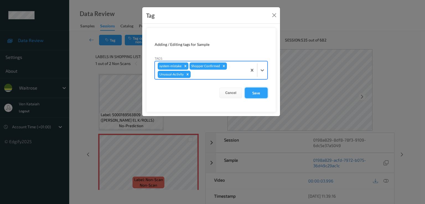
click at [261, 96] on button "Save" at bounding box center [256, 93] width 23 height 11
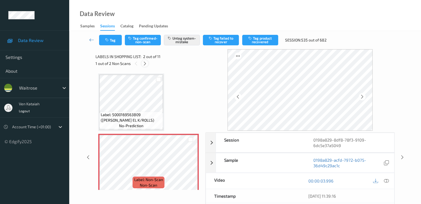
click at [145, 63] on icon at bounding box center [145, 63] width 5 height 5
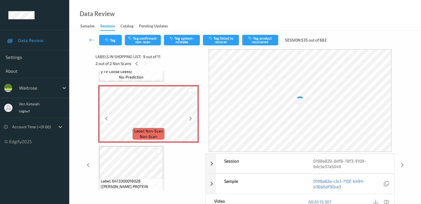
scroll to position [481, 0]
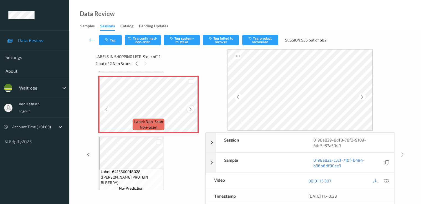
click at [193, 109] on icon at bounding box center [190, 109] width 5 height 5
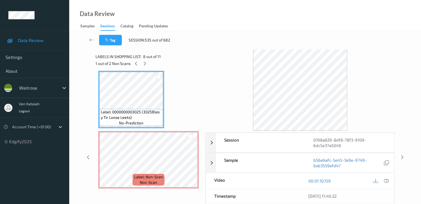
scroll to position [370, 0]
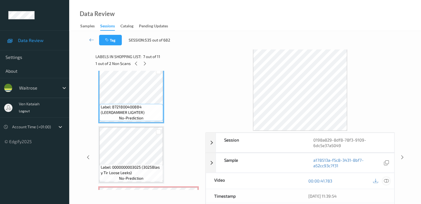
click at [389, 181] on div at bounding box center [386, 181] width 7 height 7
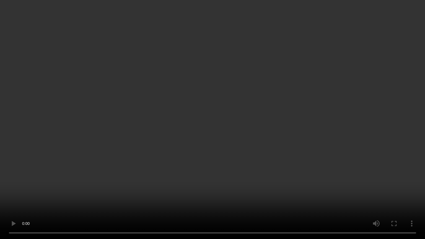
click at [205, 203] on video at bounding box center [212, 119] width 425 height 239
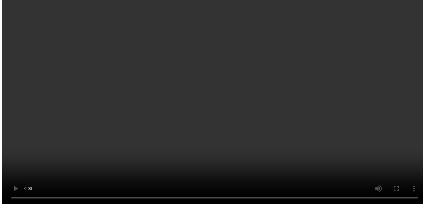
scroll to position [425, 0]
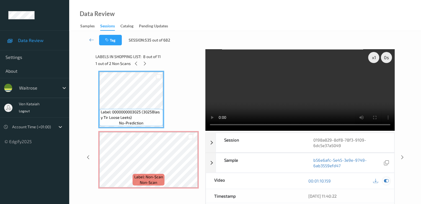
click at [390, 182] on div at bounding box center [386, 181] width 7 height 7
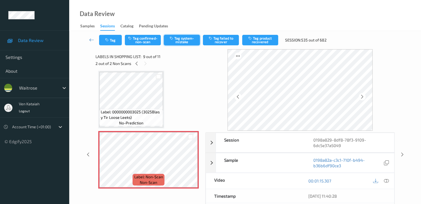
click at [172, 42] on button "Tag system-mistake" at bounding box center [182, 40] width 36 height 11
click at [109, 43] on button "Tag" at bounding box center [110, 40] width 23 height 11
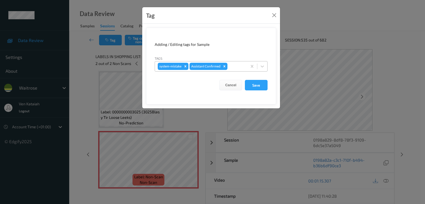
click at [238, 67] on div at bounding box center [237, 66] width 16 height 7
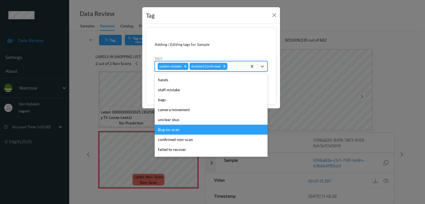
scroll to position [109, 0]
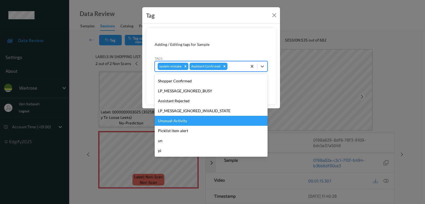
click at [181, 123] on div "Unusual-Activity" at bounding box center [211, 121] width 113 height 10
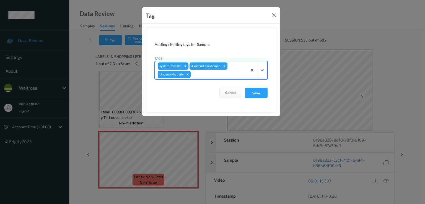
click at [237, 74] on div at bounding box center [218, 74] width 53 height 7
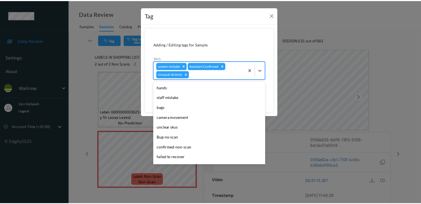
scroll to position [99, 0]
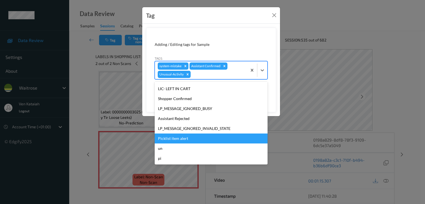
click at [194, 139] on div "Picklist item alert" at bounding box center [211, 139] width 113 height 10
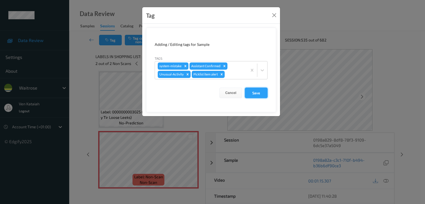
click at [252, 90] on button "Save" at bounding box center [256, 93] width 23 height 11
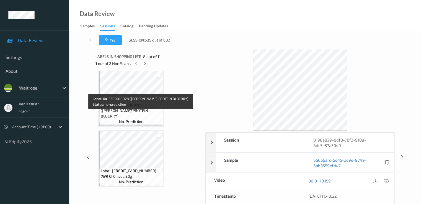
scroll to position [492, 0]
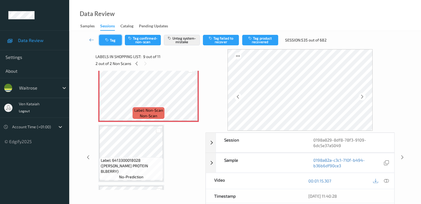
click at [113, 43] on button "Tag" at bounding box center [110, 40] width 23 height 11
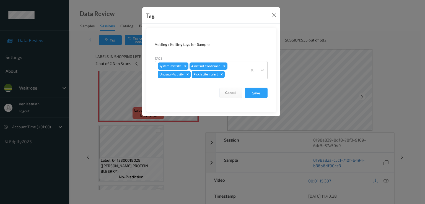
click at [88, 37] on div "Tag Adding / Editing tags for Sample Tags system-mistake Assistant Confirmed Un…" at bounding box center [212, 102] width 425 height 204
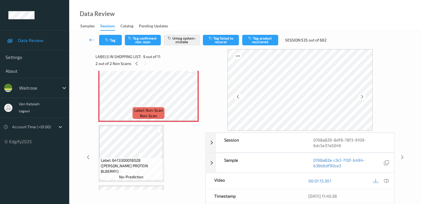
click at [90, 41] on icon at bounding box center [91, 40] width 5 height 6
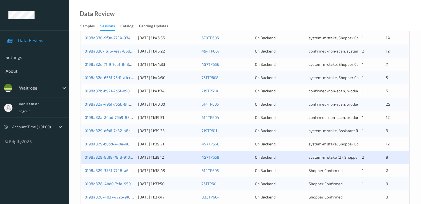
scroll to position [222, 0]
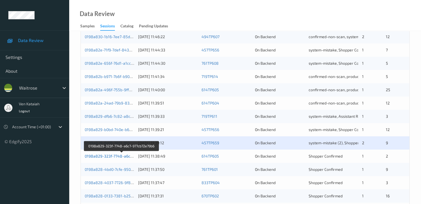
click at [101, 157] on link "0198a829-323f-7748-a6c7-977cb72e79b6" at bounding box center [122, 156] width 75 height 5
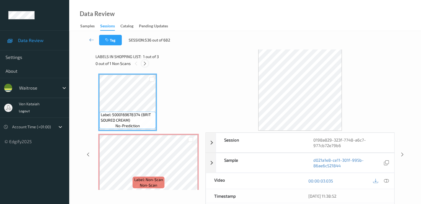
click at [145, 67] on div at bounding box center [145, 63] width 7 height 7
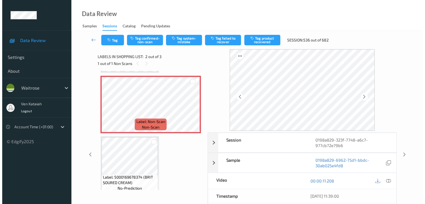
scroll to position [3, 0]
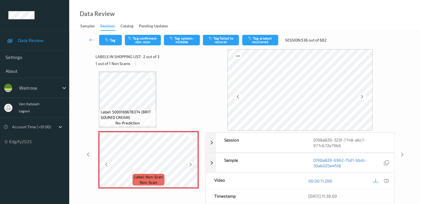
click at [191, 163] on icon at bounding box center [190, 164] width 5 height 5
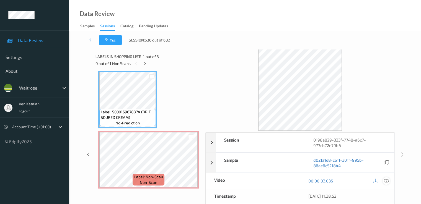
click at [386, 183] on icon at bounding box center [386, 181] width 5 height 5
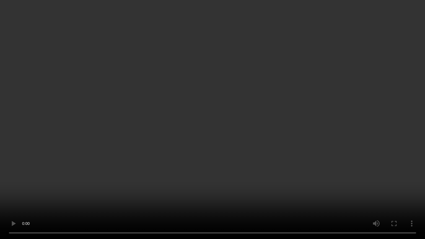
click at [45, 196] on video at bounding box center [212, 119] width 425 height 239
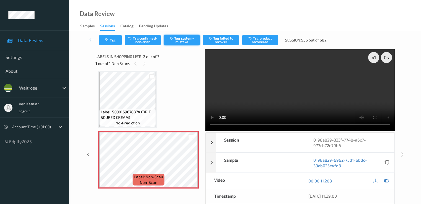
click at [186, 44] on button "Tag system-mistake" at bounding box center [182, 40] width 36 height 11
click at [112, 40] on button "Tag" at bounding box center [110, 40] width 23 height 11
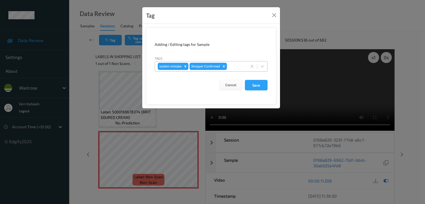
click at [244, 64] on div at bounding box center [236, 66] width 16 height 7
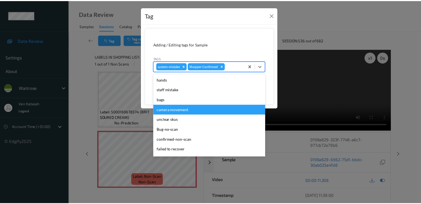
scroll to position [109, 0]
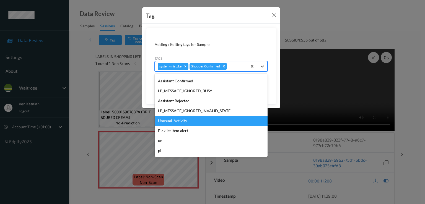
click at [167, 120] on div "Unusual-Activity" at bounding box center [211, 121] width 113 height 10
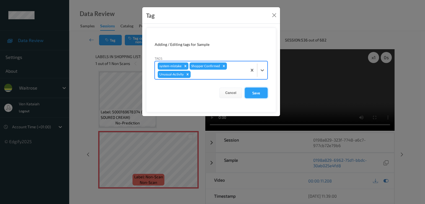
click at [264, 91] on button "Save" at bounding box center [256, 93] width 23 height 11
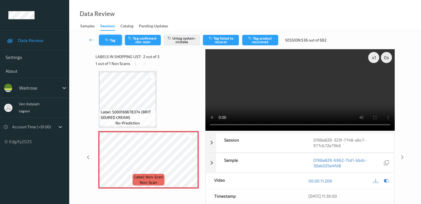
click at [104, 38] on button "Tag" at bounding box center [110, 40] width 23 height 11
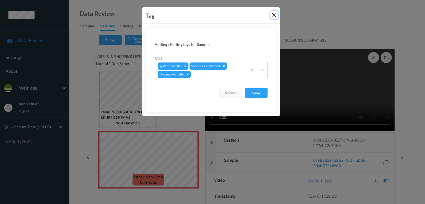
click at [275, 16] on button "Close" at bounding box center [275, 15] width 8 height 8
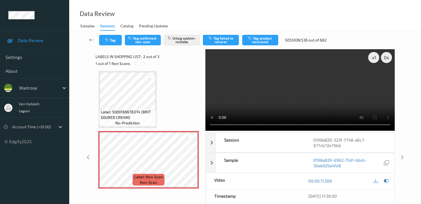
click at [90, 38] on icon at bounding box center [91, 40] width 5 height 6
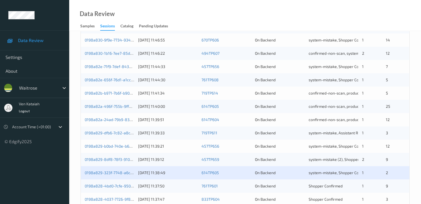
scroll to position [256, 0]
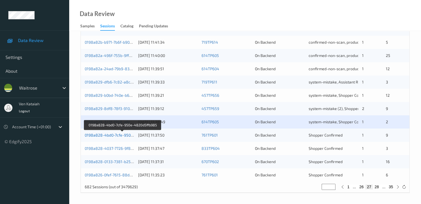
click at [116, 135] on link "0198a828-4bd0-7cfe-950e-4820d5ffb985" at bounding box center [123, 135] width 76 height 5
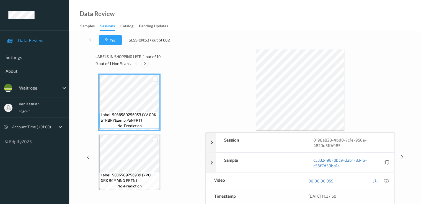
click at [146, 65] on icon at bounding box center [145, 63] width 5 height 5
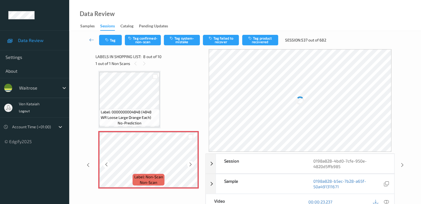
scroll to position [420, 0]
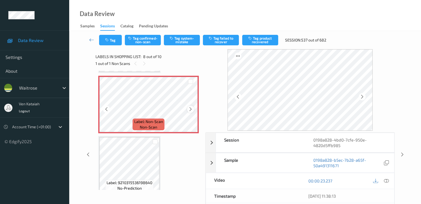
click at [191, 108] on icon at bounding box center [190, 109] width 5 height 5
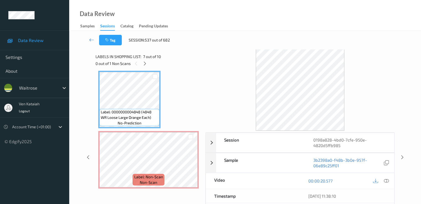
scroll to position [310, 0]
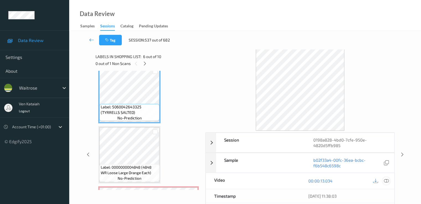
click at [385, 182] on icon at bounding box center [386, 181] width 5 height 5
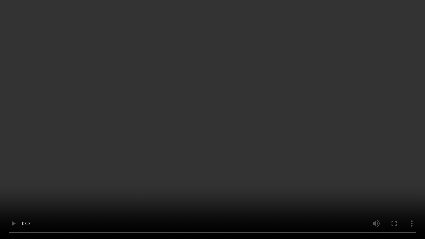
click at [124, 176] on video at bounding box center [212, 119] width 425 height 239
click at [138, 204] on video at bounding box center [212, 119] width 425 height 239
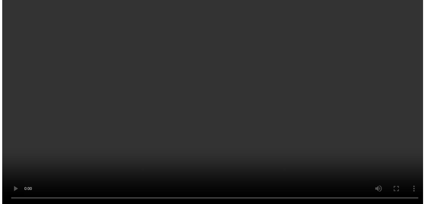
scroll to position [365, 0]
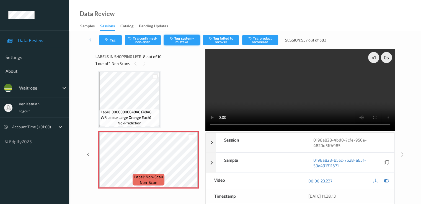
click at [175, 39] on button "Tag system-mistake" at bounding box center [182, 40] width 36 height 11
click at [111, 40] on button "Tag" at bounding box center [110, 40] width 23 height 11
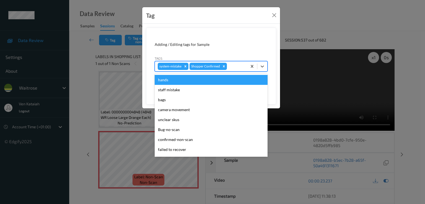
click at [235, 69] on div at bounding box center [236, 66] width 16 height 7
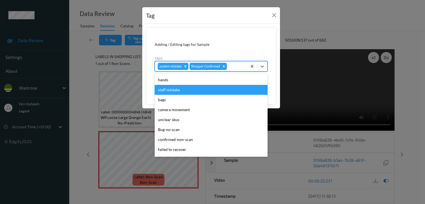
scroll to position [109, 0]
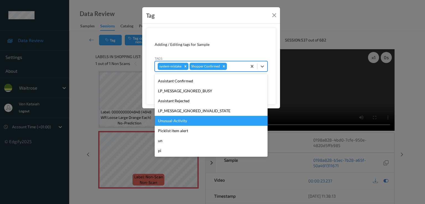
click at [198, 123] on div "Unusual-Activity" at bounding box center [211, 121] width 113 height 10
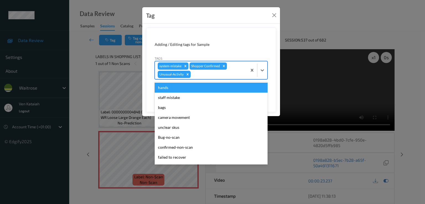
click at [227, 75] on div at bounding box center [218, 74] width 53 height 7
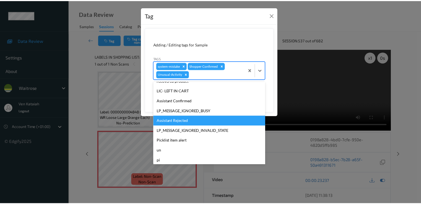
scroll to position [99, 0]
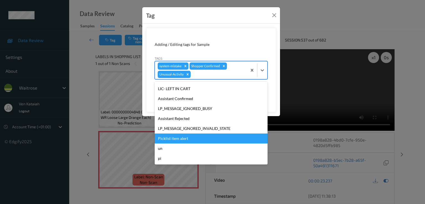
click at [170, 142] on div "Picklist item alert" at bounding box center [211, 139] width 113 height 10
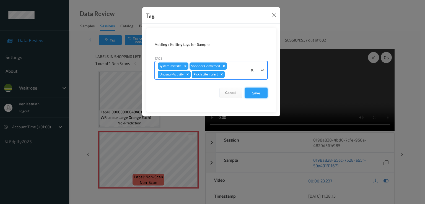
click at [258, 93] on button "Save" at bounding box center [256, 93] width 23 height 11
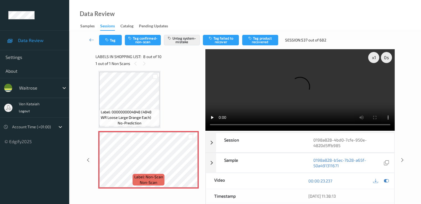
scroll to position [78, 0]
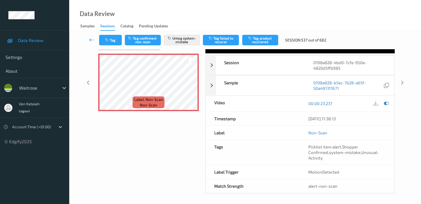
click at [92, 38] on icon at bounding box center [91, 40] width 5 height 6
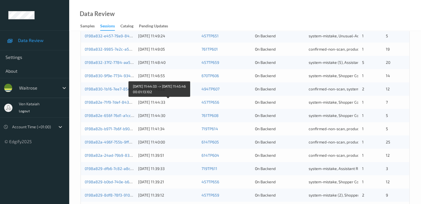
scroll to position [256, 0]
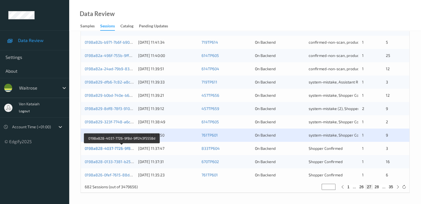
click at [102, 148] on link "0198a828-4037-7726-9f8d-9ff243f5558d" at bounding box center [122, 148] width 75 height 5
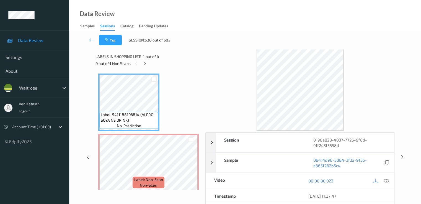
click at [142, 58] on div "Labels in shopping list: 1 out of 4" at bounding box center [149, 56] width 106 height 7
click at [143, 65] on icon at bounding box center [145, 63] width 5 height 5
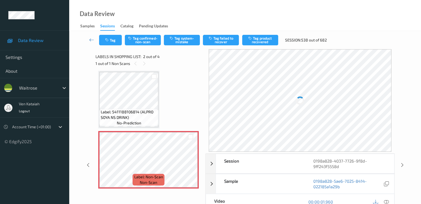
scroll to position [58, 0]
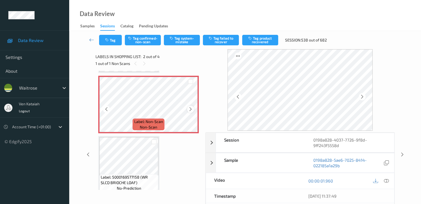
click at [189, 108] on icon at bounding box center [190, 109] width 5 height 5
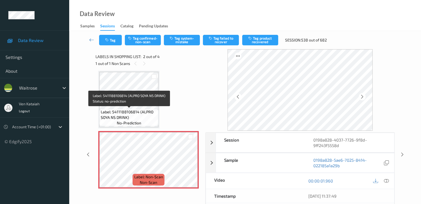
click at [140, 113] on span "Label: 5411188106814 (ALPRO SOYA NS DRINK)" at bounding box center [129, 114] width 56 height 11
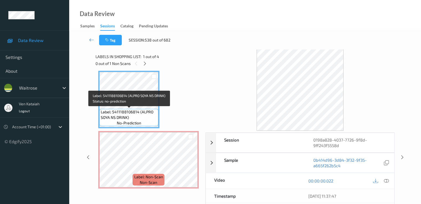
scroll to position [0, 0]
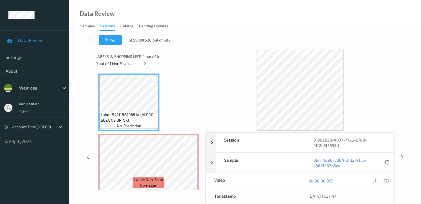
click at [388, 182] on icon at bounding box center [386, 181] width 5 height 5
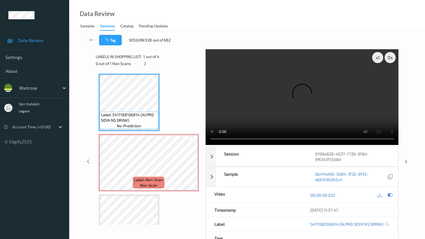
click at [206, 145] on video at bounding box center [302, 97] width 193 height 96
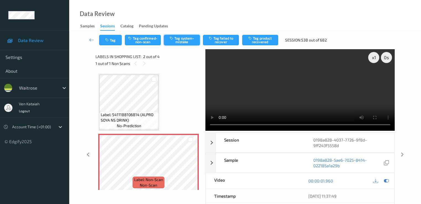
click at [179, 44] on button "Tag system-mistake" at bounding box center [182, 40] width 36 height 11
click at [112, 41] on button "Tag" at bounding box center [110, 40] width 23 height 11
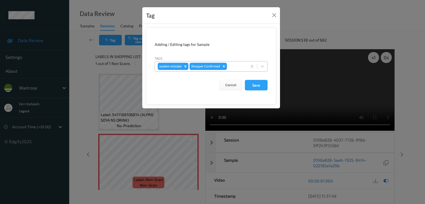
click at [233, 69] on div at bounding box center [236, 66] width 16 height 7
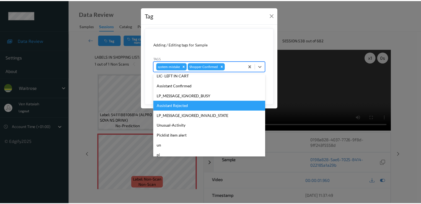
scroll to position [109, 0]
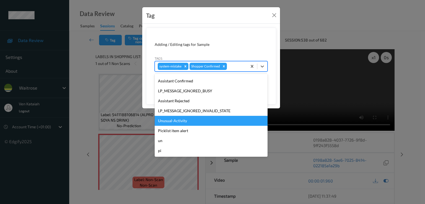
click at [193, 122] on div "Unusual-Activity" at bounding box center [211, 121] width 113 height 10
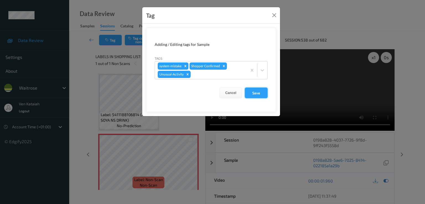
click at [251, 96] on button "Save" at bounding box center [256, 93] width 23 height 11
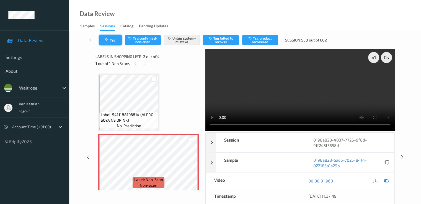
click at [112, 41] on button "Tag" at bounding box center [110, 40] width 23 height 11
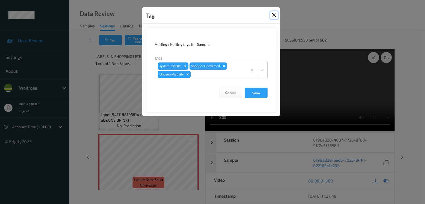
click at [272, 15] on button "Close" at bounding box center [275, 15] width 8 height 8
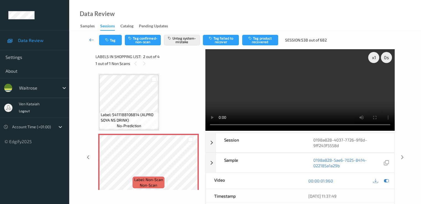
click at [91, 40] on icon at bounding box center [91, 40] width 5 height 6
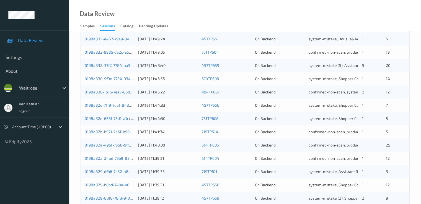
scroll to position [256, 0]
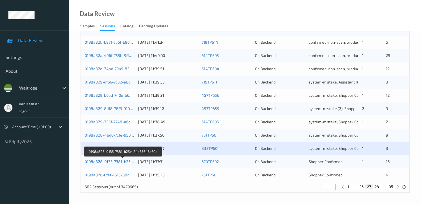
click at [127, 161] on link "0198a828-0133-7381-b25e-24e65645a60a" at bounding box center [123, 162] width 77 height 5
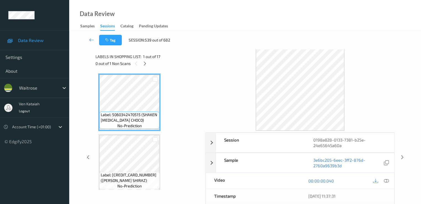
click at [146, 68] on div "Labels in shopping list: 1 out of 17 0 out of 1 Non Scans" at bounding box center [149, 60] width 106 height 22
click at [142, 61] on div "0 out of 1 Non Scans" at bounding box center [149, 63] width 106 height 7
click at [145, 63] on icon at bounding box center [145, 63] width 5 height 5
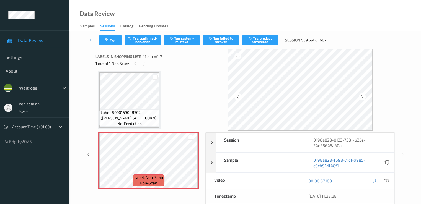
scroll to position [546, 0]
click at [192, 163] on icon at bounding box center [190, 164] width 5 height 5
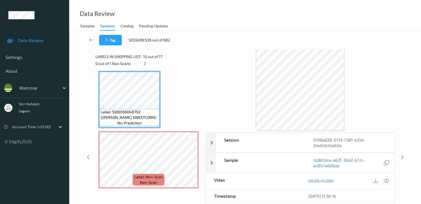
click at [389, 181] on div at bounding box center [386, 181] width 7 height 7
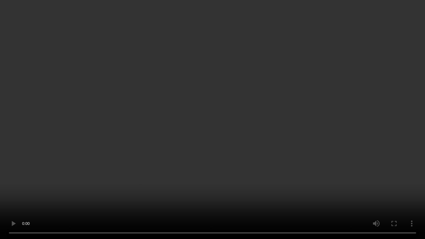
click at [124, 204] on video at bounding box center [212, 119] width 425 height 239
click at [188, 199] on video at bounding box center [212, 119] width 425 height 239
click at [180, 158] on video at bounding box center [212, 119] width 425 height 239
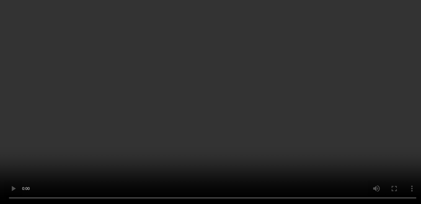
scroll to position [602, 0]
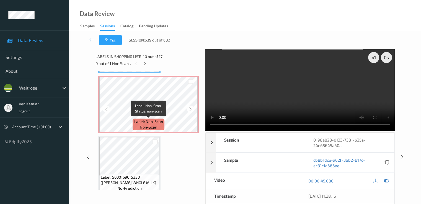
click at [135, 120] on span "Label: Non-Scan" at bounding box center [148, 122] width 29 height 6
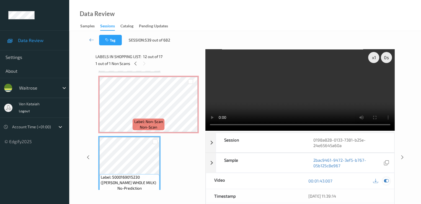
click at [389, 180] on div at bounding box center [386, 181] width 7 height 7
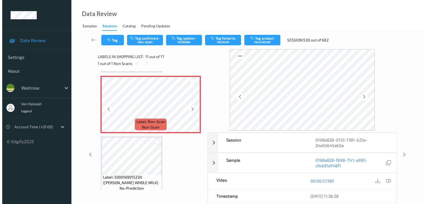
scroll to position [546, 0]
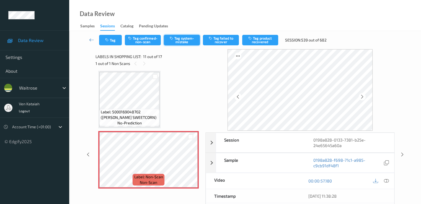
click at [184, 41] on button "Tag system-mistake" at bounding box center [182, 40] width 36 height 11
click at [106, 46] on div "Tag Tag confirmed-non-scan Untag system-mistake Tag failed to recover Tag produ…" at bounding box center [245, 40] width 329 height 18
click at [108, 42] on button "Tag" at bounding box center [110, 40] width 23 height 11
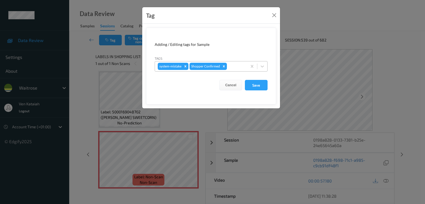
click at [237, 66] on div at bounding box center [236, 66] width 16 height 7
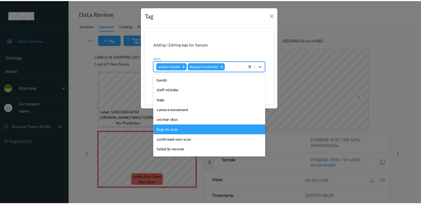
scroll to position [109, 0]
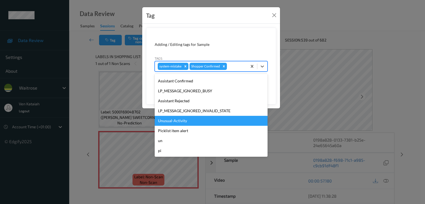
click at [189, 125] on div "Unusual-Activity" at bounding box center [211, 121] width 113 height 10
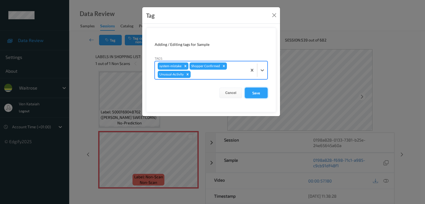
click at [256, 94] on button "Save" at bounding box center [256, 93] width 23 height 11
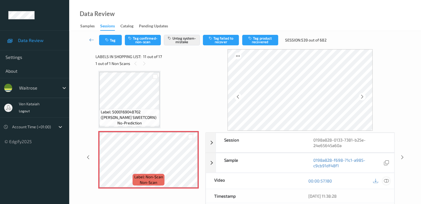
click at [388, 183] on icon at bounding box center [386, 181] width 5 height 5
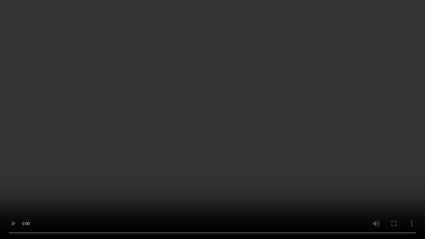
click at [346, 144] on video at bounding box center [212, 119] width 425 height 239
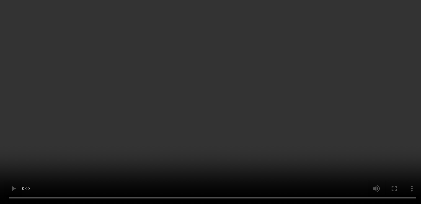
scroll to position [602, 0]
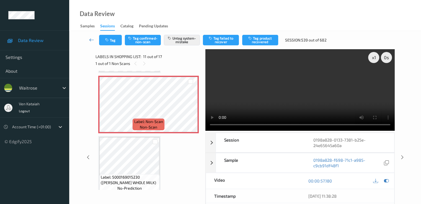
click at [92, 42] on icon at bounding box center [91, 40] width 5 height 6
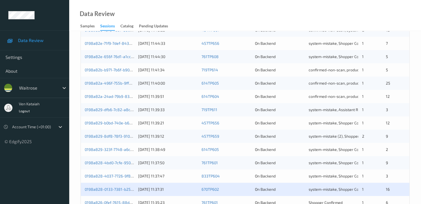
scroll to position [256, 0]
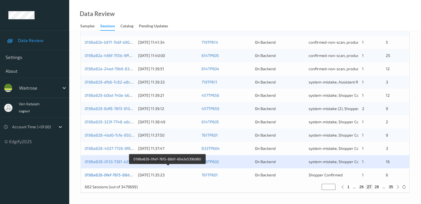
click at [124, 175] on link "0198a826-0fef-7615-88d1-60e2e539b980" at bounding box center [122, 175] width 75 height 5
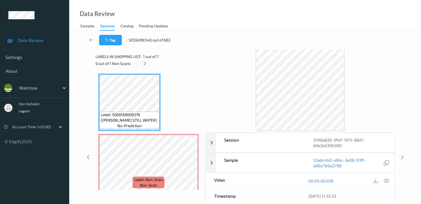
click at [146, 64] on icon at bounding box center [145, 63] width 5 height 5
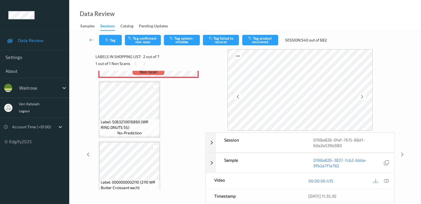
scroll to position [58, 0]
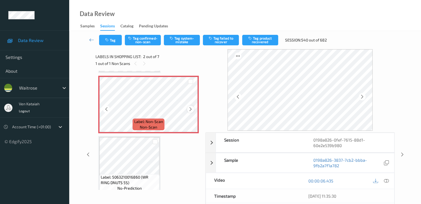
click at [188, 109] on icon at bounding box center [190, 109] width 5 height 5
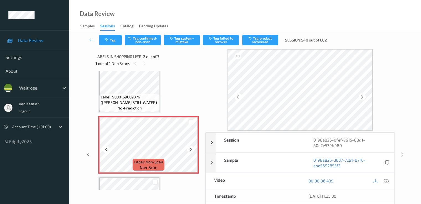
scroll to position [3, 0]
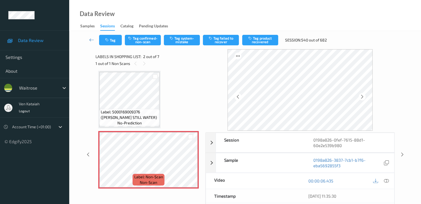
click at [160, 99] on div "Label: 5000169009376 (WR ESS STILL WATER) no-prediction" at bounding box center [129, 100] width 62 height 58
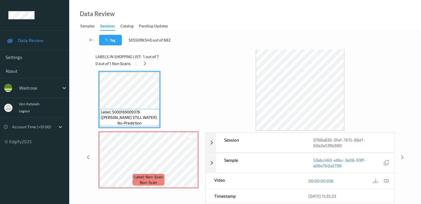
click at [384, 182] on icon at bounding box center [386, 181] width 5 height 5
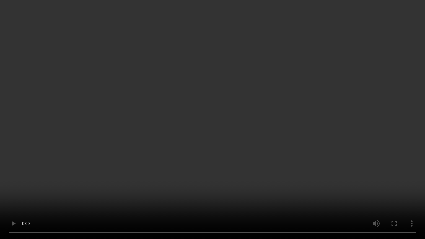
click at [320, 142] on video at bounding box center [212, 119] width 425 height 239
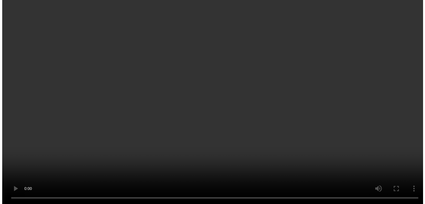
scroll to position [58, 0]
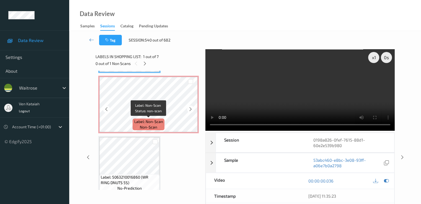
click at [153, 122] on span "Label: Non-Scan" at bounding box center [148, 122] width 29 height 6
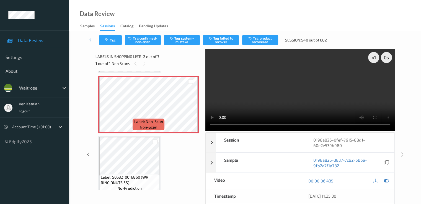
click at [175, 46] on div "Tag Tag confirmed-non-scan Tag system-mistake Tag failed to recover Tag product…" at bounding box center [245, 40] width 329 height 18
click at [176, 42] on button "Tag system-mistake" at bounding box center [182, 40] width 36 height 11
click at [113, 43] on button "Tag" at bounding box center [110, 40] width 23 height 11
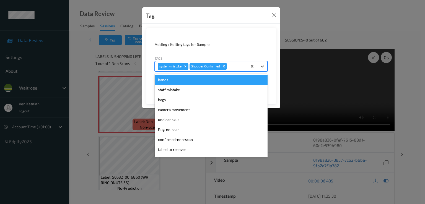
click at [238, 67] on div at bounding box center [236, 66] width 16 height 7
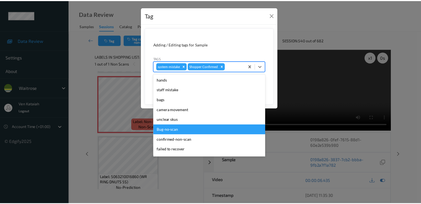
scroll to position [109, 0]
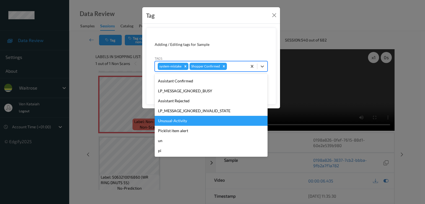
click at [196, 122] on div "Unusual-Activity" at bounding box center [211, 121] width 113 height 10
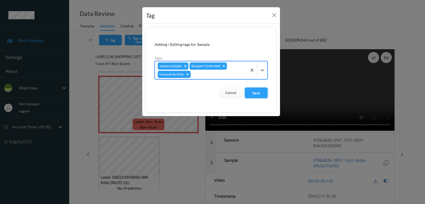
click at [255, 96] on button "Save" at bounding box center [256, 93] width 23 height 11
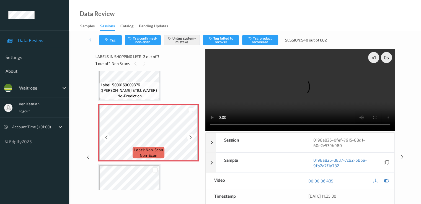
scroll to position [0, 0]
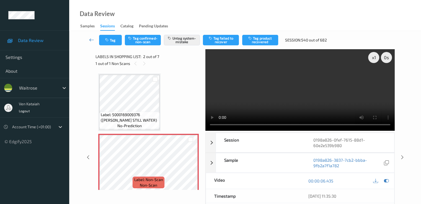
click at [92, 39] on icon at bounding box center [91, 40] width 5 height 6
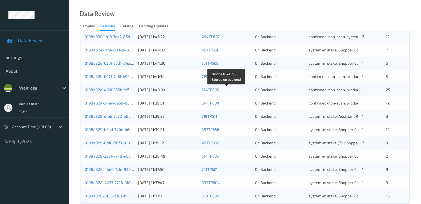
scroll to position [256, 0]
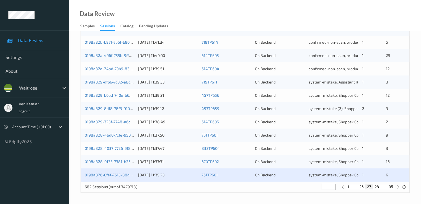
click at [374, 191] on div "682 Sessions (out of 3479718) ** 1 ... 26 27 28 ... 35" at bounding box center [245, 187] width 329 height 11
click at [377, 188] on button "28" at bounding box center [377, 187] width 8 height 5
type input "**"
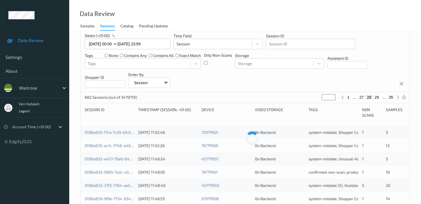
scroll to position [55, 0]
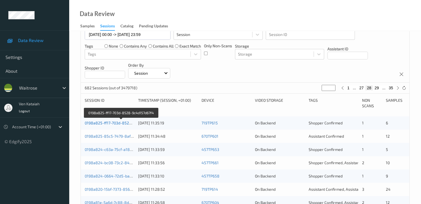
click at [105, 123] on link "0198a825-ff17-703d-8528-9c4d157d67f4" at bounding box center [121, 123] width 73 height 5
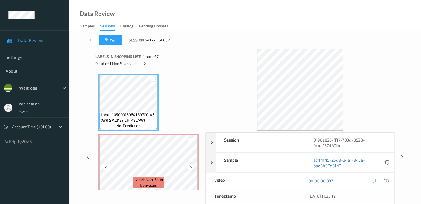
click at [191, 166] on icon at bounding box center [190, 167] width 5 height 5
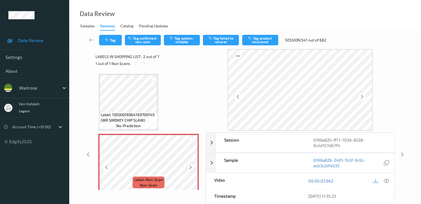
click at [192, 167] on icon at bounding box center [190, 167] width 5 height 5
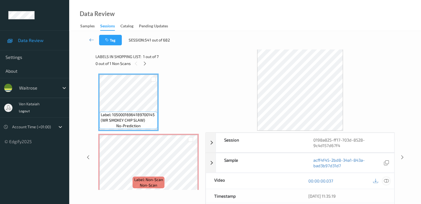
click at [386, 179] on icon at bounding box center [386, 181] width 5 height 5
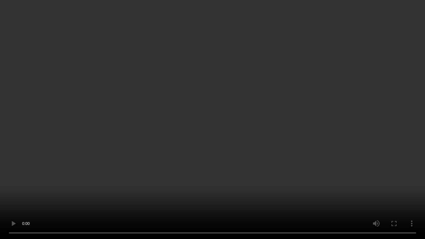
click at [246, 148] on video at bounding box center [212, 119] width 425 height 239
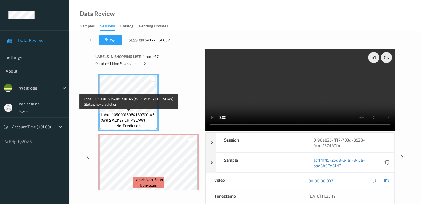
click at [120, 112] on div "Label: 10500016964189700145 (WR SMOKEY CHIP SLAW) no-prediction" at bounding box center [128, 120] width 58 height 17
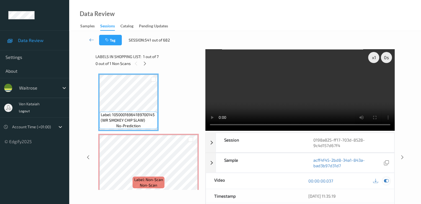
click at [387, 180] on icon at bounding box center [386, 181] width 5 height 5
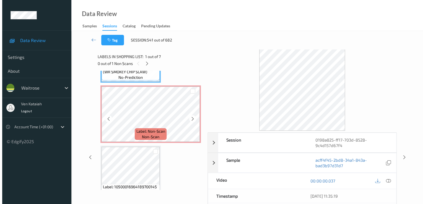
scroll to position [55, 0]
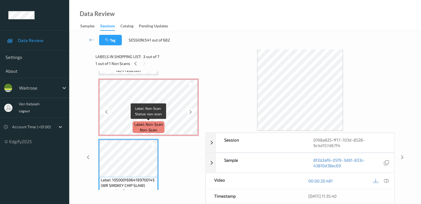
click at [143, 123] on span "Label: Non-Scan" at bounding box center [148, 125] width 29 height 6
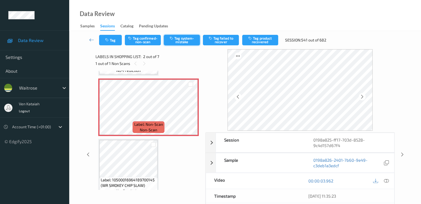
click at [186, 44] on button "Tag system-mistake" at bounding box center [182, 40] width 36 height 11
click at [106, 41] on icon "button" at bounding box center [107, 40] width 5 height 4
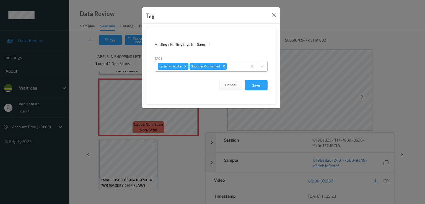
click at [236, 64] on div at bounding box center [236, 66] width 16 height 7
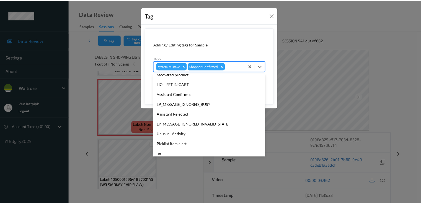
scroll to position [109, 0]
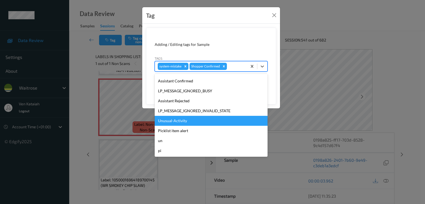
click at [176, 122] on div "Unusual-Activity" at bounding box center [211, 121] width 113 height 10
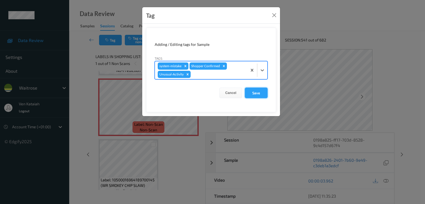
click at [261, 93] on button "Save" at bounding box center [256, 93] width 23 height 11
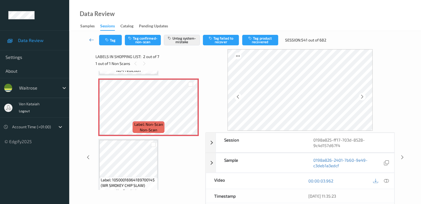
click at [91, 42] on icon at bounding box center [91, 40] width 5 height 6
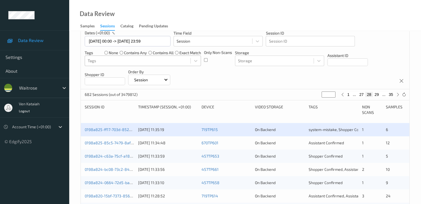
scroll to position [111, 0]
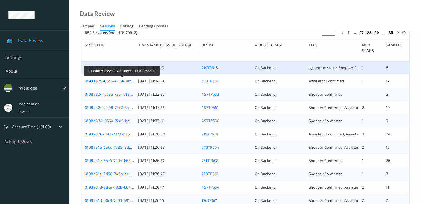
click at [122, 80] on link "0198a825-85c5-7479-8af6-7e10f896dd20" at bounding box center [122, 81] width 75 height 5
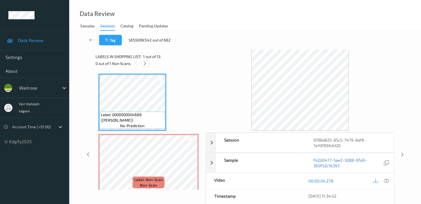
click at [147, 65] on icon at bounding box center [145, 63] width 5 height 5
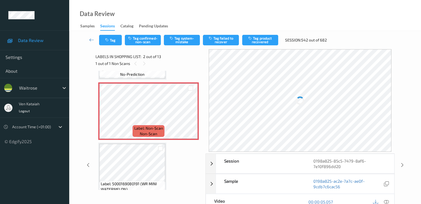
scroll to position [58, 0]
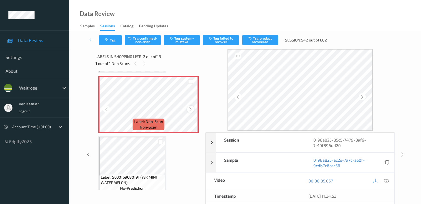
click at [192, 109] on icon at bounding box center [190, 109] width 5 height 5
click at [192, 110] on icon at bounding box center [190, 109] width 5 height 5
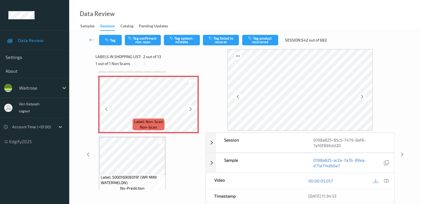
click at [192, 110] on icon at bounding box center [190, 109] width 5 height 5
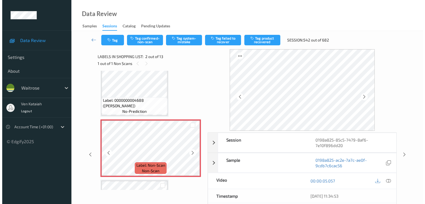
scroll to position [0, 0]
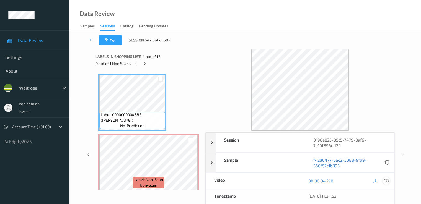
click at [386, 182] on icon at bounding box center [386, 181] width 5 height 5
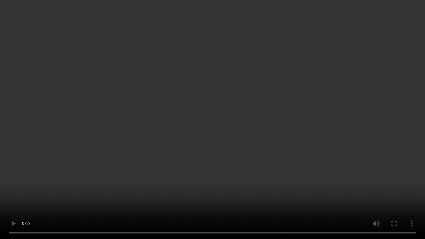
click at [262, 181] on video at bounding box center [212, 119] width 425 height 239
click at [265, 146] on video at bounding box center [212, 119] width 425 height 239
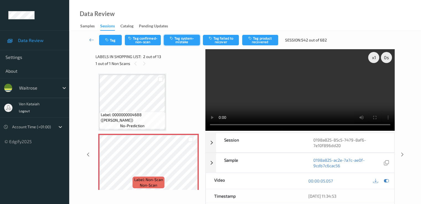
click at [185, 45] on button "Tag system-mistake" at bounding box center [182, 40] width 36 height 11
click at [112, 43] on button "Tag" at bounding box center [110, 40] width 23 height 11
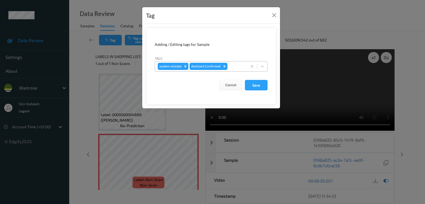
click at [243, 69] on div at bounding box center [237, 66] width 16 height 7
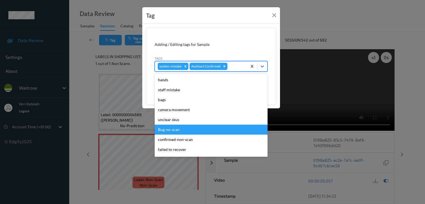
scroll to position [109, 0]
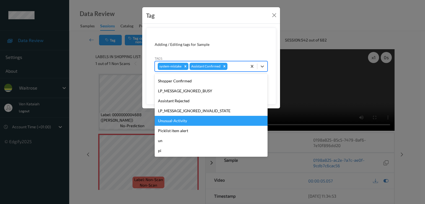
click at [188, 122] on div "Unusual-Activity" at bounding box center [211, 121] width 113 height 10
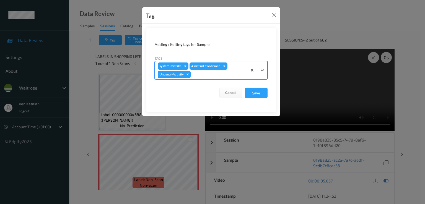
click at [218, 81] on form "Adding / Editing tags for Sample Tags option Unusual-Activity, selected. Select…" at bounding box center [211, 70] width 130 height 85
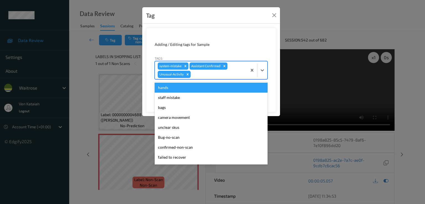
click at [217, 78] on div "system-mistake Assistant Confirmed Unusual-Activity" at bounding box center [201, 70] width 92 height 18
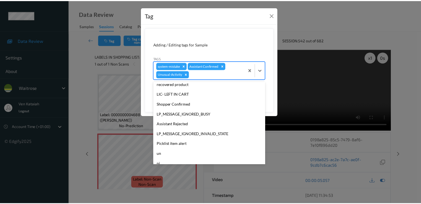
scroll to position [99, 0]
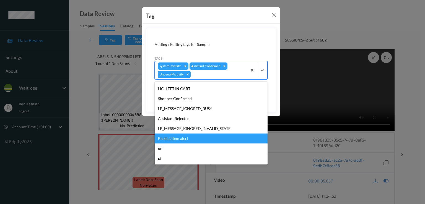
click at [173, 139] on div "Picklist item alert" at bounding box center [211, 139] width 113 height 10
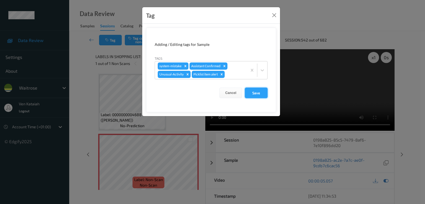
click at [252, 93] on button "Save" at bounding box center [256, 93] width 23 height 11
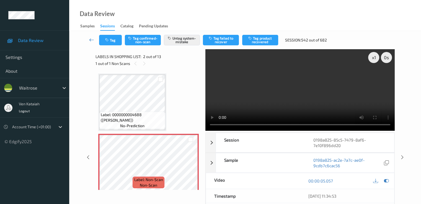
click at [89, 42] on icon at bounding box center [91, 40] width 5 height 6
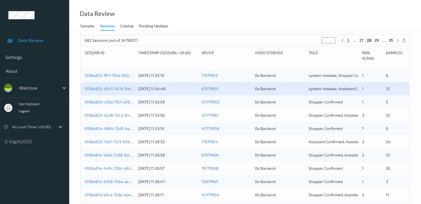
scroll to position [111, 0]
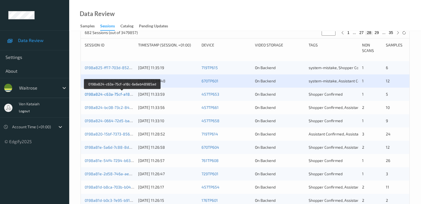
click at [127, 93] on link "0198a824-c63a-75cf-a18c-6e6eb48985ad" at bounding box center [123, 94] width 76 height 5
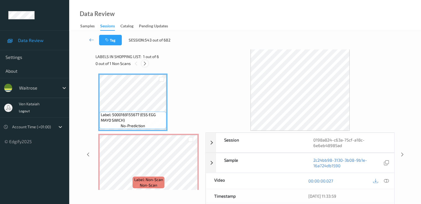
click at [145, 66] on div at bounding box center [145, 63] width 7 height 7
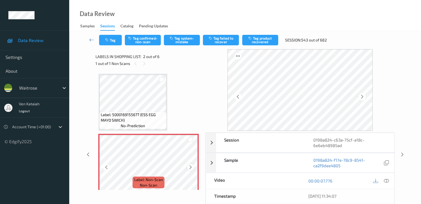
click at [193, 168] on icon at bounding box center [190, 167] width 5 height 5
click at [192, 167] on icon at bounding box center [190, 167] width 5 height 5
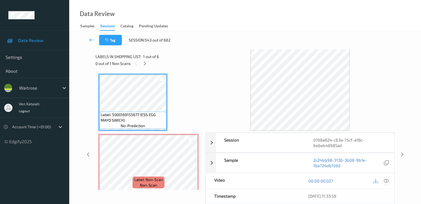
click at [384, 179] on icon at bounding box center [386, 181] width 5 height 5
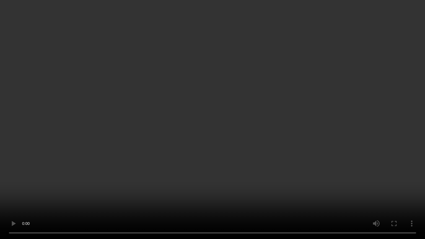
click at [297, 139] on video at bounding box center [212, 119] width 425 height 239
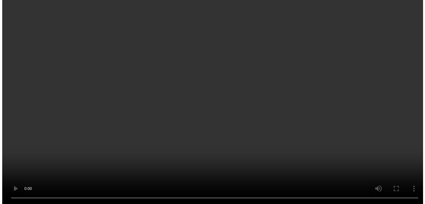
scroll to position [55, 0]
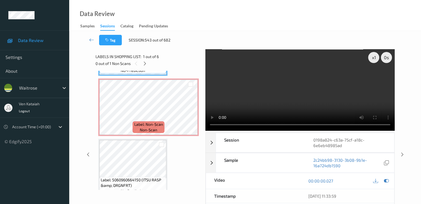
click at [162, 140] on div at bounding box center [162, 144] width 10 height 9
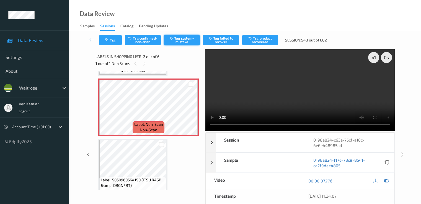
click at [182, 42] on button "Tag system-mistake" at bounding box center [182, 40] width 36 height 11
click at [114, 46] on div "Tag Tag confirmed-non-scan Untag system-mistake Tag failed to recover Tag produ…" at bounding box center [245, 40] width 329 height 18
click at [114, 45] on button "Tag" at bounding box center [110, 40] width 23 height 11
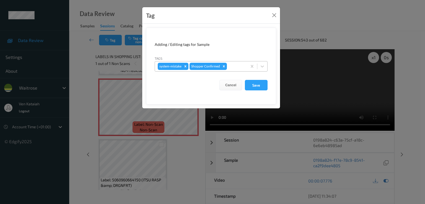
click at [239, 68] on div at bounding box center [236, 66] width 16 height 7
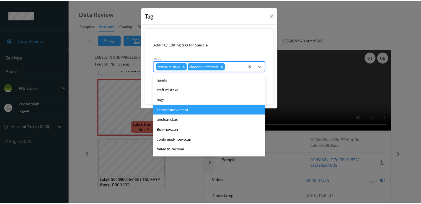
scroll to position [109, 0]
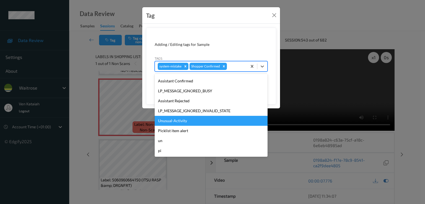
click at [195, 121] on div "Unusual-Activity" at bounding box center [211, 121] width 113 height 10
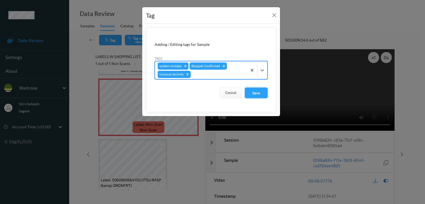
click at [253, 94] on button "Save" at bounding box center [256, 93] width 23 height 11
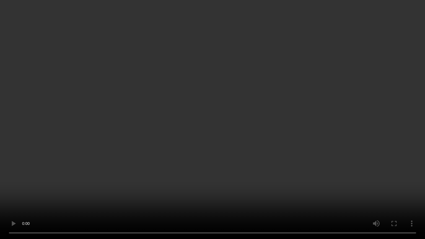
click at [216, 153] on video at bounding box center [212, 119] width 425 height 239
click at [267, 64] on video at bounding box center [212, 119] width 425 height 239
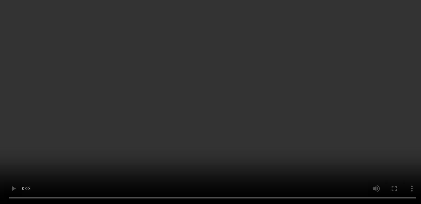
scroll to position [0, 0]
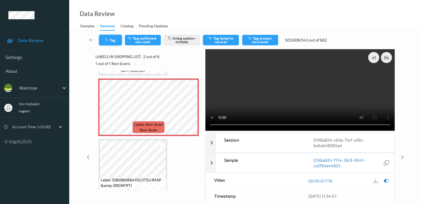
click at [112, 45] on button "Tag" at bounding box center [110, 40] width 23 height 11
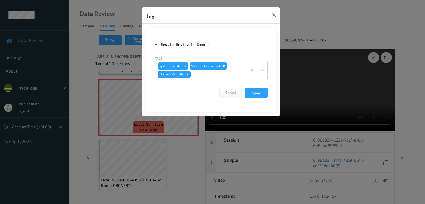
click at [270, 16] on div "Tag" at bounding box center [211, 15] width 138 height 17
click at [273, 14] on button "Close" at bounding box center [275, 15] width 8 height 8
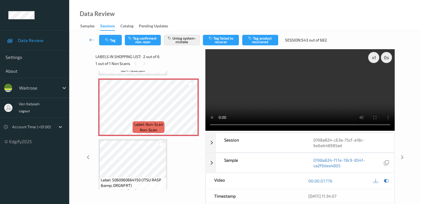
click at [92, 41] on icon at bounding box center [91, 40] width 5 height 6
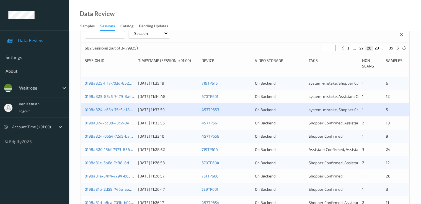
scroll to position [111, 0]
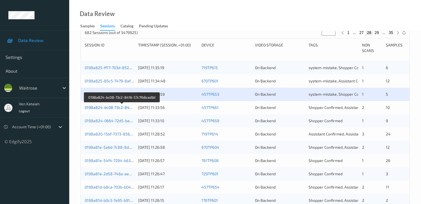
click at [124, 109] on link "0198a824-bc08-73c2-8416-57c7fb6cad9d" at bounding box center [122, 107] width 75 height 5
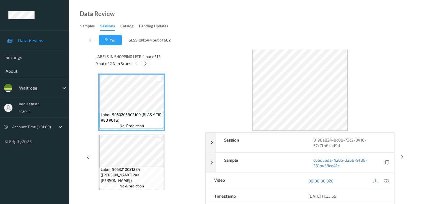
click at [148, 63] on icon at bounding box center [145, 63] width 5 height 5
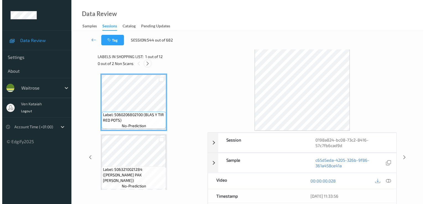
scroll to position [546, 0]
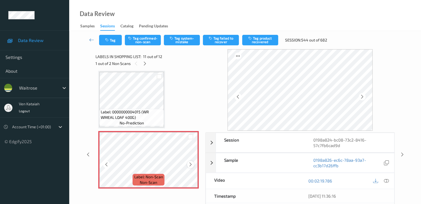
click at [193, 167] on icon at bounding box center [190, 164] width 5 height 5
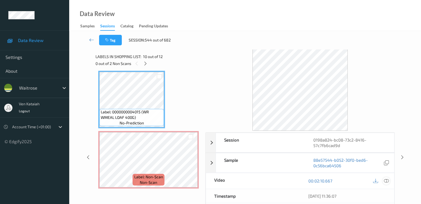
click at [386, 181] on icon at bounding box center [386, 181] width 5 height 5
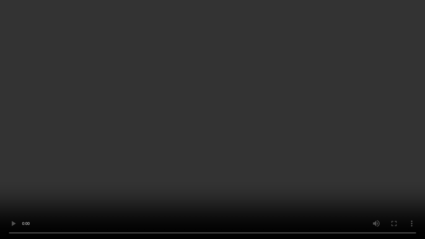
click at [252, 175] on video at bounding box center [212, 119] width 425 height 239
click at [174, 162] on video at bounding box center [212, 119] width 425 height 239
click at [243, 194] on video at bounding box center [212, 119] width 425 height 239
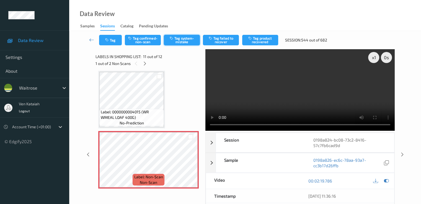
click at [175, 41] on button "Tag system-mistake" at bounding box center [182, 40] width 36 height 11
click at [113, 44] on button "Tag" at bounding box center [110, 40] width 23 height 11
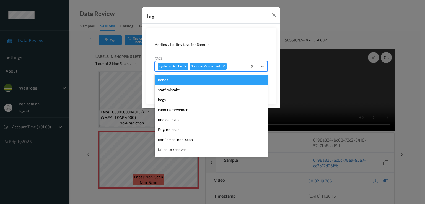
click at [241, 70] on div "system-mistake Shopper Confirmed" at bounding box center [201, 66] width 92 height 9
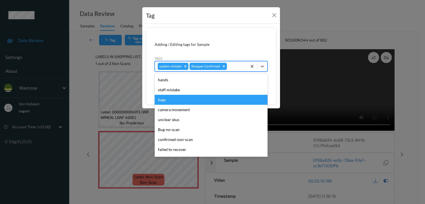
scroll to position [109, 0]
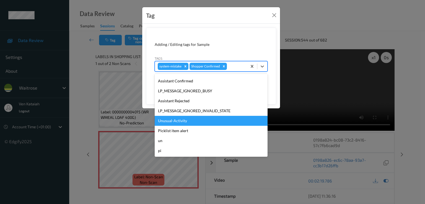
click at [179, 116] on div "Unusual-Activity" at bounding box center [211, 121] width 113 height 10
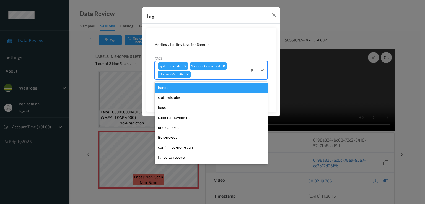
click at [206, 79] on div "system-mistake Shopper Confirmed Unusual-Activity" at bounding box center [201, 70] width 92 height 18
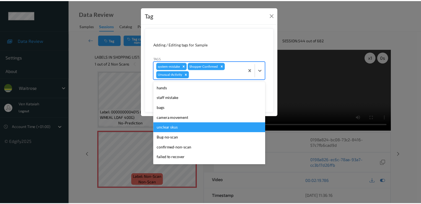
scroll to position [99, 0]
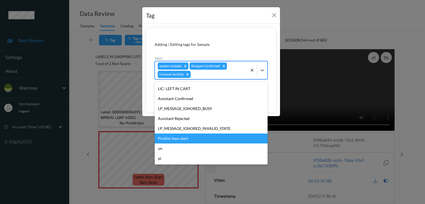
click at [174, 142] on div "Picklist item alert" at bounding box center [211, 139] width 113 height 10
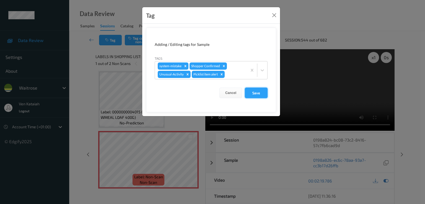
click at [255, 98] on button "Save" at bounding box center [256, 93] width 23 height 11
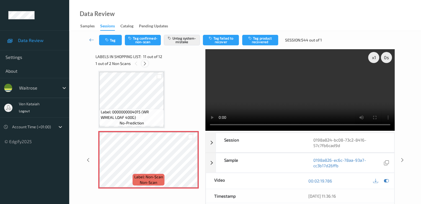
click at [142, 63] on div at bounding box center [145, 63] width 7 height 7
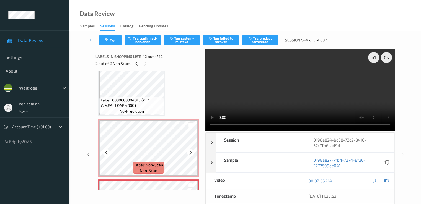
scroll to position [553, 0]
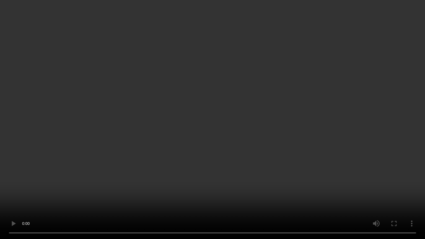
click at [194, 176] on video at bounding box center [212, 119] width 425 height 239
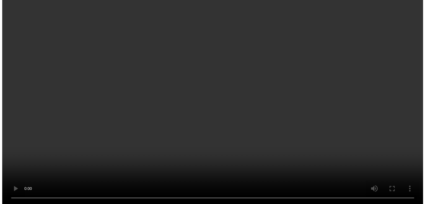
scroll to position [608, 0]
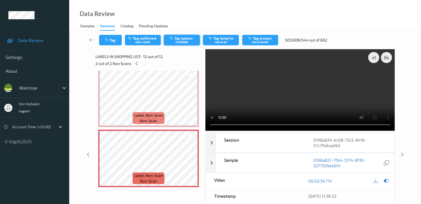
click at [178, 39] on button "Tag system-mistake" at bounding box center [182, 40] width 36 height 11
click at [113, 43] on button "Tag" at bounding box center [110, 40] width 23 height 11
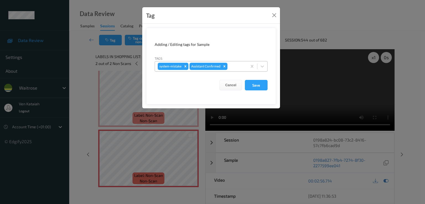
click at [235, 69] on div at bounding box center [237, 66] width 16 height 7
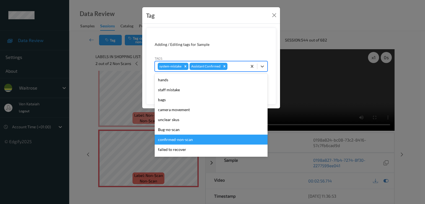
scroll to position [109, 0]
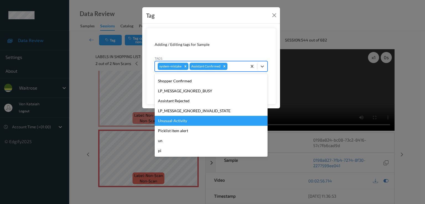
click at [175, 125] on div "Unusual-Activity" at bounding box center [211, 121] width 113 height 10
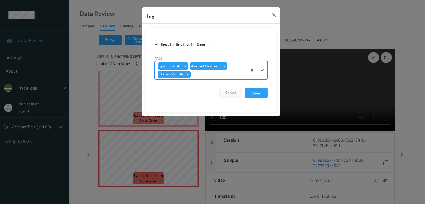
click at [205, 75] on div at bounding box center [218, 74] width 53 height 7
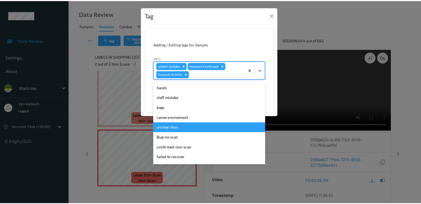
scroll to position [99, 0]
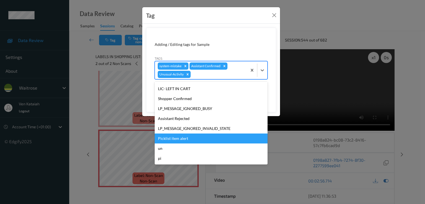
click at [165, 141] on div "Picklist item alert" at bounding box center [211, 139] width 113 height 10
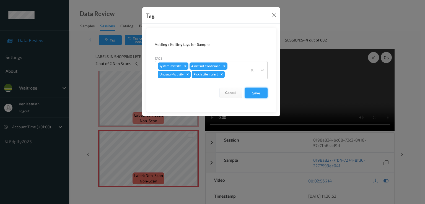
click at [253, 92] on button "Save" at bounding box center [256, 93] width 23 height 11
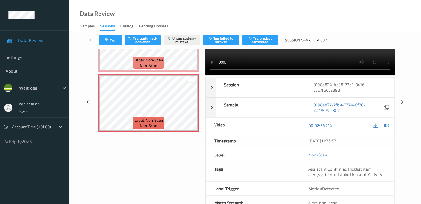
scroll to position [0, 0]
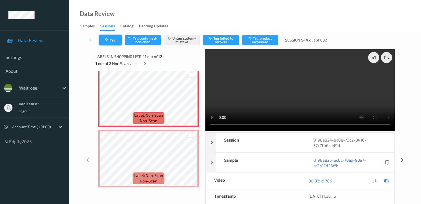
click at [112, 45] on button "Tag" at bounding box center [110, 40] width 23 height 11
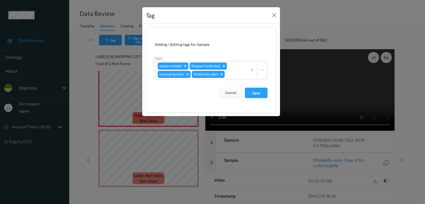
click at [154, 149] on div "Tag Adding / Editing tags for Sample Tags system-mistake Shopper Confirmed Unus…" at bounding box center [212, 102] width 425 height 204
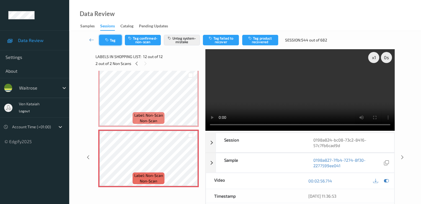
click at [114, 41] on button "Tag" at bounding box center [110, 40] width 23 height 11
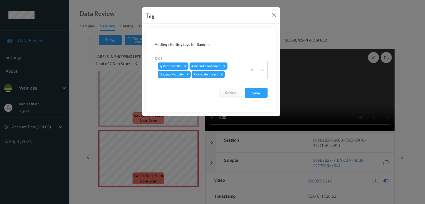
click at [84, 29] on div "Tag Adding / Editing tags for Sample Tags system-mistake Assistant Confirmed Un…" at bounding box center [212, 102] width 425 height 204
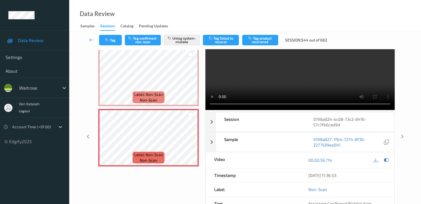
scroll to position [72, 0]
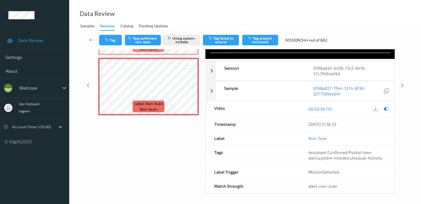
click at [89, 38] on icon at bounding box center [91, 40] width 5 height 6
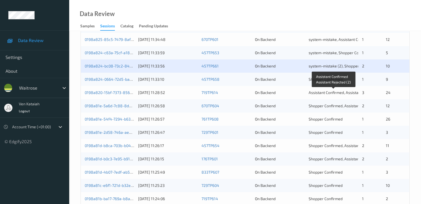
scroll to position [167, 0]
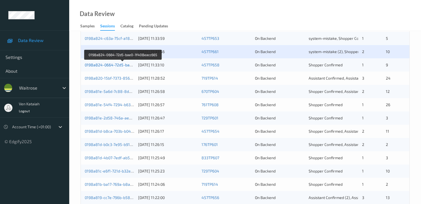
click at [121, 65] on link "0198a824-0664-72d5-bae0-1f408eacc665" at bounding box center [123, 65] width 76 height 5
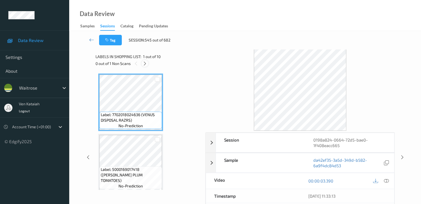
click at [144, 61] on icon at bounding box center [145, 63] width 5 height 5
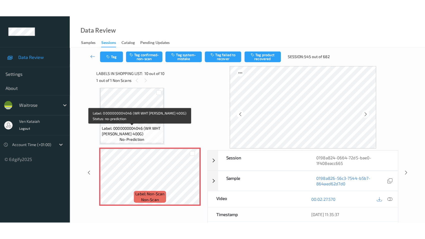
scroll to position [487, 0]
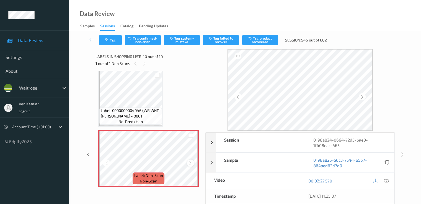
click at [189, 163] on icon at bounding box center [190, 163] width 5 height 5
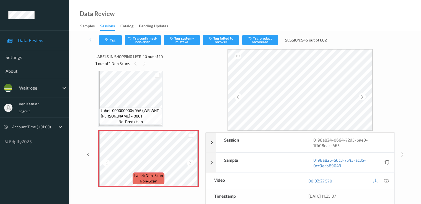
click at [189, 163] on icon at bounding box center [190, 163] width 5 height 5
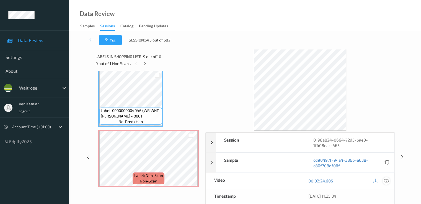
click at [387, 179] on icon at bounding box center [386, 181] width 5 height 5
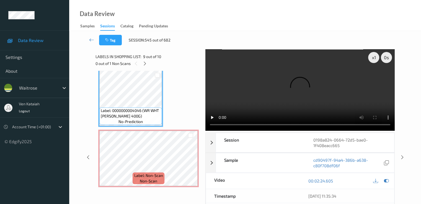
scroll to position [452, 0]
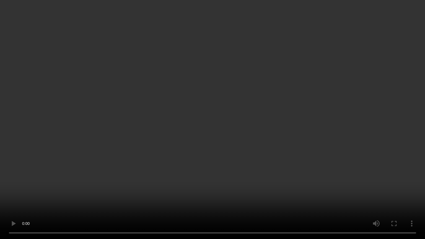
click at [215, 194] on video at bounding box center [212, 119] width 425 height 239
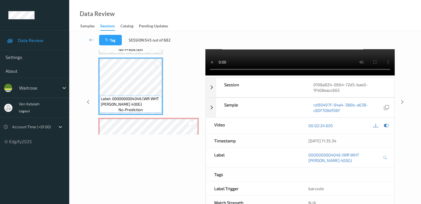
scroll to position [487, 0]
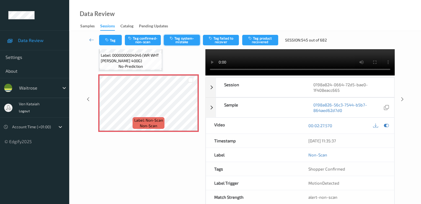
click at [187, 41] on button "Tag system-mistake" at bounding box center [182, 40] width 36 height 11
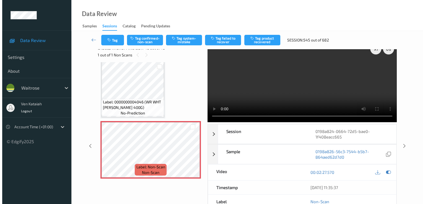
scroll to position [0, 0]
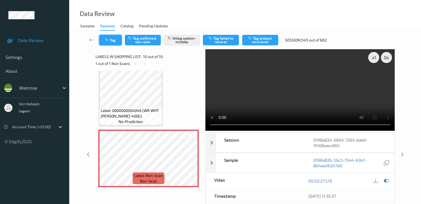
click at [112, 39] on button "Tag" at bounding box center [110, 40] width 23 height 11
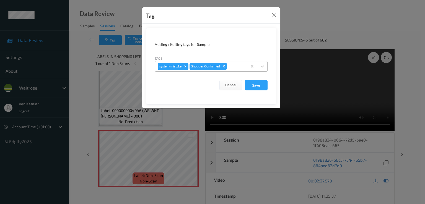
click at [242, 68] on div at bounding box center [236, 66] width 16 height 7
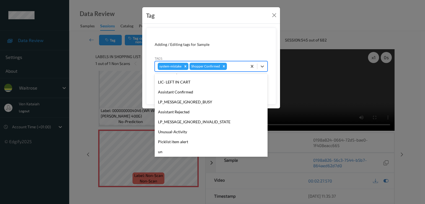
scroll to position [109, 0]
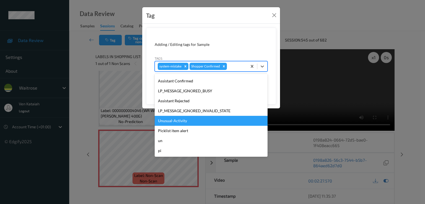
click at [188, 116] on div "Unusual-Activity" at bounding box center [211, 121] width 113 height 10
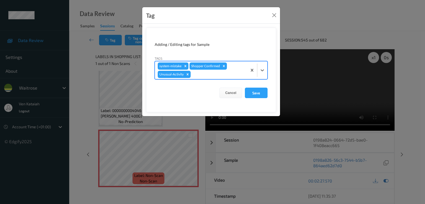
click at [238, 68] on div "system-mistake Shopper Confirmed Unusual-Activity" at bounding box center [201, 70] width 92 height 18
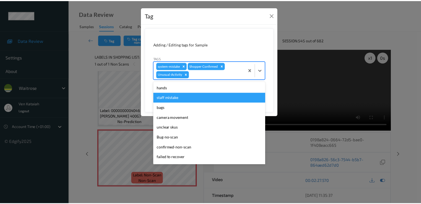
scroll to position [99, 0]
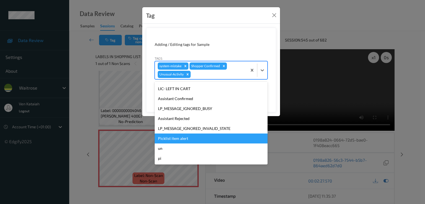
click at [182, 138] on div "Picklist item alert" at bounding box center [211, 139] width 113 height 10
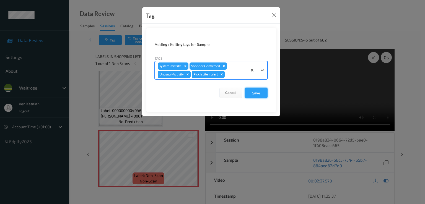
click at [252, 96] on button "Save" at bounding box center [256, 93] width 23 height 11
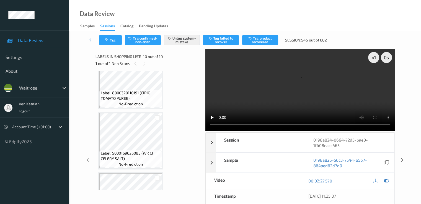
scroll to position [321, 0]
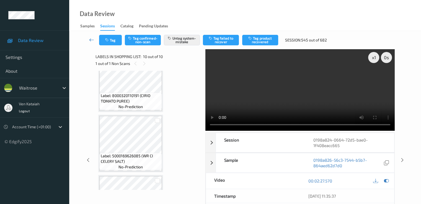
click at [94, 42] on icon at bounding box center [91, 40] width 5 height 6
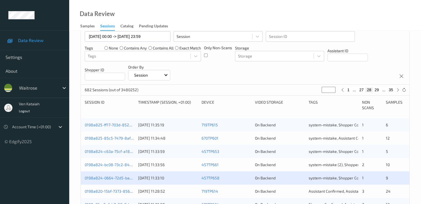
scroll to position [111, 0]
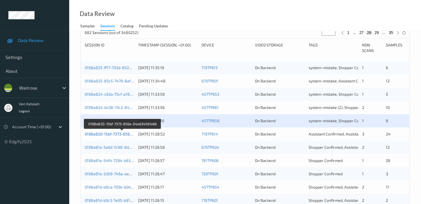
click at [123, 135] on link "0198a820-15bf-7373-856a-04e634061a66" at bounding box center [123, 134] width 76 height 5
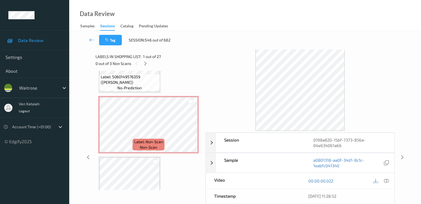
scroll to position [111, 0]
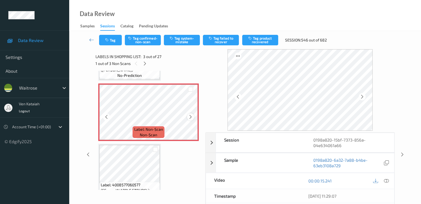
click at [191, 119] on icon at bounding box center [190, 117] width 5 height 5
click at [188, 119] on icon at bounding box center [190, 117] width 5 height 5
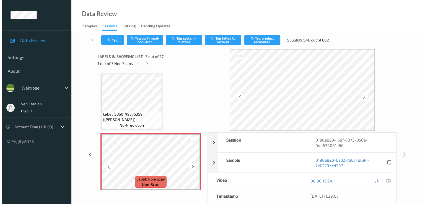
scroll to position [55, 0]
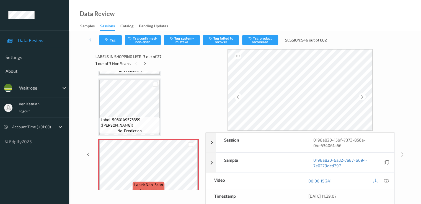
click at [192, 173] on icon at bounding box center [190, 172] width 5 height 5
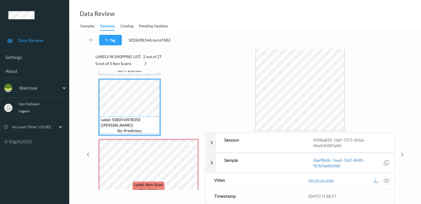
click at [387, 180] on icon at bounding box center [386, 181] width 5 height 5
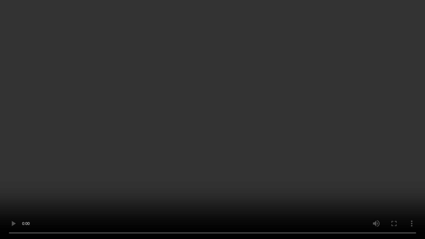
click at [208, 164] on video at bounding box center [212, 119] width 425 height 239
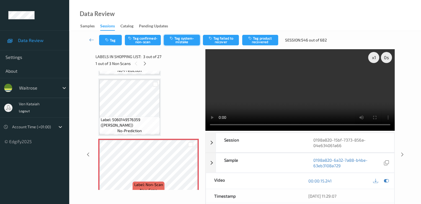
click at [193, 41] on button "Tag system-mistake" at bounding box center [182, 40] width 36 height 11
click at [117, 41] on button "Tag" at bounding box center [110, 40] width 23 height 11
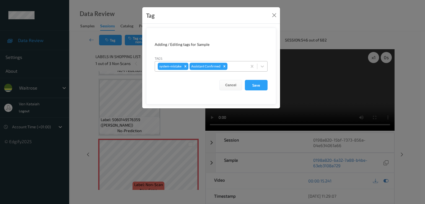
click at [240, 67] on div at bounding box center [237, 66] width 16 height 7
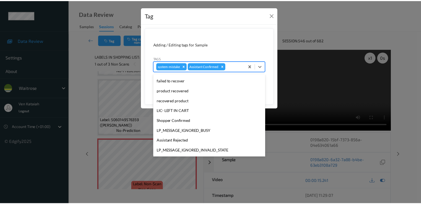
scroll to position [109, 0]
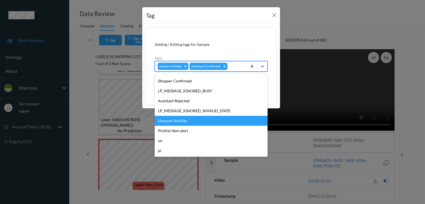
click at [182, 122] on div "Unusual-Activity" at bounding box center [211, 121] width 113 height 10
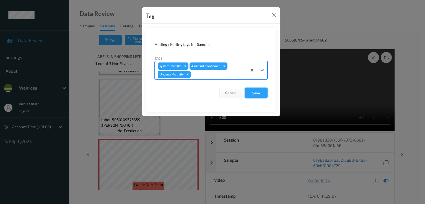
click at [257, 97] on button "Save" at bounding box center [256, 93] width 23 height 11
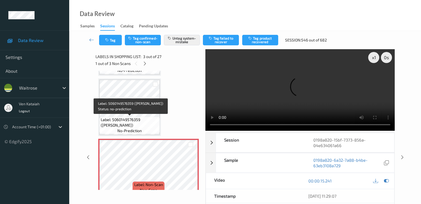
click at [148, 121] on span "Label: 5060149576359 (GAILS CIABATTA)" at bounding box center [130, 122] width 58 height 11
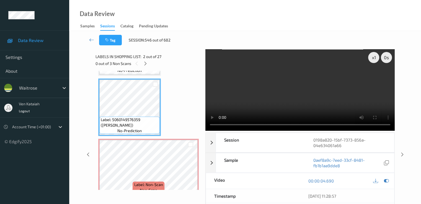
drag, startPoint x: 284, startPoint y: 87, endPoint x: 327, endPoint y: 104, distance: 46.0
click at [288, 89] on video at bounding box center [300, 90] width 189 height 82
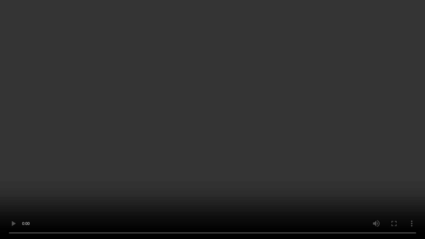
click at [292, 127] on video at bounding box center [212, 119] width 425 height 239
click at [221, 104] on video at bounding box center [212, 119] width 425 height 239
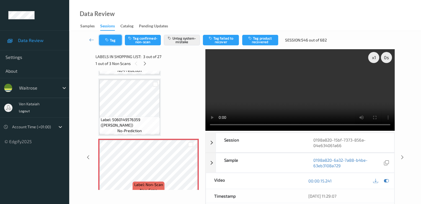
click at [101, 41] on button "Tag" at bounding box center [110, 40] width 23 height 11
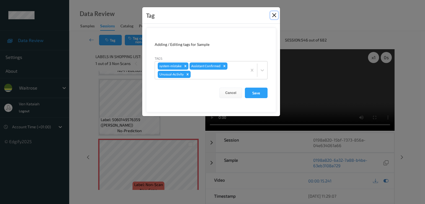
click at [273, 17] on button "Close" at bounding box center [275, 15] width 8 height 8
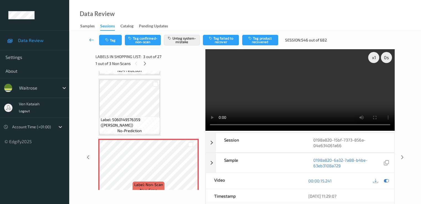
click at [92, 38] on icon at bounding box center [91, 40] width 5 height 6
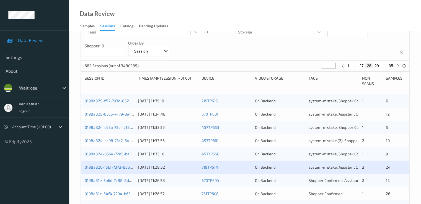
scroll to position [166, 0]
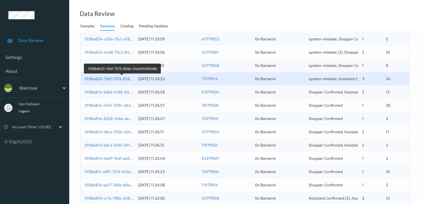
click at [128, 80] on link "0198a820-15bf-7373-856a-04e634061a66" at bounding box center [123, 78] width 76 height 5
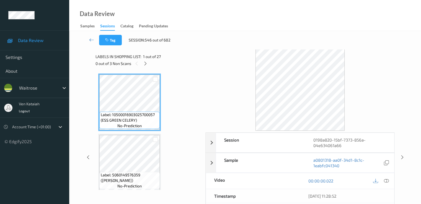
click at [146, 67] on div "Labels in shopping list: 1 out of 27 0 out of 3 Non Scans" at bounding box center [149, 60] width 106 height 22
click at [146, 65] on icon at bounding box center [145, 63] width 5 height 5
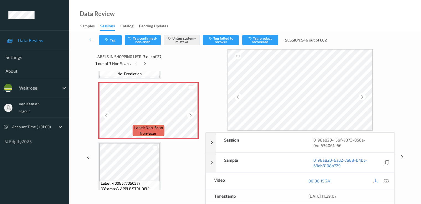
scroll to position [119, 0]
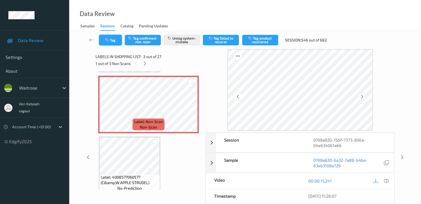
click at [117, 43] on button "Tag" at bounding box center [110, 40] width 23 height 11
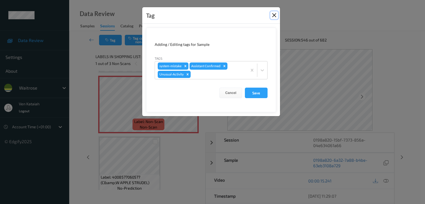
click at [274, 16] on button "Close" at bounding box center [275, 15] width 8 height 8
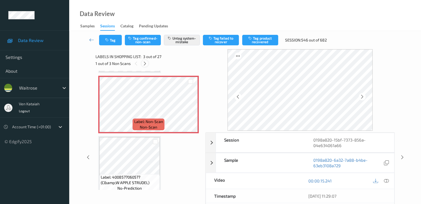
click at [144, 62] on icon at bounding box center [145, 63] width 5 height 5
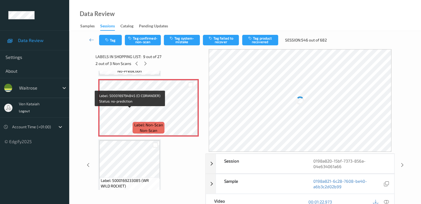
scroll to position [481, 0]
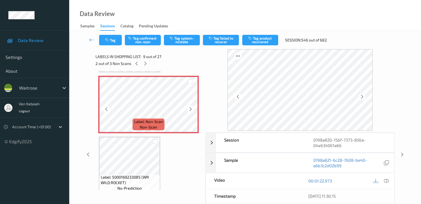
click at [192, 109] on icon at bounding box center [190, 109] width 5 height 5
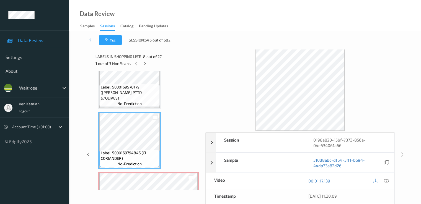
scroll to position [370, 0]
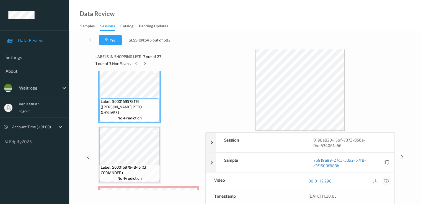
click at [386, 182] on icon at bounding box center [386, 181] width 5 height 5
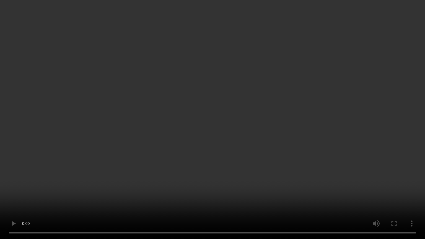
click at [252, 144] on video at bounding box center [212, 119] width 425 height 239
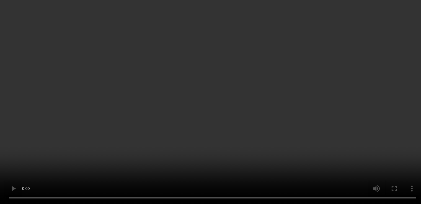
scroll to position [481, 0]
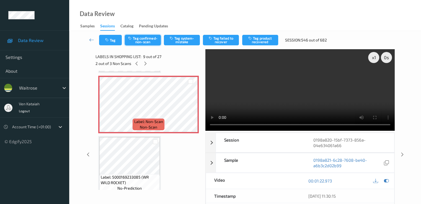
click at [142, 42] on button "Tag confirmed-non-scan" at bounding box center [143, 40] width 36 height 11
click at [266, 41] on button "Tag product recovered" at bounding box center [260, 40] width 36 height 11
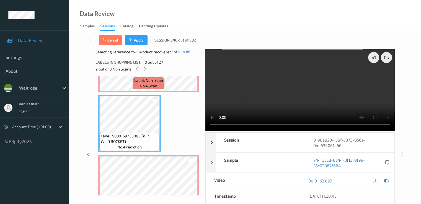
scroll to position [536, 0]
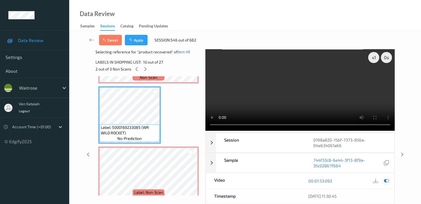
click at [388, 179] on icon at bounding box center [386, 181] width 5 height 5
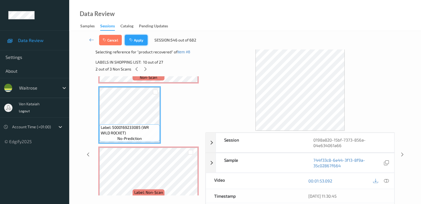
click at [143, 44] on button "Apply" at bounding box center [136, 40] width 23 height 11
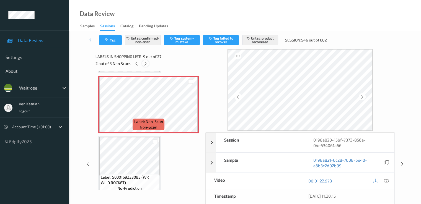
click at [146, 62] on icon at bounding box center [145, 63] width 5 height 5
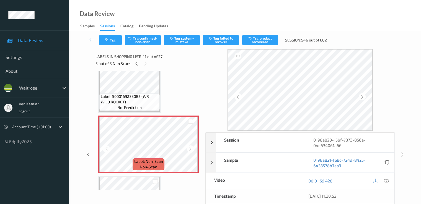
scroll to position [546, 0]
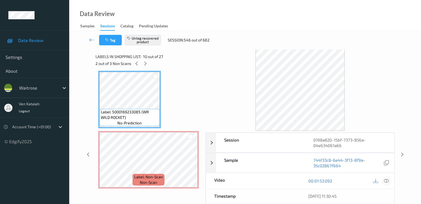
click at [384, 181] on div at bounding box center [386, 181] width 7 height 7
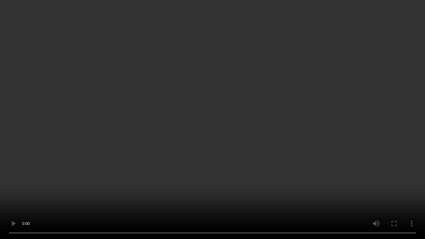
click at [171, 155] on video at bounding box center [212, 119] width 425 height 239
click at [240, 178] on video at bounding box center [212, 119] width 425 height 239
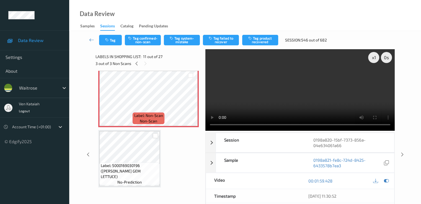
scroll to position [602, 0]
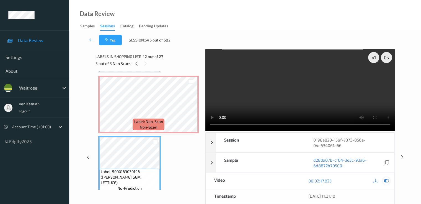
click at [386, 183] on div at bounding box center [386, 181] width 7 height 7
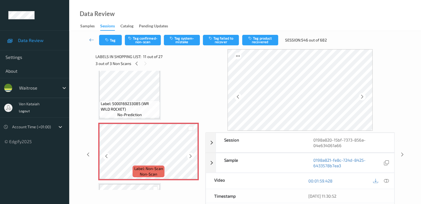
scroll to position [546, 0]
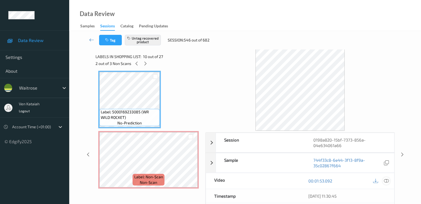
click at [384, 179] on icon at bounding box center [386, 181] width 5 height 5
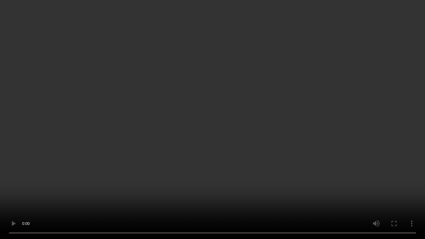
click at [325, 132] on video at bounding box center [212, 119] width 425 height 239
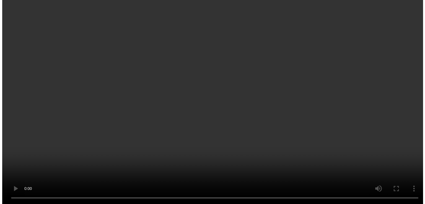
scroll to position [602, 0]
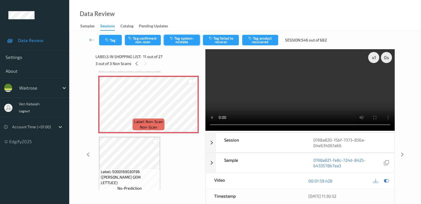
click at [192, 42] on button "Tag system-mistake" at bounding box center [182, 40] width 36 height 11
click at [120, 42] on button "Tag" at bounding box center [110, 40] width 23 height 11
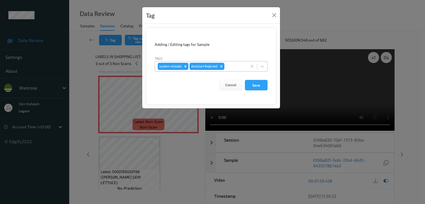
click at [226, 67] on input "text" at bounding box center [226, 67] width 1 height 6
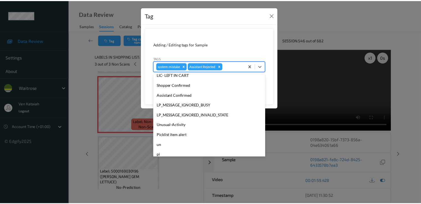
scroll to position [109, 0]
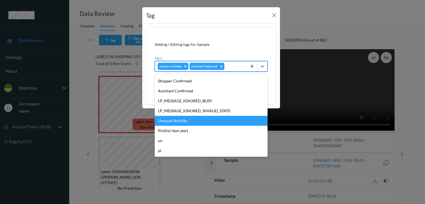
click at [176, 121] on div "Unusual-Activity" at bounding box center [211, 121] width 113 height 10
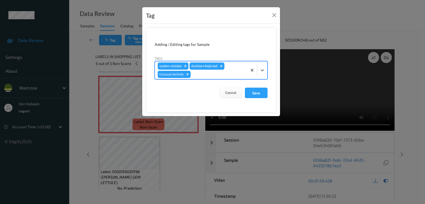
click at [268, 91] on form "Adding / Editing tags for Sample Tags option Unusual-Activity, selected. Select…" at bounding box center [211, 70] width 130 height 85
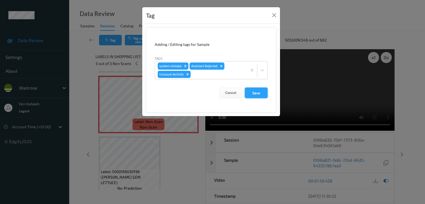
click at [261, 91] on button "Save" at bounding box center [256, 93] width 23 height 11
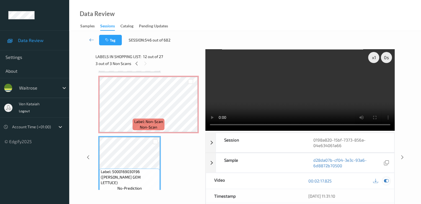
click at [389, 178] on div at bounding box center [386, 181] width 7 height 7
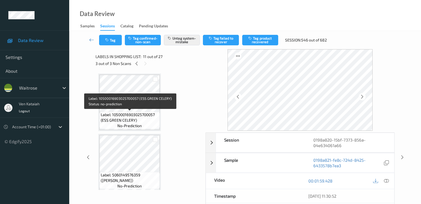
scroll to position [111, 0]
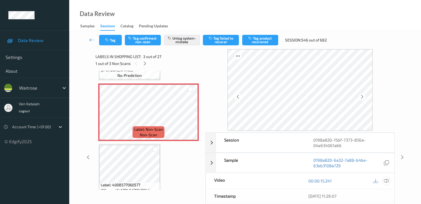
click at [384, 183] on icon at bounding box center [386, 181] width 5 height 5
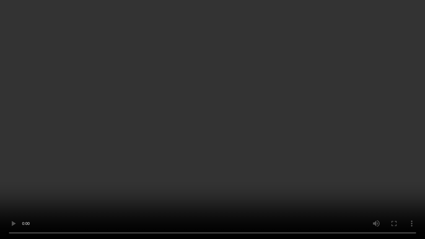
click at [149, 140] on video at bounding box center [212, 119] width 425 height 239
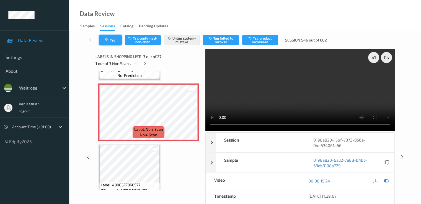
click at [112, 38] on button "Tag" at bounding box center [110, 40] width 23 height 11
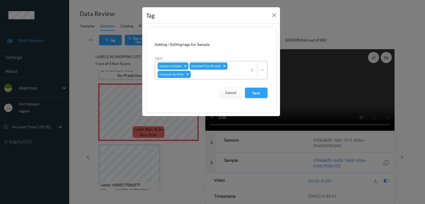
click at [188, 75] on icon "Remove Unusual-Activity" at bounding box center [188, 75] width 4 height 4
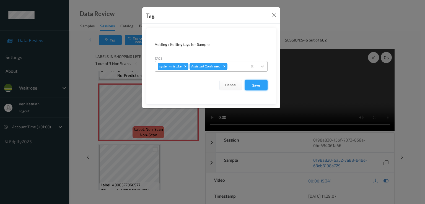
click at [263, 86] on button "Save" at bounding box center [256, 85] width 23 height 11
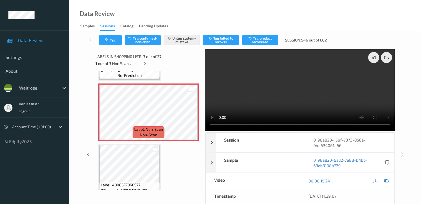
click at [89, 40] on icon at bounding box center [91, 40] width 5 height 6
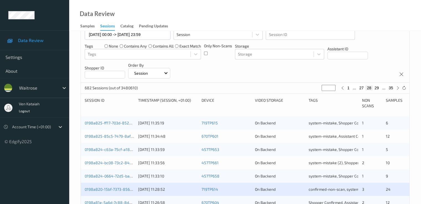
scroll to position [111, 0]
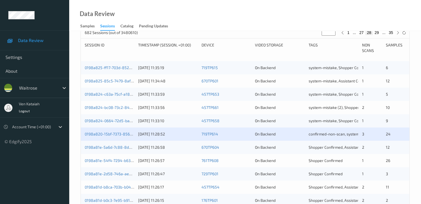
click at [112, 132] on div "0198a820-15bf-7373-856a-04e634061a66" at bounding box center [110, 135] width 50 height 6
click at [106, 135] on link "0198a820-15bf-7373-856a-04e634061a66" at bounding box center [123, 134] width 76 height 5
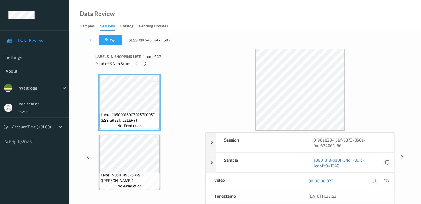
click at [145, 65] on icon at bounding box center [145, 63] width 5 height 5
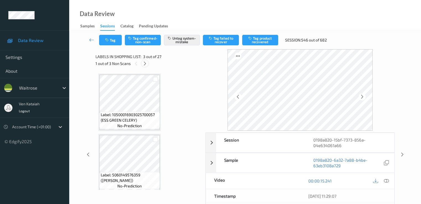
click at [148, 64] on div at bounding box center [145, 63] width 7 height 7
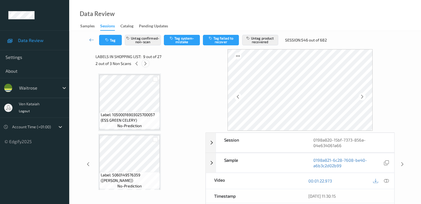
click at [146, 65] on icon at bounding box center [145, 63] width 5 height 5
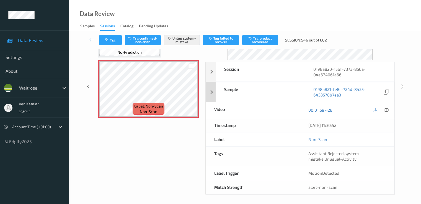
scroll to position [72, 0]
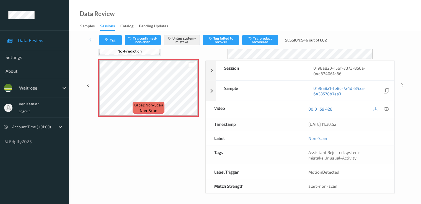
click at [92, 39] on icon at bounding box center [91, 40] width 5 height 6
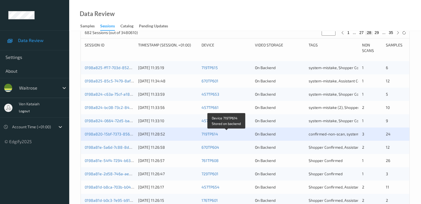
scroll to position [166, 0]
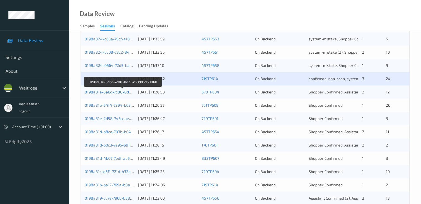
click at [131, 93] on link "0198a81e-5a6d-7c88-8d21-c589d5d60060" at bounding box center [123, 92] width 76 height 5
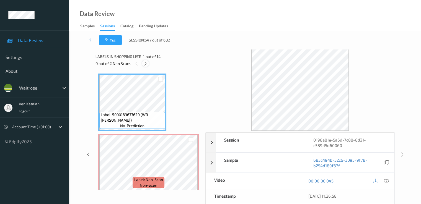
click at [147, 63] on icon at bounding box center [145, 63] width 5 height 5
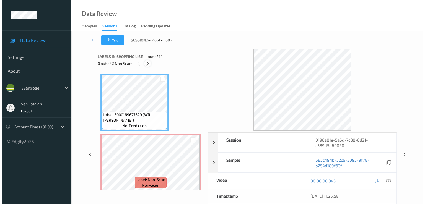
scroll to position [3, 0]
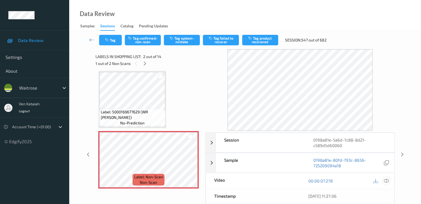
click at [387, 182] on icon at bounding box center [386, 181] width 5 height 5
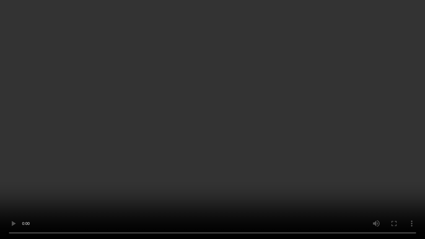
click at [109, 194] on video at bounding box center [212, 119] width 425 height 239
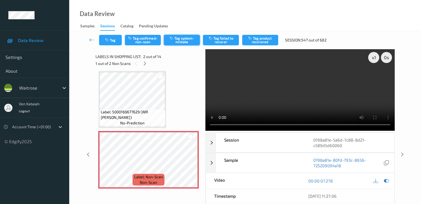
click at [181, 43] on button "Tag system-mistake" at bounding box center [182, 40] width 36 height 11
click at [113, 43] on button "Tag" at bounding box center [110, 40] width 23 height 11
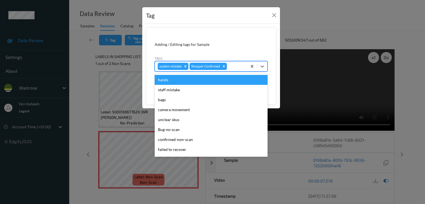
click at [234, 68] on div at bounding box center [236, 66] width 16 height 7
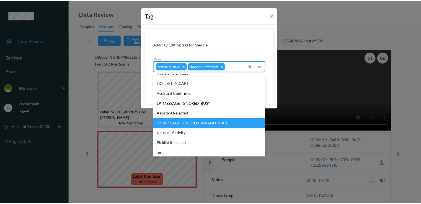
scroll to position [109, 0]
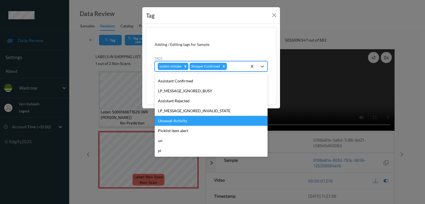
click at [194, 119] on div "Unusual-Activity" at bounding box center [211, 121] width 113 height 10
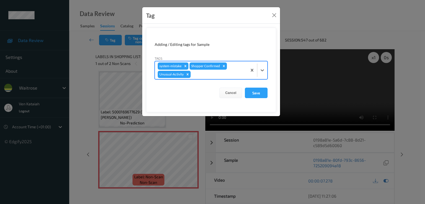
click at [250, 101] on form "Adding / Editing tags for Sample Tags option Unusual-Activity, selected. Select…" at bounding box center [211, 70] width 130 height 85
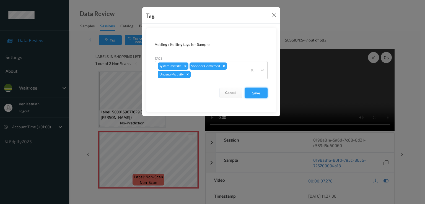
click at [254, 94] on button "Save" at bounding box center [256, 93] width 23 height 11
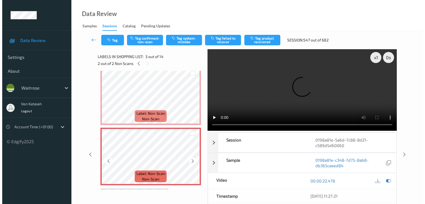
scroll to position [58, 0]
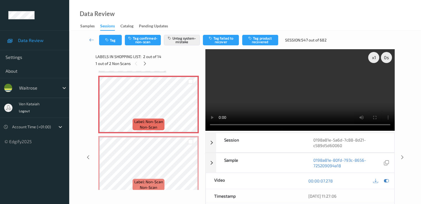
click at [371, 109] on video at bounding box center [300, 90] width 189 height 82
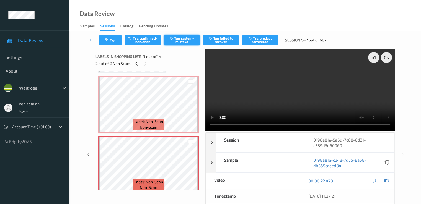
click at [190, 42] on button "Tag system-mistake" at bounding box center [182, 40] width 36 height 11
click at [111, 43] on button "Tag" at bounding box center [110, 40] width 23 height 11
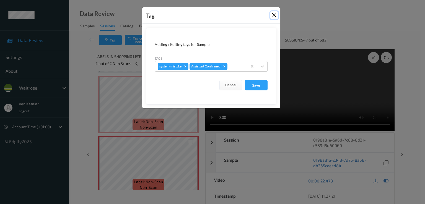
click at [277, 12] on button "Close" at bounding box center [275, 15] width 8 height 8
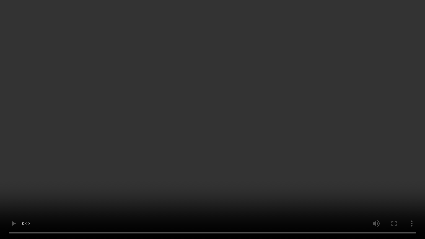
click at [263, 143] on video at bounding box center [212, 119] width 425 height 239
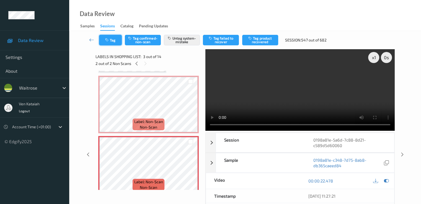
click at [109, 41] on icon "button" at bounding box center [107, 40] width 5 height 4
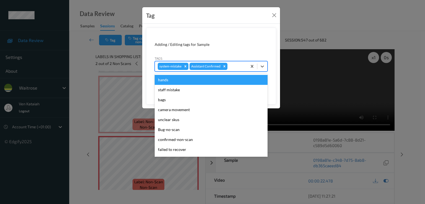
click at [234, 65] on div at bounding box center [237, 66] width 16 height 7
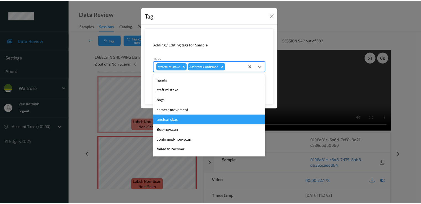
scroll to position [109, 0]
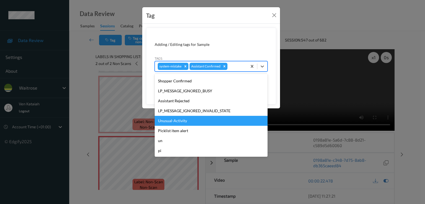
click at [184, 123] on div "Unusual-Activity" at bounding box center [211, 121] width 113 height 10
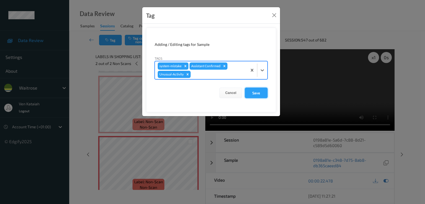
click at [250, 93] on button "Save" at bounding box center [256, 93] width 23 height 11
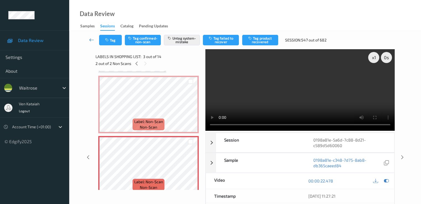
click at [92, 40] on icon at bounding box center [91, 40] width 5 height 6
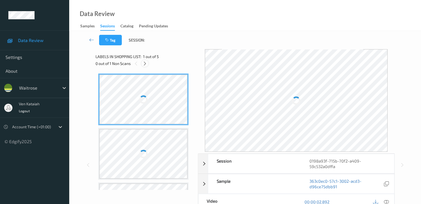
click at [144, 65] on icon at bounding box center [145, 63] width 5 height 5
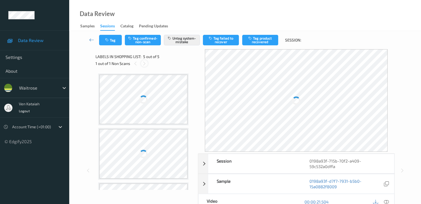
scroll to position [156, 0]
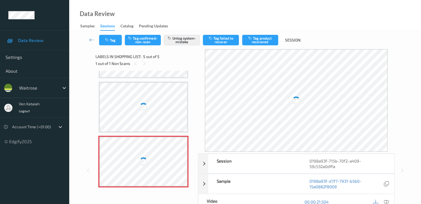
click at [124, 170] on div at bounding box center [143, 162] width 88 height 50
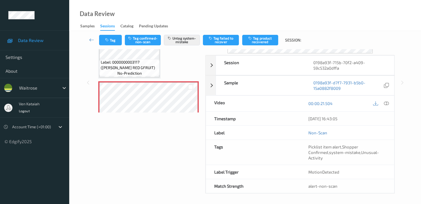
scroll to position [174, 0]
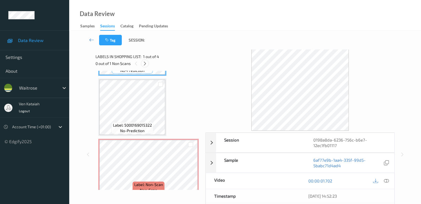
click at [147, 65] on icon at bounding box center [145, 63] width 5 height 5
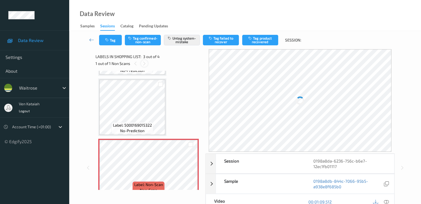
scroll to position [63, 0]
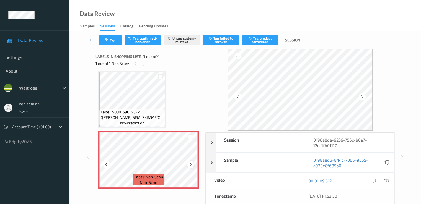
click at [192, 163] on icon at bounding box center [190, 164] width 5 height 5
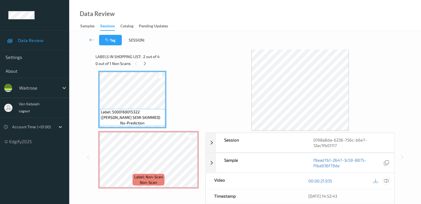
click at [389, 179] on div at bounding box center [386, 181] width 7 height 7
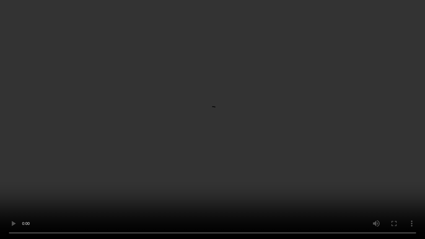
click at [96, 109] on video at bounding box center [212, 119] width 425 height 239
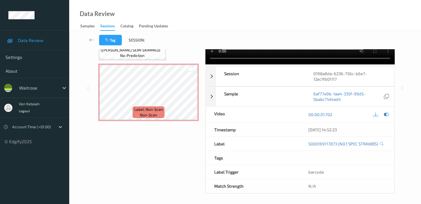
scroll to position [55, 0]
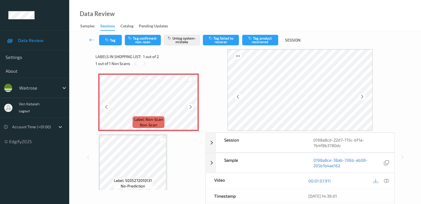
click at [191, 108] on icon at bounding box center [190, 107] width 5 height 5
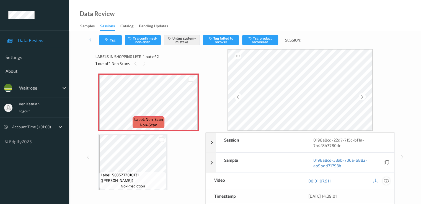
click at [389, 182] on icon at bounding box center [386, 181] width 5 height 5
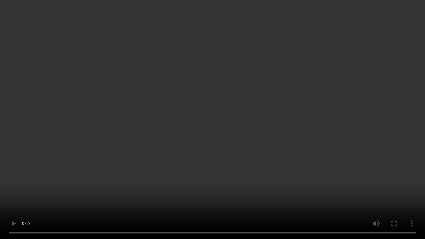
click at [214, 166] on video at bounding box center [212, 119] width 425 height 239
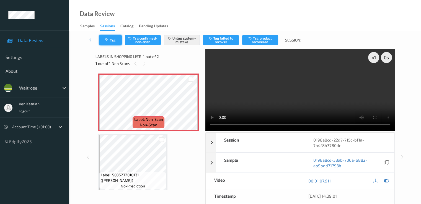
click at [106, 39] on icon "button" at bounding box center [107, 40] width 5 height 4
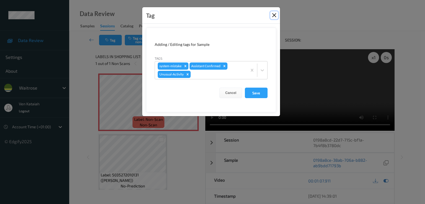
click at [274, 15] on button "Close" at bounding box center [275, 15] width 8 height 8
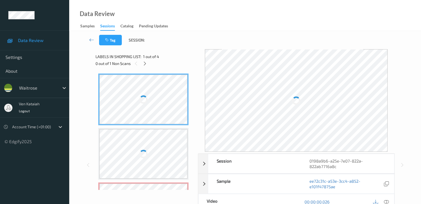
click at [151, 64] on div "0 out of 1 Non Scans" at bounding box center [145, 63] width 99 height 7
click at [143, 61] on icon at bounding box center [145, 63] width 5 height 5
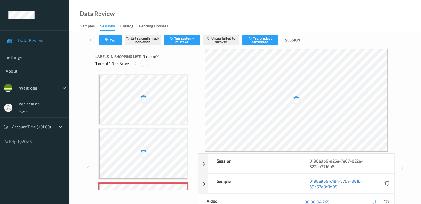
scroll to position [57, 0]
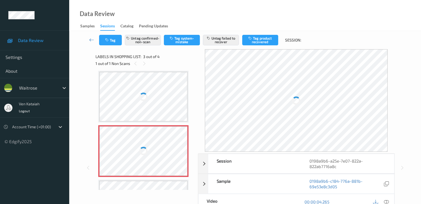
click at [156, 123] on div "Label: 10500016913077300091 no-prediction Label: 5000169214053 no-prediction La…" at bounding box center [144, 123] width 93 height 215
click at [156, 134] on div at bounding box center [143, 152] width 88 height 50
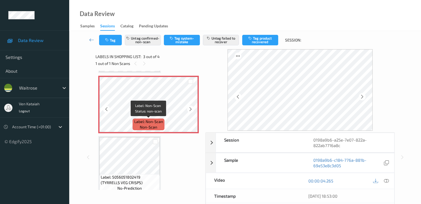
scroll to position [63, 0]
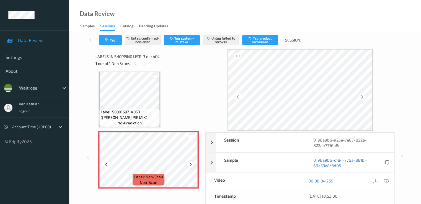
click at [187, 164] on div at bounding box center [190, 164] width 7 height 7
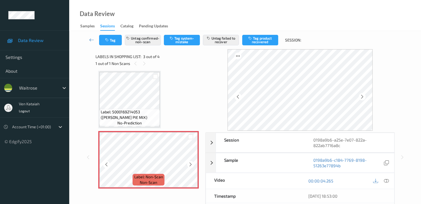
click at [187, 164] on div at bounding box center [190, 164] width 7 height 7
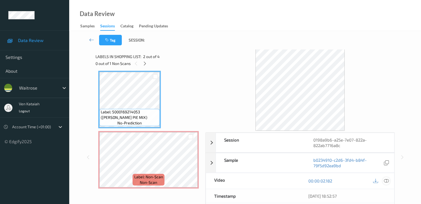
click at [386, 180] on icon at bounding box center [386, 181] width 5 height 5
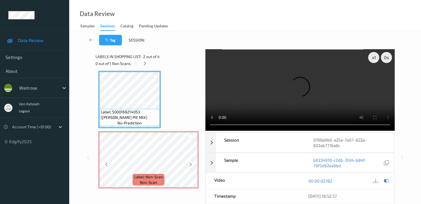
click at [191, 163] on icon at bounding box center [190, 164] width 5 height 5
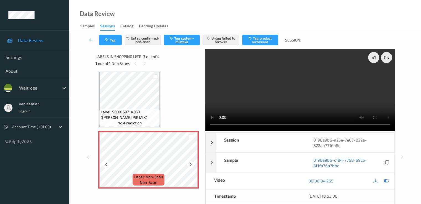
click at [191, 163] on icon at bounding box center [190, 164] width 5 height 5
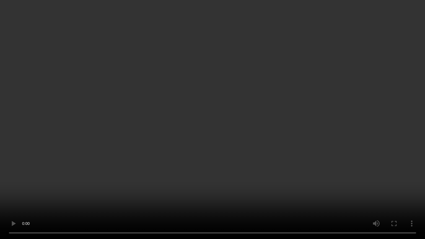
click at [147, 183] on video at bounding box center [212, 119] width 425 height 239
click at [18, 120] on video at bounding box center [212, 119] width 425 height 239
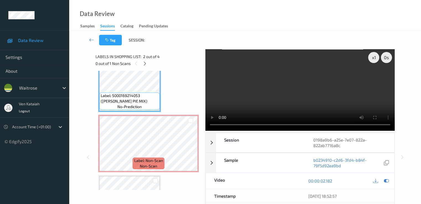
scroll to position [111, 0]
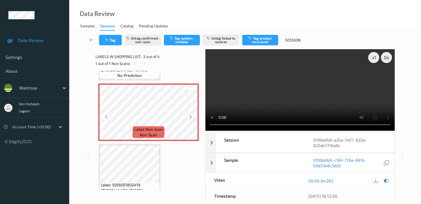
click at [193, 118] on icon at bounding box center [190, 117] width 5 height 5
click at [191, 118] on icon at bounding box center [190, 117] width 5 height 5
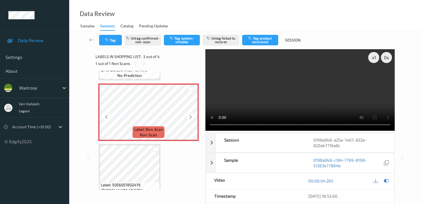
click at [191, 118] on icon at bounding box center [190, 117] width 5 height 5
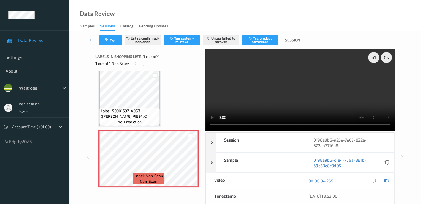
scroll to position [55, 0]
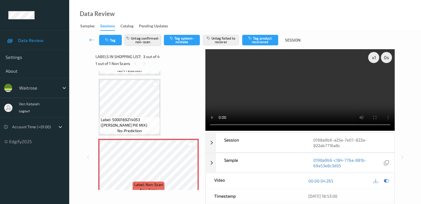
click at [137, 40] on button "Untag confirmed-non-scan" at bounding box center [143, 40] width 36 height 11
click at [216, 39] on button "Untag failed to recover" at bounding box center [221, 40] width 36 height 11
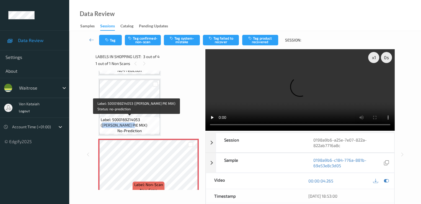
drag, startPoint x: 143, startPoint y: 119, endPoint x: 113, endPoint y: 125, distance: 30.6
click at [113, 125] on span "Label: 5000169214053 (WR FISH PIE MIX)" at bounding box center [130, 122] width 58 height 11
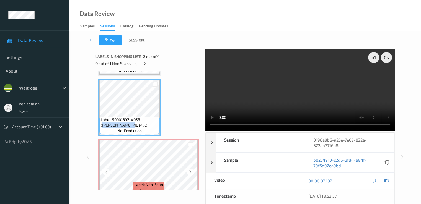
copy span "WR FISH PIE MIX"
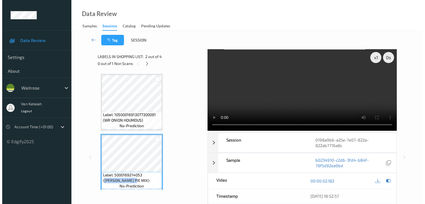
scroll to position [111, 0]
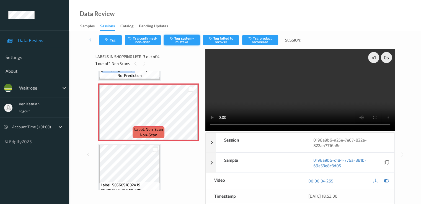
click at [187, 39] on button "Tag system-mistake" at bounding box center [182, 40] width 36 height 11
click at [114, 43] on button "Tag" at bounding box center [110, 40] width 23 height 11
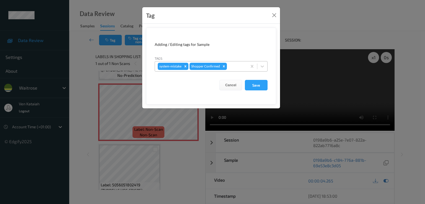
click at [247, 65] on div "system-mistake Shopper Confirmed" at bounding box center [201, 66] width 92 height 9
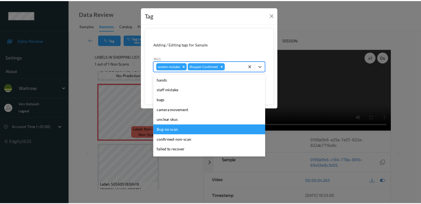
scroll to position [109, 0]
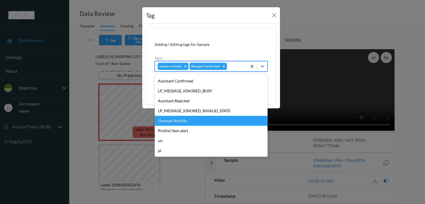
click at [174, 123] on div "Unusual-Activity" at bounding box center [211, 121] width 113 height 10
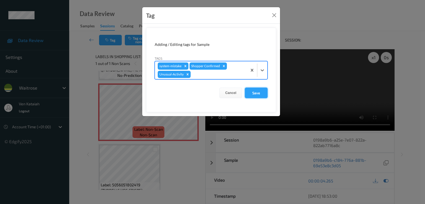
click at [263, 95] on button "Save" at bounding box center [256, 93] width 23 height 11
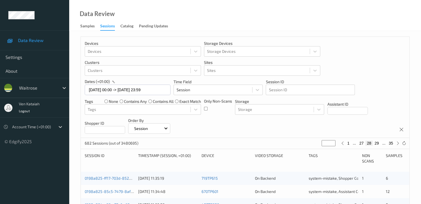
scroll to position [166, 0]
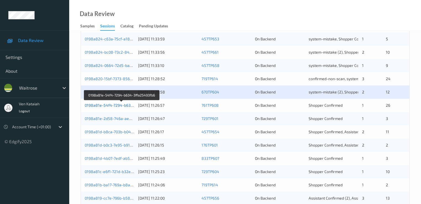
click at [104, 105] on link "0198a81e-54f4-7294-b634-3ffa25493fb6" at bounding box center [122, 105] width 75 height 5
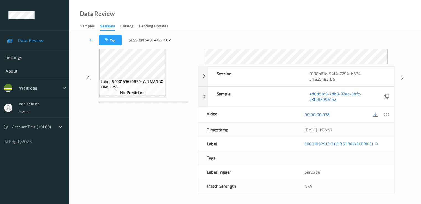
scroll to position [66, 0]
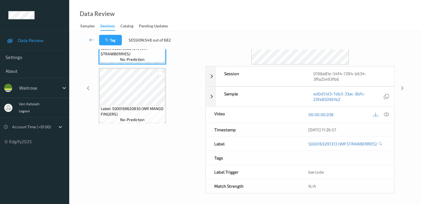
click at [92, 40] on icon at bounding box center [91, 40] width 5 height 6
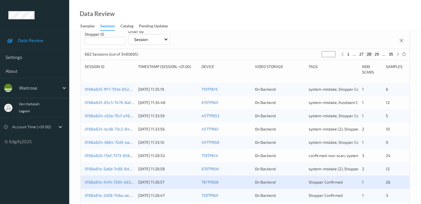
scroll to position [111, 0]
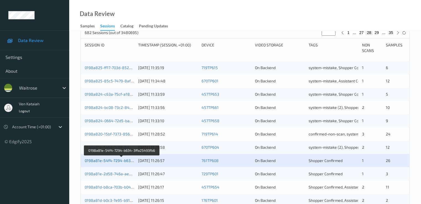
click at [128, 161] on link "0198a81e-54f4-7294-b634-3ffa25493fb6" at bounding box center [122, 160] width 75 height 5
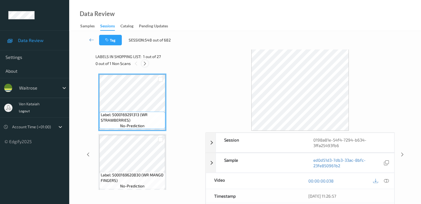
click at [145, 63] on icon at bounding box center [145, 63] width 5 height 5
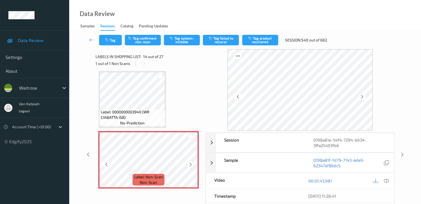
click at [190, 165] on icon at bounding box center [190, 164] width 5 height 5
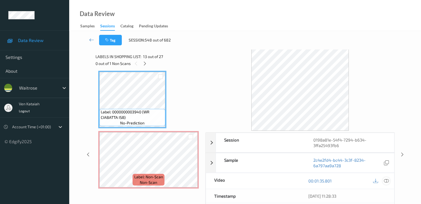
click at [385, 179] on icon at bounding box center [386, 181] width 5 height 5
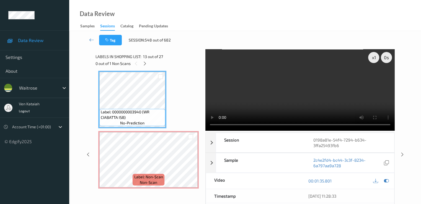
click at [374, 78] on video at bounding box center [300, 90] width 189 height 82
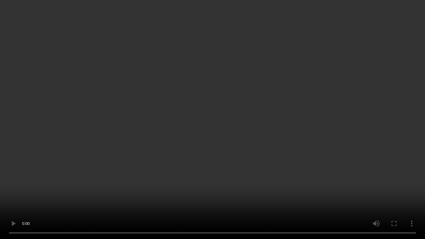
click at [189, 142] on video at bounding box center [212, 119] width 425 height 239
click at [148, 102] on video at bounding box center [212, 119] width 425 height 239
click at [232, 118] on video at bounding box center [212, 119] width 425 height 239
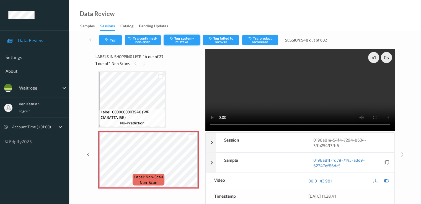
click at [185, 42] on button "Tag system-mistake" at bounding box center [182, 40] width 36 height 11
click at [113, 41] on button "Tag" at bounding box center [110, 40] width 23 height 11
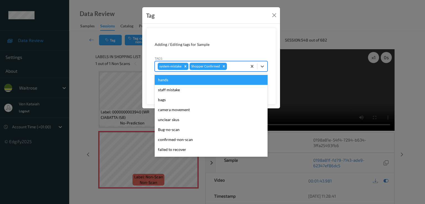
click at [236, 66] on div at bounding box center [236, 66] width 16 height 7
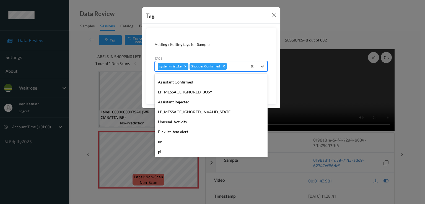
scroll to position [109, 0]
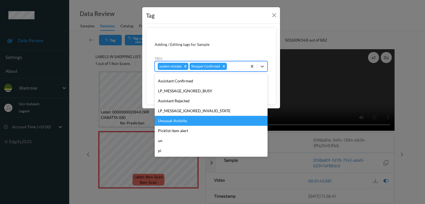
click at [177, 121] on div "Unusual-Activity" at bounding box center [211, 121] width 113 height 10
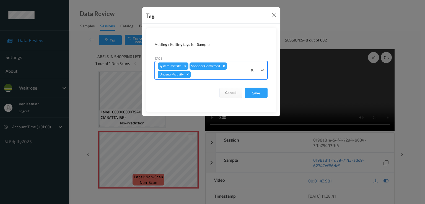
click at [234, 73] on div at bounding box center [218, 74] width 53 height 7
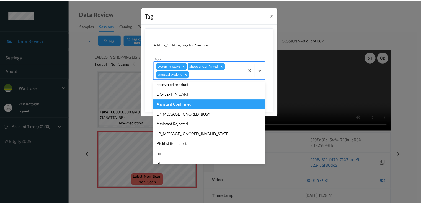
scroll to position [99, 0]
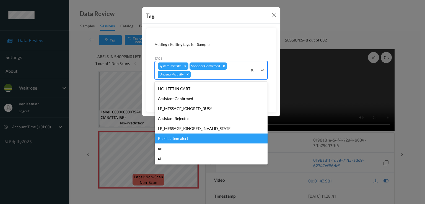
click at [180, 139] on div "Picklist item alert" at bounding box center [211, 139] width 113 height 10
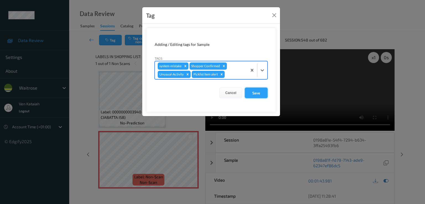
click at [247, 91] on button "Save" at bounding box center [256, 93] width 23 height 11
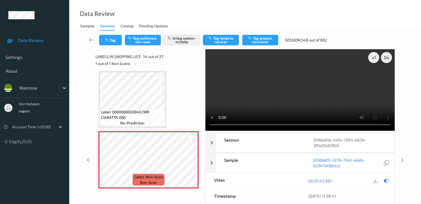
click at [89, 37] on icon at bounding box center [91, 40] width 5 height 6
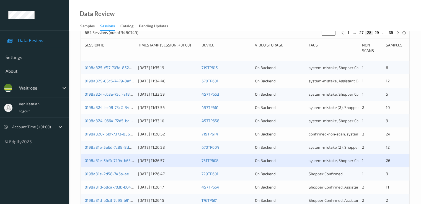
scroll to position [166, 0]
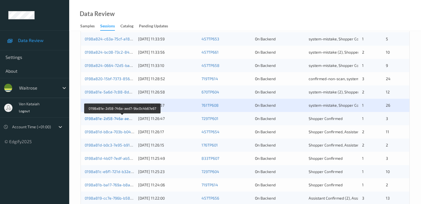
click at [96, 118] on link "0198a81e-2d58-746a-aed7-9bc0c4b67e67" at bounding box center [123, 118] width 76 height 5
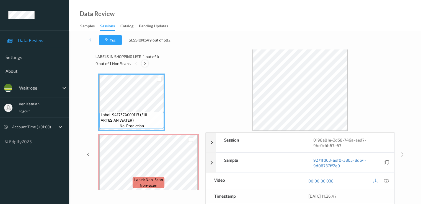
click at [145, 64] on icon at bounding box center [145, 63] width 5 height 5
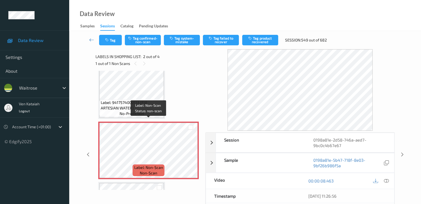
scroll to position [3, 0]
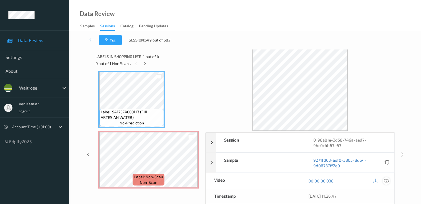
click at [386, 181] on icon at bounding box center [386, 181] width 5 height 5
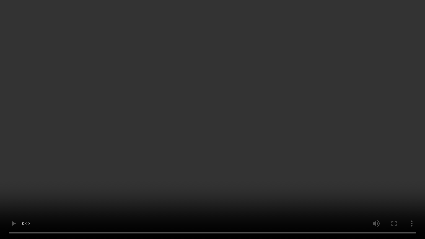
click at [267, 140] on video at bounding box center [212, 119] width 425 height 239
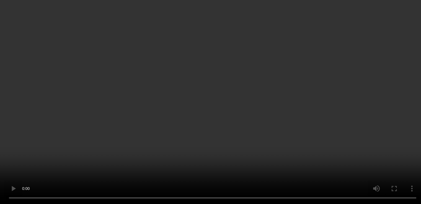
scroll to position [0, 0]
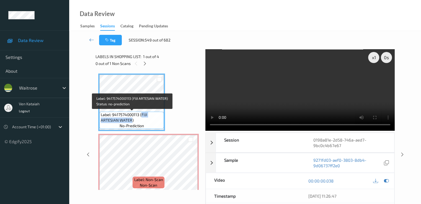
drag, startPoint x: 141, startPoint y: 115, endPoint x: 131, endPoint y: 121, distance: 11.9
click at [131, 121] on span "Label: 9417574000113 (FIJI ARTESIAN WATER)" at bounding box center [132, 117] width 62 height 11
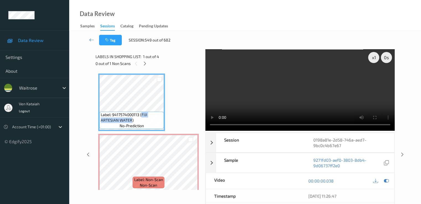
copy span "FIJI ARTESIAN WATER"
click at [142, 183] on span "Label: Non-Scan" at bounding box center [148, 180] width 29 height 6
click at [206, 127] on div "x 1 0 s Session 0198a81e-2d58-746a-aed7-9bc0c4b67e67 Session ID 0198a81e-2d58-7…" at bounding box center [245, 154] width 299 height 211
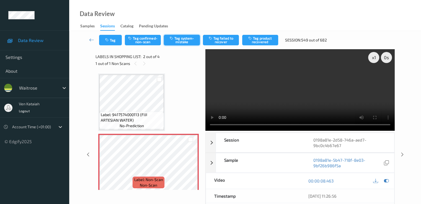
click at [182, 40] on button "Tag system-mistake" at bounding box center [182, 40] width 36 height 11
click at [112, 42] on button "Tag" at bounding box center [110, 40] width 23 height 11
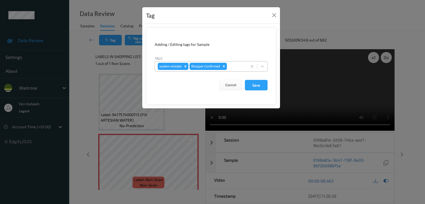
click at [236, 66] on div at bounding box center [236, 66] width 16 height 7
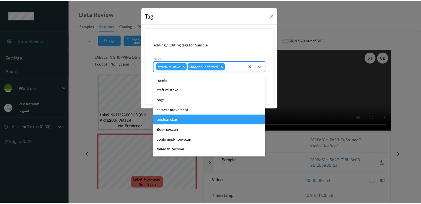
scroll to position [109, 0]
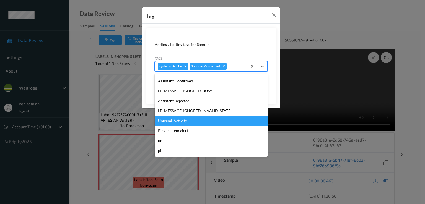
click at [174, 119] on div "Unusual-Activity" at bounding box center [211, 121] width 113 height 10
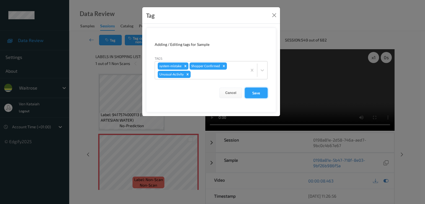
click at [255, 96] on button "Save" at bounding box center [256, 93] width 23 height 11
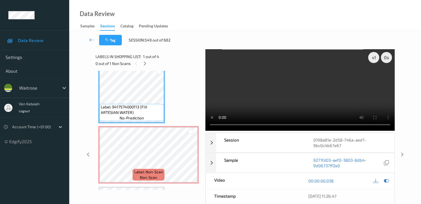
scroll to position [0, 0]
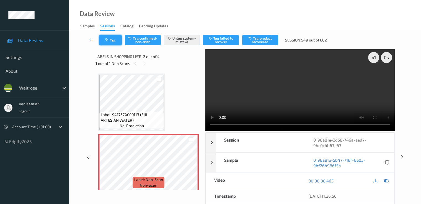
click at [113, 40] on button "Tag" at bounding box center [110, 40] width 23 height 11
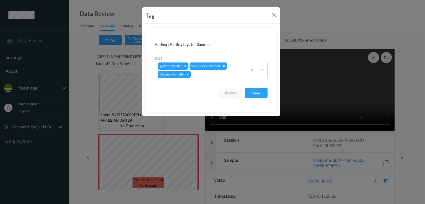
click at [94, 39] on div "Tag Adding / Editing tags for Sample Tags system-mistake Shopper Confirmed Unus…" at bounding box center [212, 102] width 425 height 204
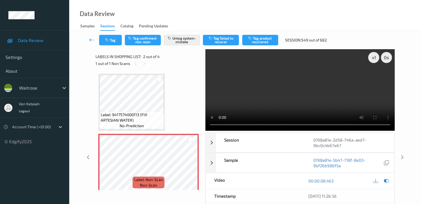
click at [93, 40] on icon at bounding box center [91, 40] width 5 height 6
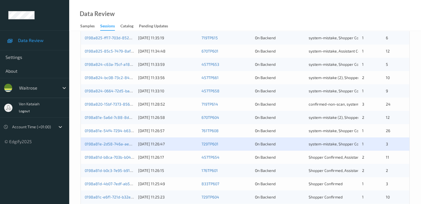
scroll to position [166, 0]
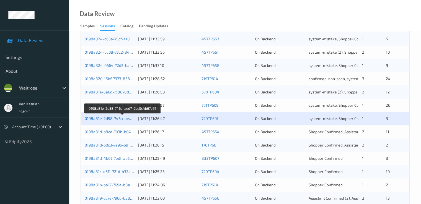
click at [109, 119] on link "0198a81e-2d58-746a-aed7-9bc0c4b67e67" at bounding box center [123, 118] width 76 height 5
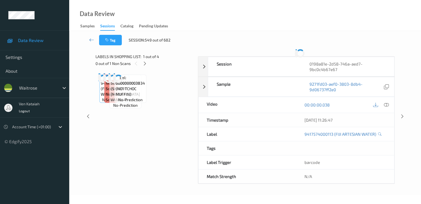
scroll to position [72, 0]
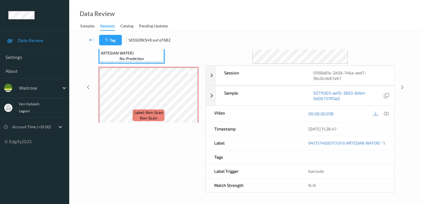
click at [93, 38] on icon at bounding box center [91, 40] width 5 height 6
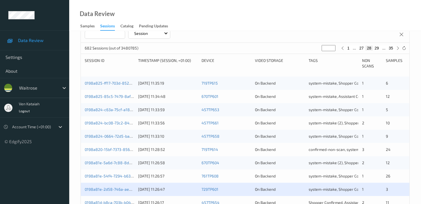
scroll to position [111, 0]
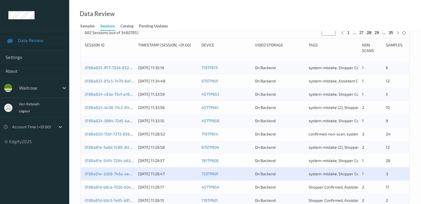
click at [370, 110] on div "2" at bounding box center [372, 108] width 20 height 6
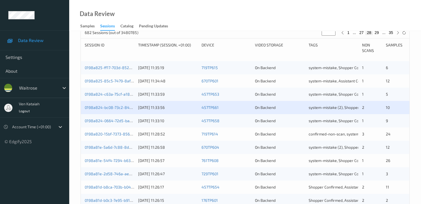
click at [371, 137] on div "0198a820-15bf-7373-856a-04e634061a66 [DATE] 11:28:52 719TP614 On Backend confir…" at bounding box center [245, 134] width 329 height 13
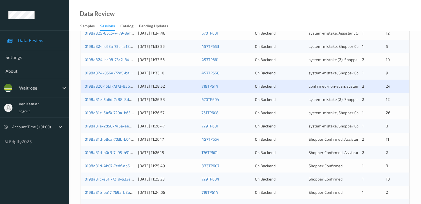
scroll to position [166, 0]
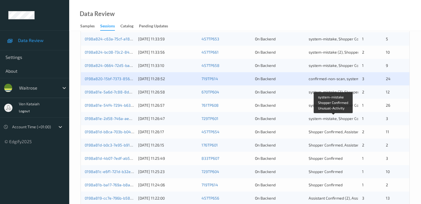
click at [345, 119] on span "system-mistake, Shopper Confirmed, Unusual-Activity" at bounding box center [356, 118] width 94 height 5
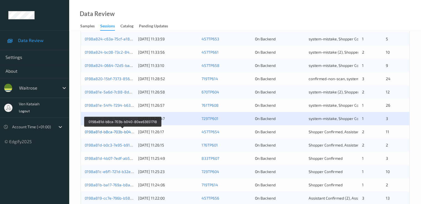
click at [131, 132] on link "0198a81d-b8ca-703b-b040-80ee63651718" at bounding box center [123, 132] width 76 height 5
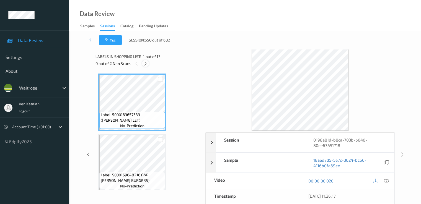
click at [145, 66] on icon at bounding box center [145, 63] width 5 height 5
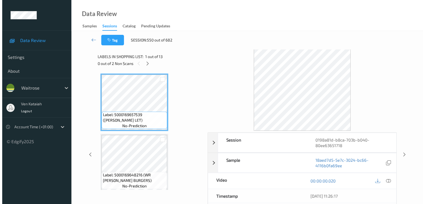
scroll to position [486, 0]
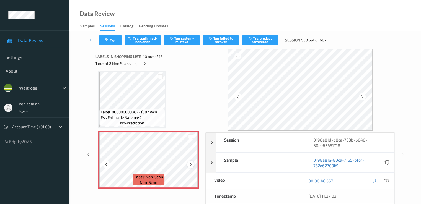
click at [190, 165] on icon at bounding box center [190, 164] width 5 height 5
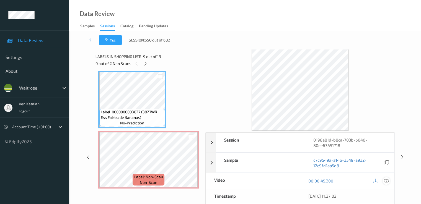
click at [389, 179] on icon at bounding box center [386, 181] width 5 height 5
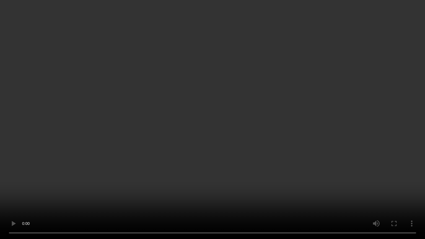
click at [206, 204] on video at bounding box center [212, 119] width 425 height 239
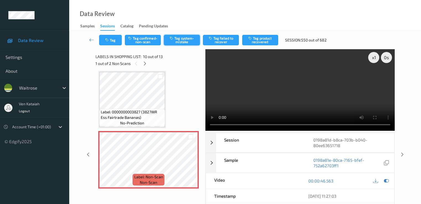
click at [181, 39] on button "Tag system-mistake" at bounding box center [182, 40] width 36 height 11
click at [111, 40] on button "Tag" at bounding box center [110, 40] width 23 height 11
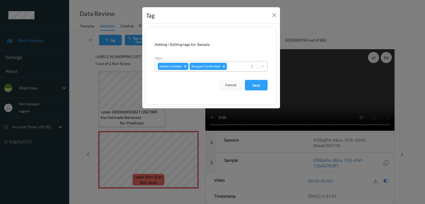
click at [238, 68] on div at bounding box center [236, 66] width 16 height 7
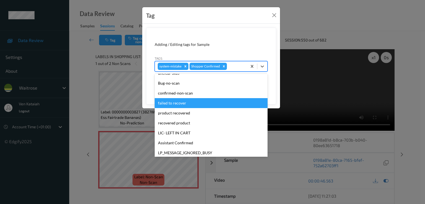
scroll to position [109, 0]
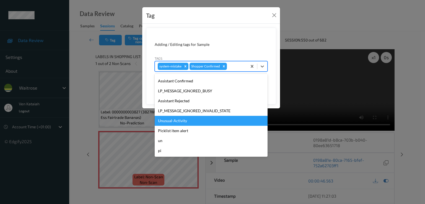
click at [172, 119] on div "Unusual-Activity" at bounding box center [211, 121] width 113 height 10
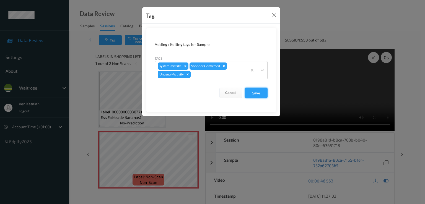
click at [251, 92] on button "Save" at bounding box center [256, 93] width 23 height 11
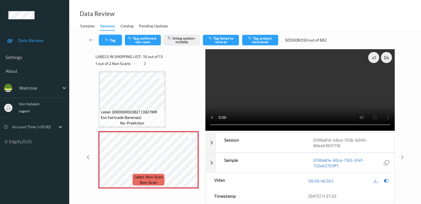
click at [110, 42] on button "Tag" at bounding box center [110, 40] width 23 height 11
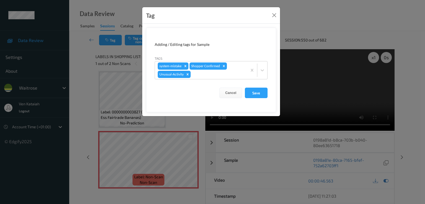
click at [198, 80] on form "Adding / Editing tags for Sample Tags system-mistake Shopper Confirmed Unusual-…" at bounding box center [211, 70] width 130 height 85
click at [198, 76] on div at bounding box center [218, 74] width 53 height 7
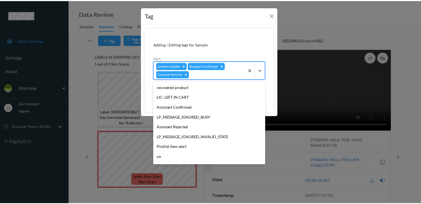
scroll to position [99, 0]
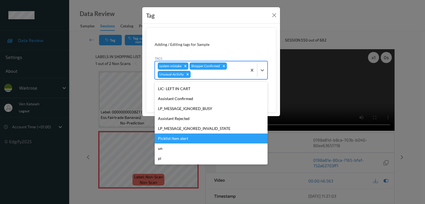
click at [172, 138] on div "Picklist item alert" at bounding box center [211, 139] width 113 height 10
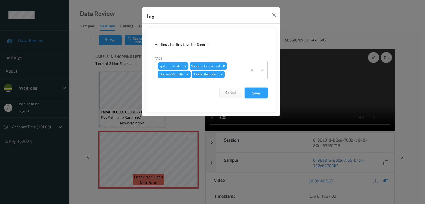
click at [258, 89] on button "Save" at bounding box center [256, 93] width 23 height 11
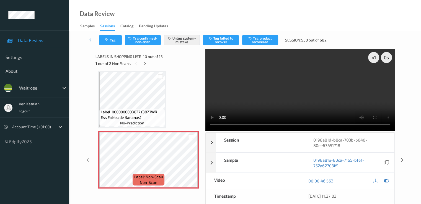
click at [90, 40] on icon at bounding box center [91, 40] width 5 height 6
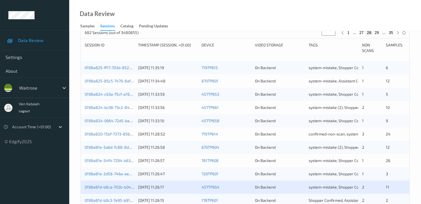
scroll to position [222, 0]
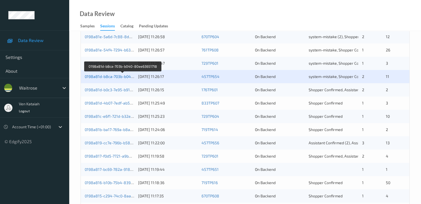
click at [123, 78] on link "0198a81d-b8ca-703b-b040-80ee63651718" at bounding box center [123, 76] width 76 height 5
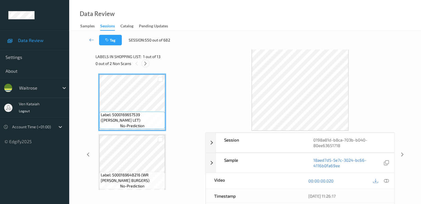
click at [146, 66] on div at bounding box center [145, 63] width 7 height 7
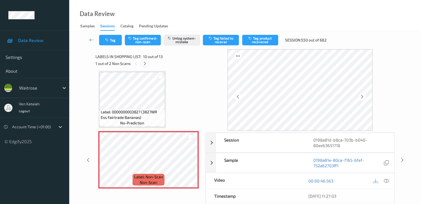
click at [146, 63] on icon at bounding box center [145, 63] width 5 height 5
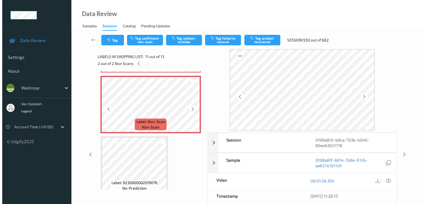
scroll to position [546, 0]
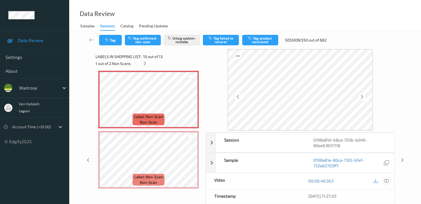
click at [389, 182] on icon at bounding box center [386, 181] width 5 height 5
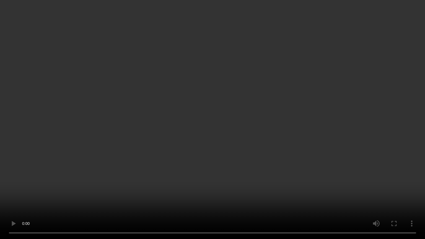
click at [144, 196] on video at bounding box center [212, 119] width 425 height 239
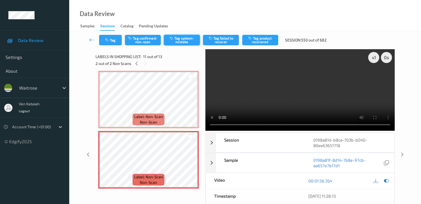
click at [176, 42] on button "Tag system-mistake" at bounding box center [182, 40] width 36 height 11
click at [115, 41] on button "Tag" at bounding box center [110, 40] width 23 height 11
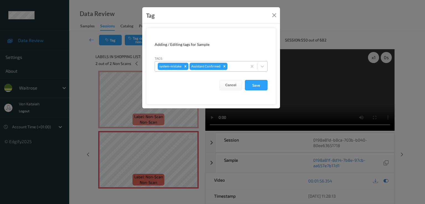
click at [241, 70] on div "system-mistake Assistant Confirmed" at bounding box center [201, 66] width 92 height 9
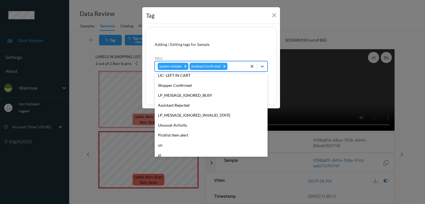
scroll to position [109, 0]
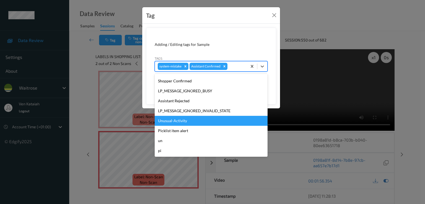
drag, startPoint x: 177, startPoint y: 127, endPoint x: 177, endPoint y: 122, distance: 5.0
click at [177, 122] on div "hands staff mistake bags camera movement unclear skus Bug-no-scan confirmed-non…" at bounding box center [211, 115] width 113 height 83
click at [177, 122] on div "Unusual-Activity" at bounding box center [211, 121] width 113 height 10
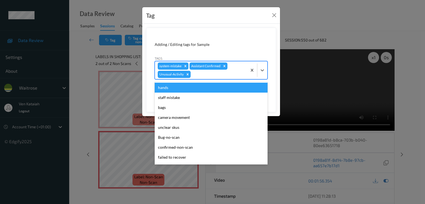
click at [196, 76] on div at bounding box center [218, 74] width 53 height 7
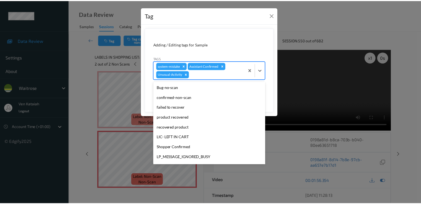
scroll to position [99, 0]
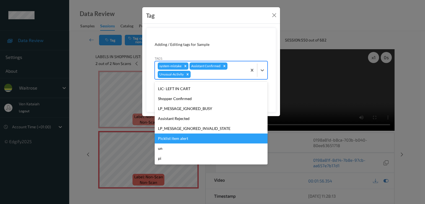
click at [174, 137] on div "Picklist item alert" at bounding box center [211, 139] width 113 height 10
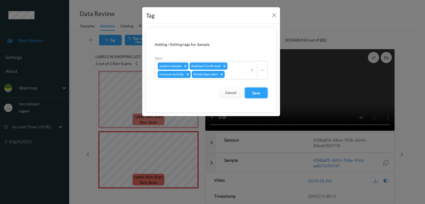
click at [260, 90] on button "Save" at bounding box center [256, 93] width 23 height 11
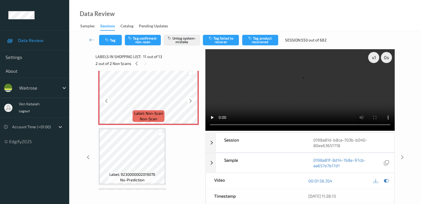
scroll to position [602, 0]
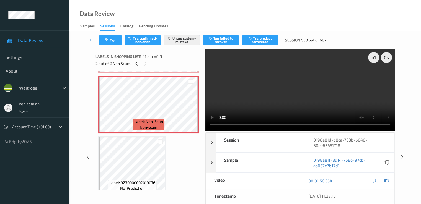
click at [94, 40] on icon at bounding box center [91, 40] width 5 height 6
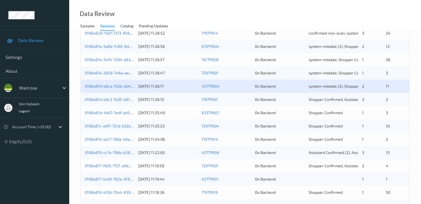
scroll to position [222, 0]
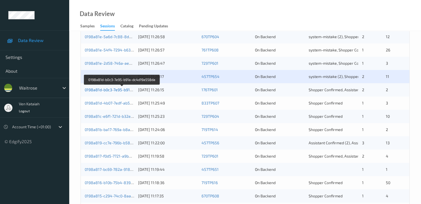
click at [129, 91] on link "0198a81d-b0c3-7e95-b91a-dc4d19a558da" at bounding box center [122, 90] width 75 height 5
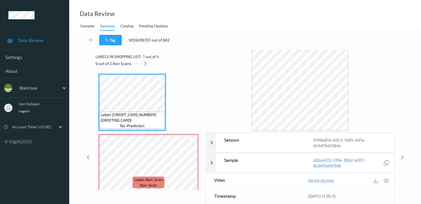
click at [146, 65] on icon at bounding box center [145, 63] width 5 height 5
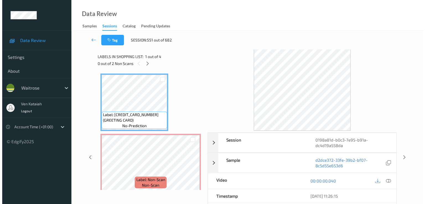
scroll to position [3, 0]
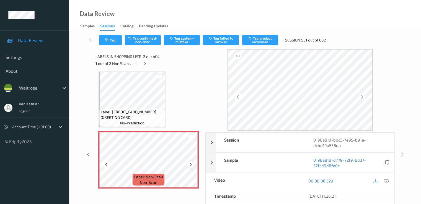
click at [189, 164] on icon at bounding box center [190, 164] width 5 height 5
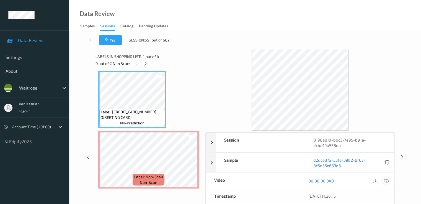
click at [388, 179] on icon at bounding box center [386, 181] width 5 height 5
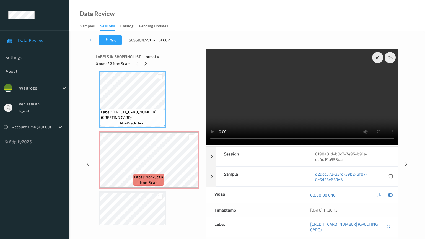
click at [248, 145] on video at bounding box center [302, 97] width 193 height 96
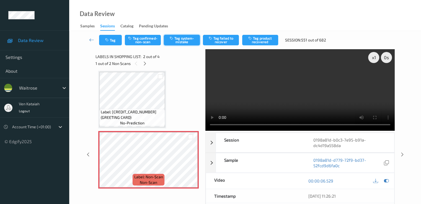
click at [191, 45] on button "Tag system-mistake" at bounding box center [182, 40] width 36 height 11
click at [103, 37] on button "Tag" at bounding box center [110, 40] width 23 height 11
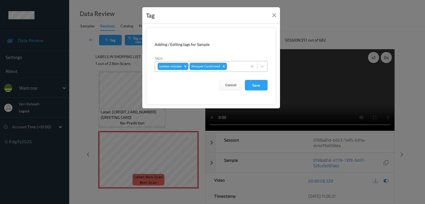
click at [233, 64] on div at bounding box center [236, 66] width 16 height 7
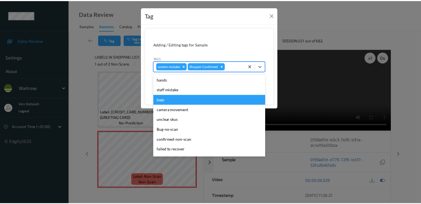
scroll to position [109, 0]
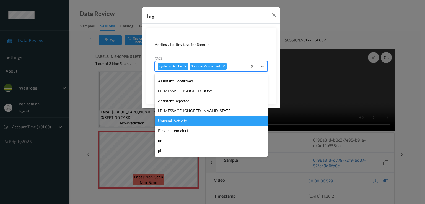
click at [179, 123] on div "Unusual-Activity" at bounding box center [211, 121] width 113 height 10
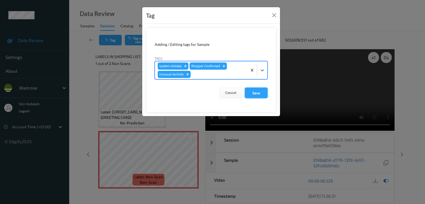
click at [255, 92] on button "Save" at bounding box center [256, 93] width 23 height 11
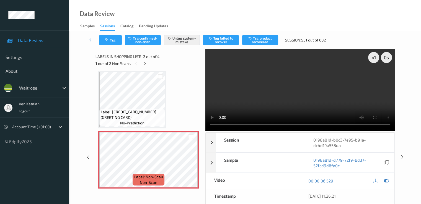
click at [148, 65] on div "1 out of 2 Non Scans" at bounding box center [149, 63] width 106 height 7
click at [147, 64] on icon at bounding box center [145, 63] width 5 height 5
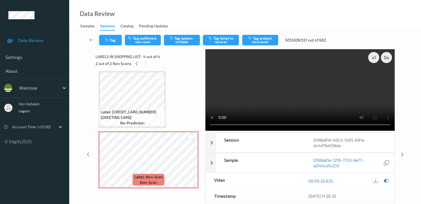
scroll to position [124, 0]
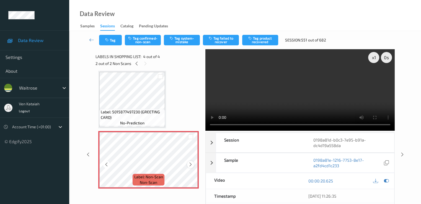
click at [192, 165] on icon at bounding box center [190, 164] width 5 height 5
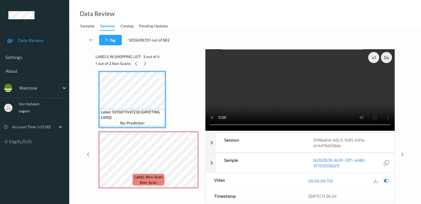
click at [389, 183] on div at bounding box center [386, 181] width 7 height 7
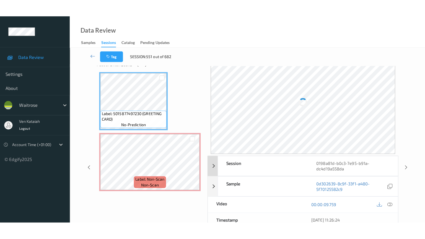
scroll to position [0, 0]
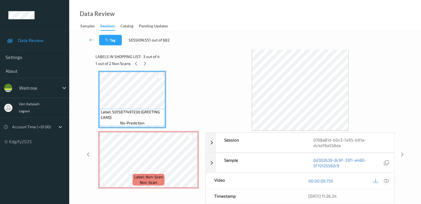
click at [389, 182] on icon at bounding box center [386, 181] width 5 height 5
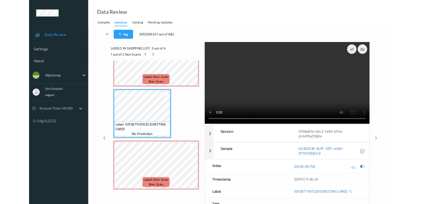
scroll to position [90, 0]
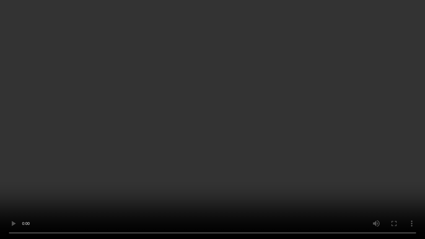
click at [219, 158] on video at bounding box center [212, 119] width 425 height 239
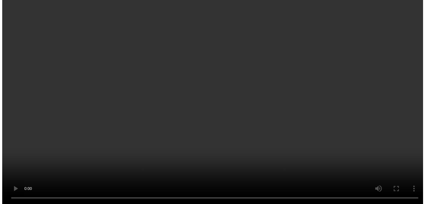
scroll to position [125, 0]
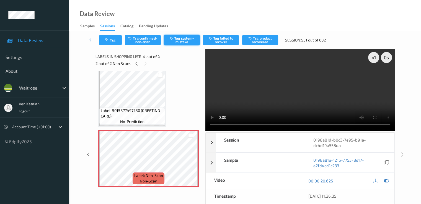
click at [184, 43] on button "Tag system-mistake" at bounding box center [182, 40] width 36 height 11
click at [114, 42] on button "Tag" at bounding box center [110, 40] width 23 height 11
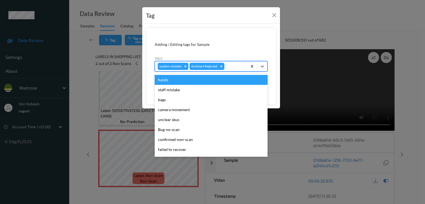
click at [234, 68] on div at bounding box center [235, 66] width 19 height 7
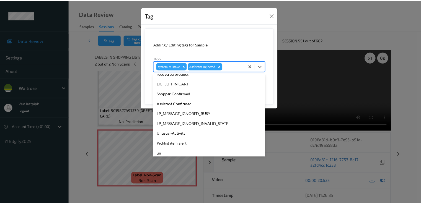
scroll to position [109, 0]
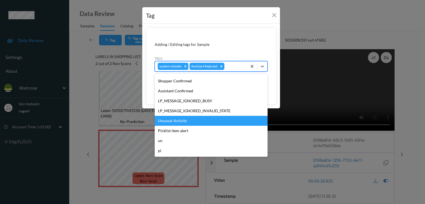
click at [189, 122] on div "Unusual-Activity" at bounding box center [211, 121] width 113 height 10
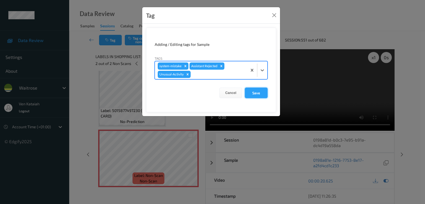
click at [266, 94] on button "Save" at bounding box center [256, 93] width 23 height 11
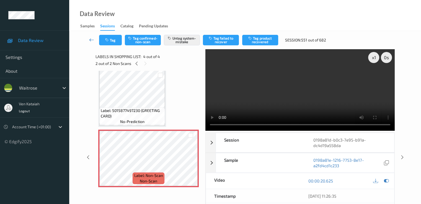
click at [88, 39] on link at bounding box center [91, 40] width 15 height 11
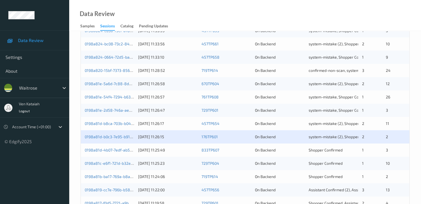
scroll to position [256, 0]
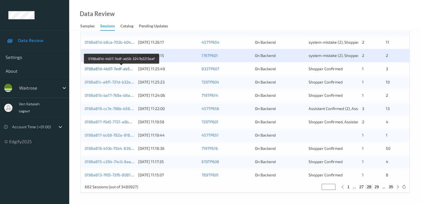
click at [120, 69] on link "0198a81d-4b07-7edf-ab56-3247b2213eaf" at bounding box center [122, 68] width 74 height 5
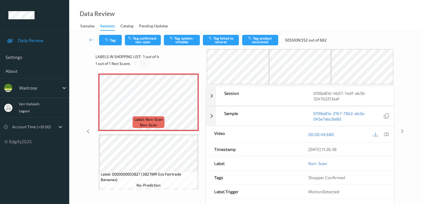
click at [146, 61] on icon at bounding box center [144, 63] width 5 height 5
click at [145, 117] on span "Label: Non-Scan" at bounding box center [148, 120] width 29 height 6
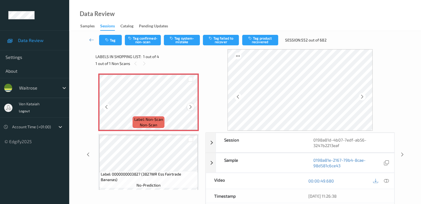
click at [192, 108] on icon at bounding box center [190, 107] width 5 height 5
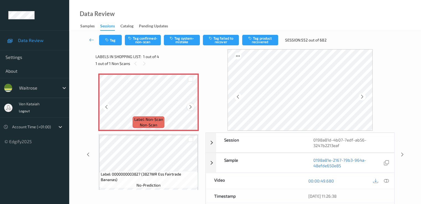
click at [191, 108] on icon at bounding box center [190, 107] width 5 height 5
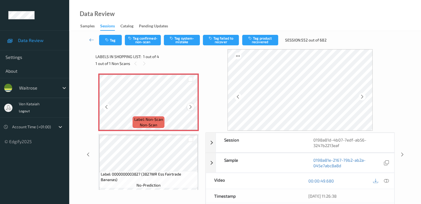
click at [193, 107] on icon at bounding box center [190, 107] width 5 height 5
click at [191, 104] on div at bounding box center [190, 107] width 7 height 7
click at [386, 179] on icon at bounding box center [386, 181] width 5 height 5
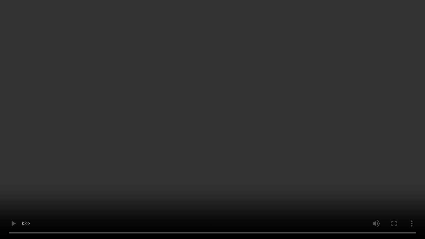
click at [232, 138] on video at bounding box center [212, 119] width 425 height 239
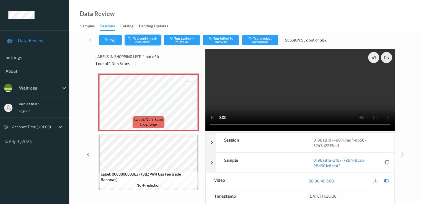
click at [149, 42] on button "Tag confirmed-non-scan" at bounding box center [143, 40] width 36 height 11
click at [261, 40] on button "Tag product recovered" at bounding box center [260, 40] width 36 height 11
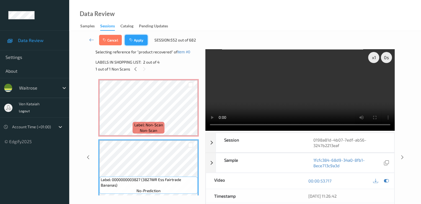
click at [136, 37] on button "Apply" at bounding box center [136, 40] width 23 height 11
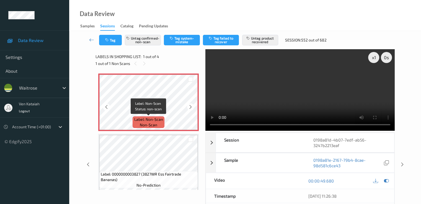
click at [157, 120] on span "Label: Non-Scan" at bounding box center [148, 120] width 29 height 6
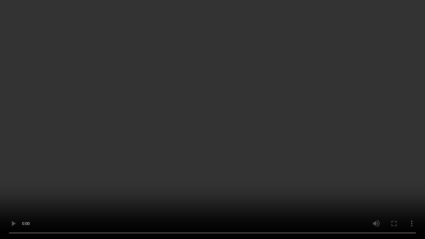
click at [157, 160] on video at bounding box center [212, 119] width 425 height 239
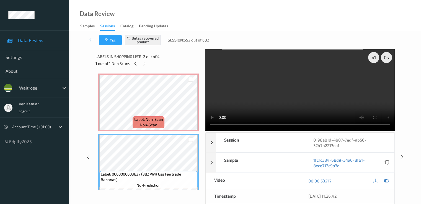
click at [329, 103] on video at bounding box center [300, 90] width 189 height 82
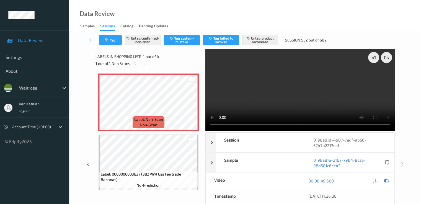
click at [88, 38] on link at bounding box center [91, 40] width 15 height 11
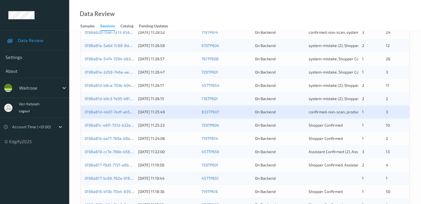
scroll to position [222, 0]
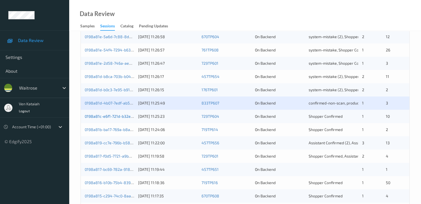
click at [117, 116] on link "0198a81c-e6f1-721d-b32e-5fb60154e479" at bounding box center [121, 116] width 73 height 5
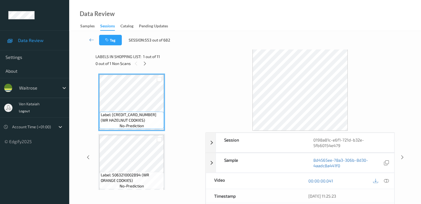
click at [149, 66] on div "0 out of 1 Non Scans" at bounding box center [149, 63] width 106 height 7
click at [147, 65] on icon at bounding box center [145, 63] width 5 height 5
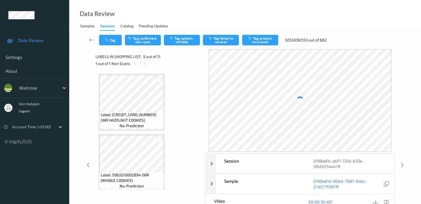
scroll to position [425, 0]
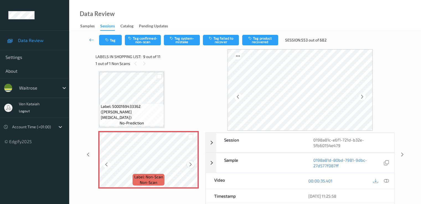
click at [190, 166] on icon at bounding box center [190, 164] width 5 height 5
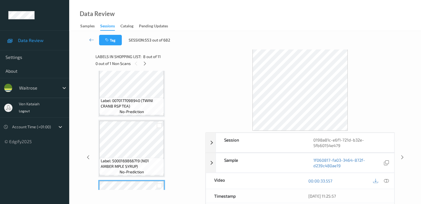
scroll to position [315, 0]
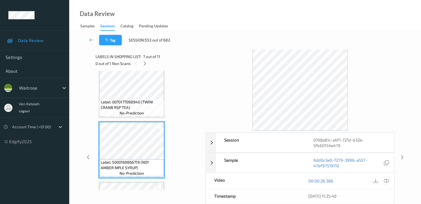
click at [386, 179] on icon at bounding box center [386, 181] width 5 height 5
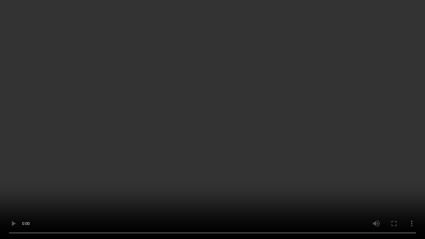
click at [107, 192] on video at bounding box center [212, 119] width 425 height 239
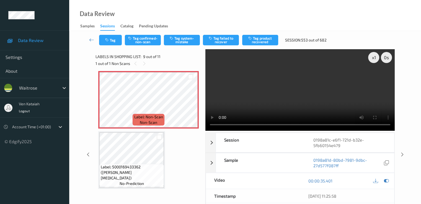
scroll to position [536, 0]
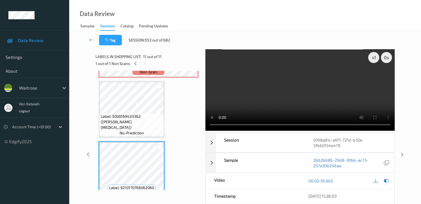
click at [389, 180] on icon at bounding box center [386, 181] width 5 height 5
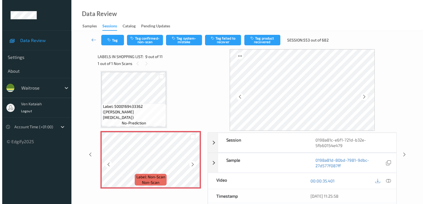
scroll to position [481, 0]
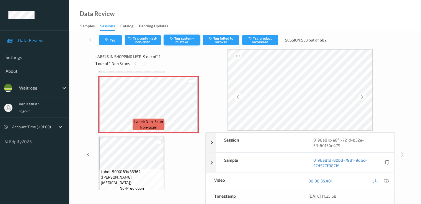
click at [186, 43] on button "Tag system-mistake" at bounding box center [182, 40] width 36 height 11
click at [110, 41] on button "Tag" at bounding box center [110, 40] width 23 height 11
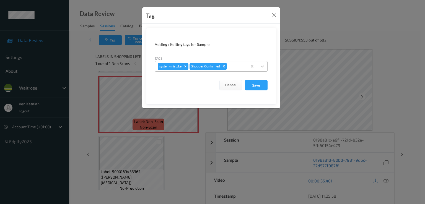
click at [240, 67] on div at bounding box center [236, 66] width 16 height 7
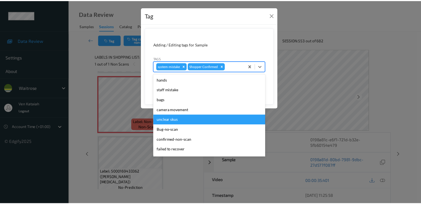
scroll to position [109, 0]
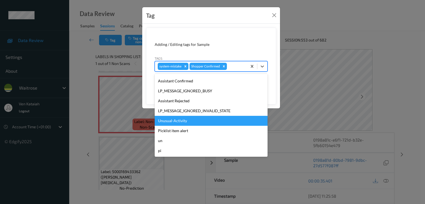
click at [192, 122] on div "Unusual-Activity" at bounding box center [211, 121] width 113 height 10
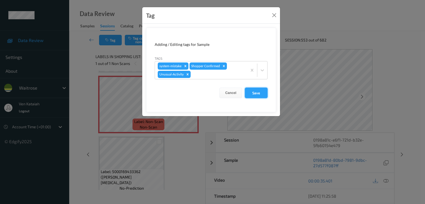
click at [252, 97] on button "Save" at bounding box center [256, 93] width 23 height 11
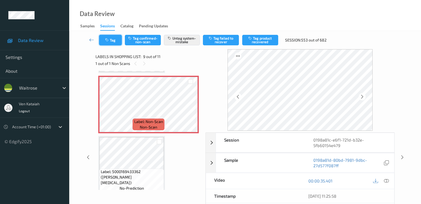
click at [112, 38] on button "Tag" at bounding box center [110, 40] width 23 height 11
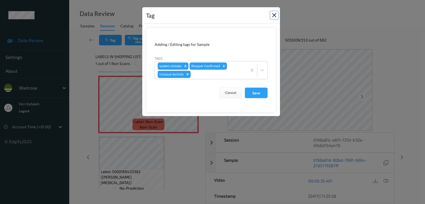
click at [276, 15] on button "Close" at bounding box center [275, 15] width 8 height 8
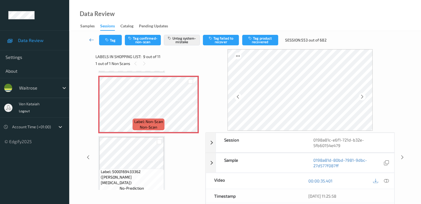
click at [89, 39] on icon at bounding box center [91, 40] width 5 height 6
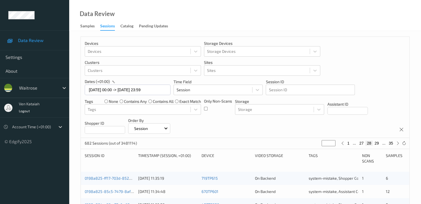
click at [328, 141] on div "682 Sessions (out of 3481114) ** 1 ... 27 28 29 ... 35" at bounding box center [245, 143] width 329 height 11
drag, startPoint x: 327, startPoint y: 141, endPoint x: 317, endPoint y: 148, distance: 11.4
click at [317, 148] on div "682 Sessions (out of 3481114) ** 1 ... 27 28 29 ... 35" at bounding box center [245, 143] width 329 height 11
type input "*"
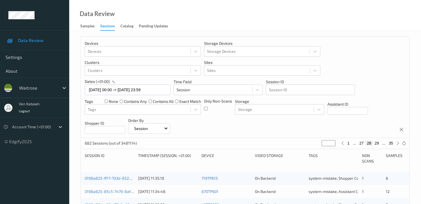
type input "**"
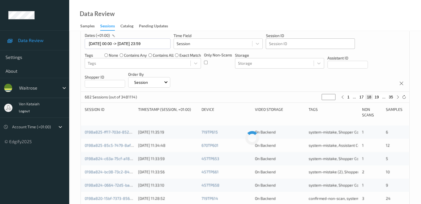
scroll to position [55, 0]
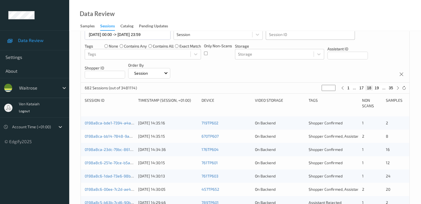
type input "**"
